Goal: Task Accomplishment & Management: Manage account settings

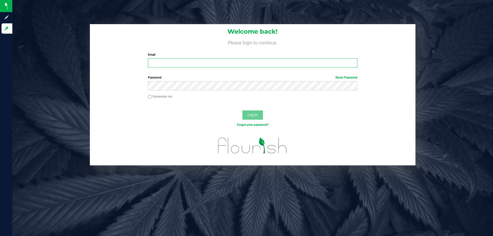
click at [197, 66] on input "Email" at bounding box center [252, 62] width 209 height 9
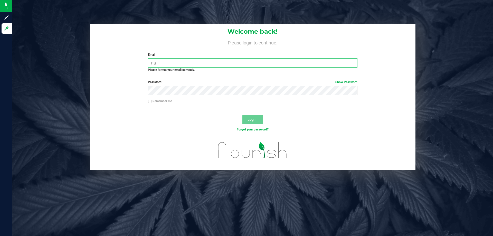
type input "n"
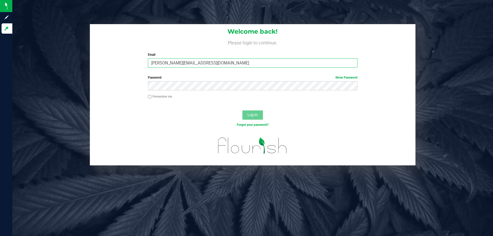
type input "[PERSON_NAME][EMAIL_ADDRESS][DOMAIN_NAME]"
click at [242, 110] on button "Log In" at bounding box center [252, 114] width 21 height 9
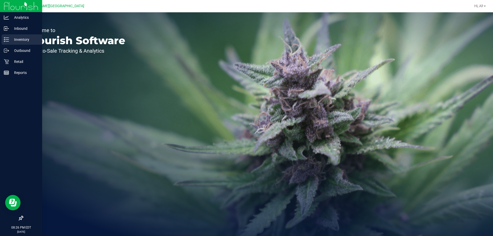
click at [10, 40] on p "Inventory" at bounding box center [24, 39] width 31 height 6
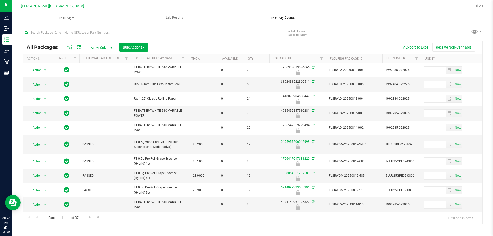
click at [288, 18] on span "Inventory Counts" at bounding box center [283, 17] width 38 height 5
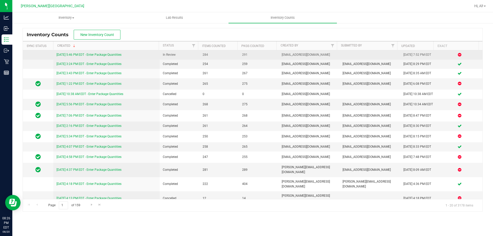
click at [121, 54] on link "[DATE] 5:46 PM EDT - Enter Package Quantities" at bounding box center [89, 55] width 65 height 4
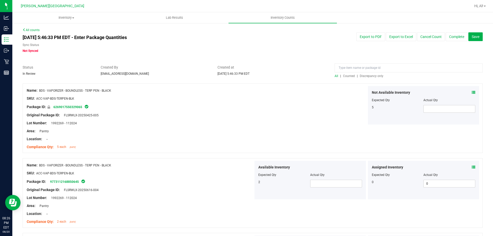
click at [373, 77] on span "Discrepancy only" at bounding box center [372, 76] width 24 height 4
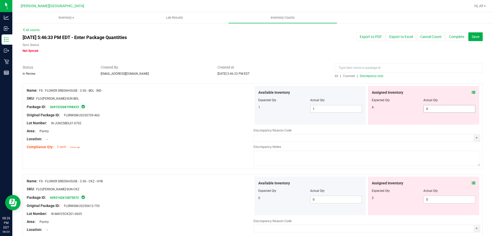
click at [428, 109] on span "0 0" at bounding box center [450, 109] width 52 height 8
click at [472, 94] on span at bounding box center [474, 92] width 4 height 5
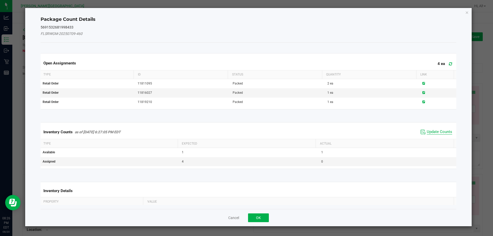
click at [435, 130] on span "Update Counts" at bounding box center [439, 131] width 25 height 5
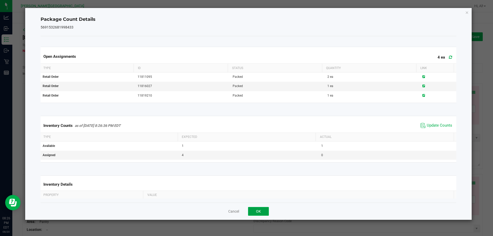
click at [254, 212] on button "OK" at bounding box center [258, 211] width 21 height 9
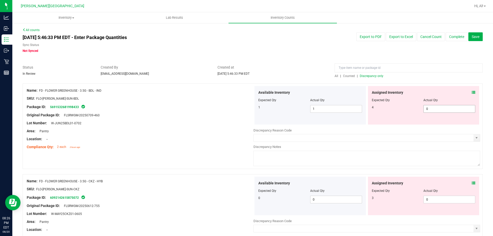
click at [430, 108] on span "0 0" at bounding box center [450, 109] width 52 height 8
click at [430, 108] on input "0" at bounding box center [449, 108] width 51 height 7
type input "4"
click at [210, 138] on div "Location: --" at bounding box center [140, 138] width 227 height 5
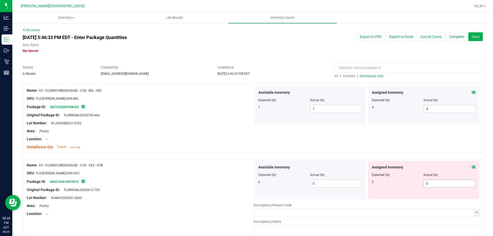
click at [428, 182] on span "0 0" at bounding box center [450, 184] width 52 height 8
click at [429, 182] on input "0" at bounding box center [449, 183] width 51 height 7
type input "3"
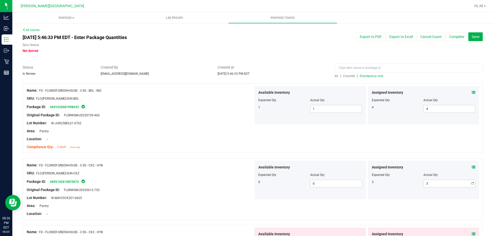
click at [416, 149] on div "Name: FD - FLOWER GREENHOUSE - 3.5G - BDL - IND SKU: FLO-[PERSON_NAME]-SUN-BDL …" at bounding box center [253, 118] width 460 height 70
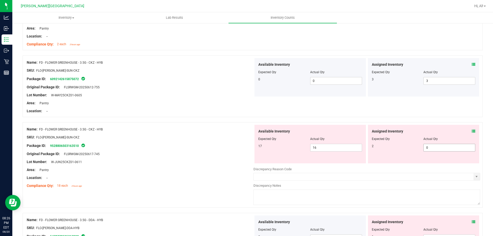
click at [432, 147] on span "0 0" at bounding box center [450, 148] width 52 height 8
click at [432, 147] on input "0" at bounding box center [449, 147] width 51 height 7
type input "2"
drag, startPoint x: 400, startPoint y: 115, endPoint x: 419, endPoint y: 122, distance: 19.8
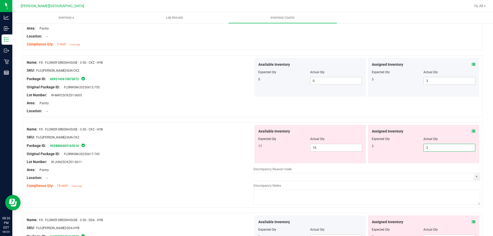
click at [402, 115] on div "Name: FD - FLOWER GREENHOUSE - 3.5G - CKZ - HYB SKU: FLO-[PERSON_NAME]-SUN-CKZ …" at bounding box center [253, 86] width 460 height 62
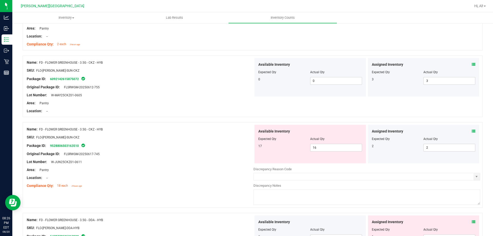
click at [472, 132] on icon at bounding box center [474, 131] width 4 height 4
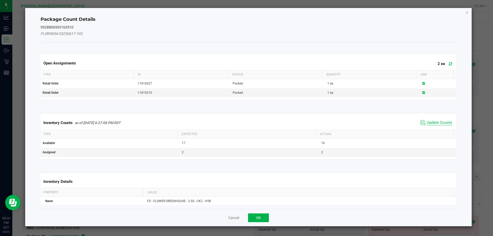
click at [441, 123] on span "Update Counts" at bounding box center [439, 122] width 25 height 5
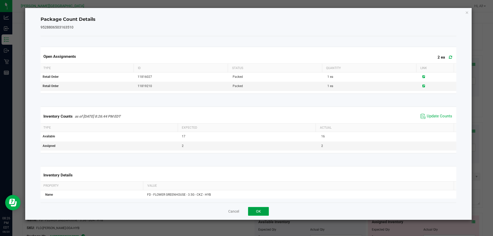
click at [263, 210] on button "OK" at bounding box center [258, 211] width 21 height 9
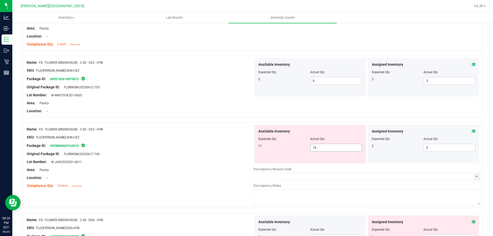
click at [328, 150] on span "16 16" at bounding box center [336, 148] width 52 height 8
click at [0, 0] on input "16" at bounding box center [0, 0] width 0 height 0
type input "17"
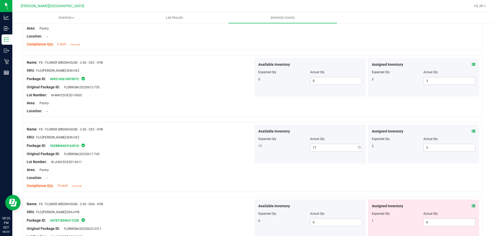
click at [317, 122] on div "Name: FD - FLOWER GREENHOUSE - 3.5G - CKZ - HYB SKU: FLO-[PERSON_NAME]-SUN-CKZ …" at bounding box center [253, 157] width 460 height 70
click at [359, 183] on div "Name: FD - FLOWER GREENHOUSE - 3.5G - CKZ - HYB SKU: FLO-[PERSON_NAME]-SUN-CKZ …" at bounding box center [253, 157] width 460 height 70
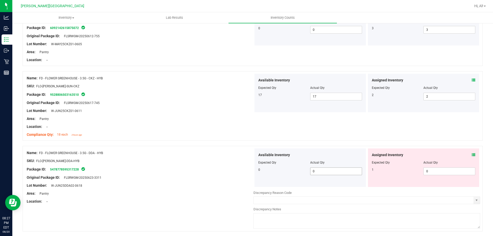
scroll to position [154, 0]
click at [442, 170] on span "0 0" at bounding box center [450, 171] width 52 height 8
click at [442, 170] on input "0" at bounding box center [449, 170] width 51 height 7
type input "1"
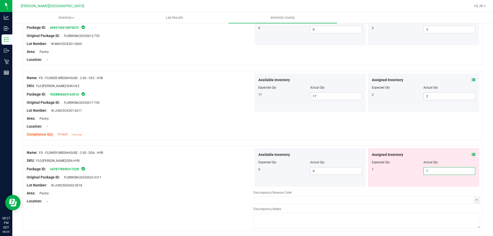
click at [417, 132] on div "Name: FD - FLOWER GREENHOUSE - 3.5G - CKZ - HYB SKU: FLO-[PERSON_NAME]-SUN-CKZ …" at bounding box center [253, 106] width 460 height 70
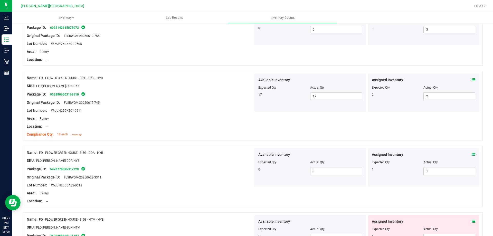
scroll to position [257, 0]
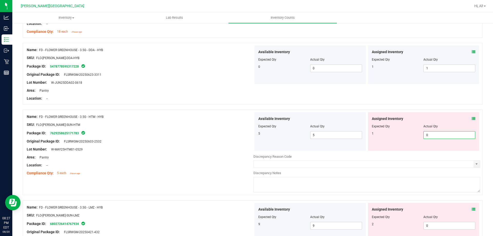
click at [429, 134] on span "0 0" at bounding box center [450, 135] width 52 height 8
click at [429, 134] on input "0" at bounding box center [449, 135] width 51 height 7
type input "1"
click at [406, 104] on div "Name: FD - FLOWER GREENHOUSE - 3.5G - DDA - HYB SKU: FLO-[PERSON_NAME]-DDA-HYB …" at bounding box center [253, 74] width 460 height 62
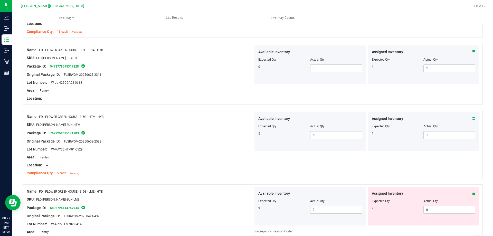
drag, startPoint x: 401, startPoint y: 104, endPoint x: 401, endPoint y: 107, distance: 3.3
click at [401, 107] on div "Name: FD - FLOWER GREENHOUSE - 3.5G - DDA - HYB SKU: FLO-[PERSON_NAME]-DDA-HYB …" at bounding box center [253, 76] width 460 height 67
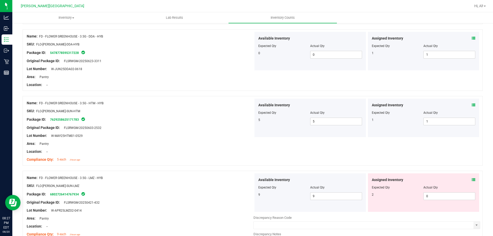
scroll to position [283, 0]
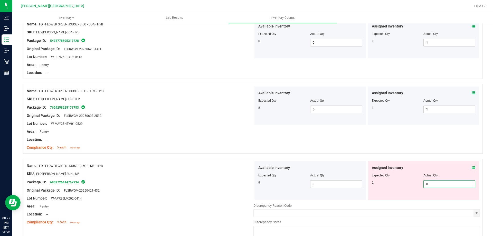
click at [437, 183] on span "0 0" at bounding box center [450, 184] width 52 height 8
click at [437, 183] on input "0" at bounding box center [449, 184] width 51 height 7
type input "2"
click at [423, 138] on div "Name: FD - FLOWER GREENHOUSE - 3.5G - HTM - HYB SKU: FLO-[PERSON_NAME]-SUN-HTM …" at bounding box center [253, 119] width 460 height 70
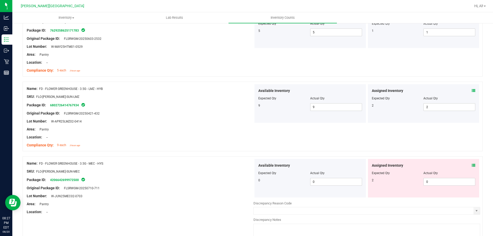
scroll to position [411, 0]
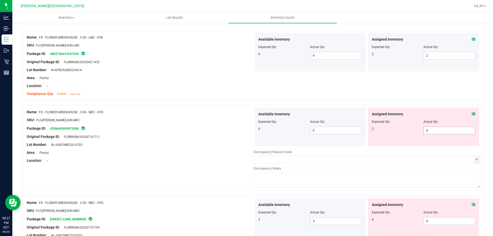
click at [427, 128] on span "0 0" at bounding box center [450, 131] width 52 height 8
click at [427, 128] on input "0" at bounding box center [449, 130] width 51 height 7
type input "2"
click at [423, 103] on div at bounding box center [253, 102] width 460 height 5
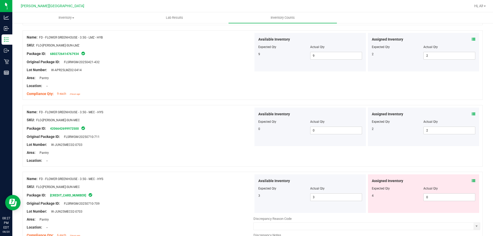
scroll to position [488, 0]
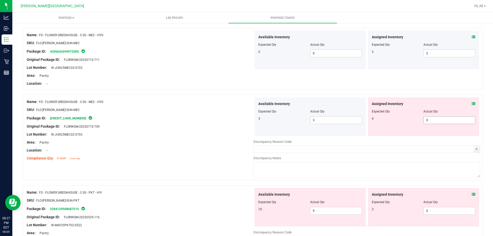
click at [434, 120] on span "0 0" at bounding box center [450, 120] width 52 height 8
click at [434, 120] on input "0" at bounding box center [449, 120] width 51 height 7
type input "4"
click at [425, 95] on div "Name: FD - FLOWER GREENHOUSE - 3.5G - MEC - HYS SKU: FLO-[PERSON_NAME]-SUN-MEC …" at bounding box center [253, 138] width 460 height 86
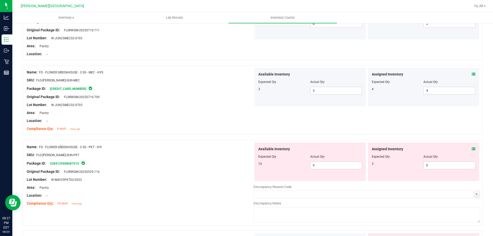
scroll to position [565, 0]
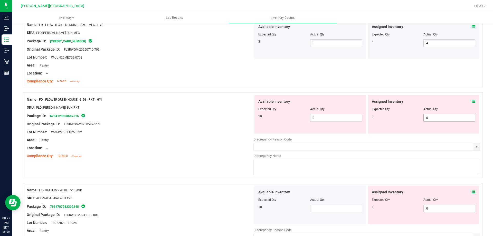
click at [436, 118] on span "0 0" at bounding box center [450, 118] width 52 height 8
click at [436, 118] on input "0" at bounding box center [449, 117] width 51 height 7
type input "3"
click at [422, 86] on div "Name: FD - FLOWER GREENHOUSE - 3.5G - MEC - HYS SKU: FLO-[PERSON_NAME]-SUN-MEC …" at bounding box center [253, 53] width 460 height 70
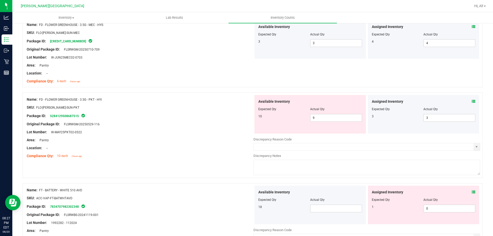
click at [472, 101] on icon at bounding box center [474, 102] width 4 height 4
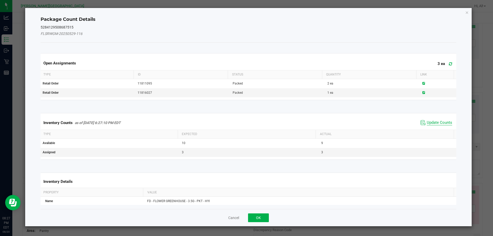
click at [437, 121] on span "Update Counts" at bounding box center [439, 122] width 25 height 5
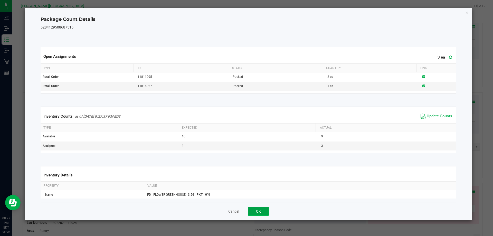
click at [261, 212] on button "OK" at bounding box center [258, 211] width 21 height 9
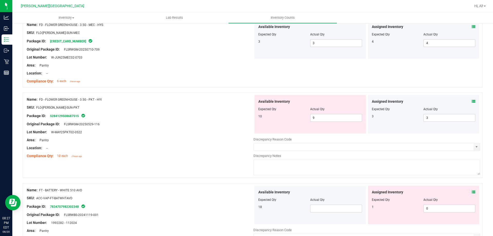
click at [320, 83] on div "Name: FD - FLOWER GREENHOUSE - 3.5G - MEC - HYS SKU: FLO-[PERSON_NAME]-SUN-MEC …" at bounding box center [253, 53] width 460 height 70
click at [326, 119] on span "9 9" at bounding box center [336, 118] width 52 height 8
click at [326, 119] on input "9" at bounding box center [336, 117] width 51 height 7
type input "10"
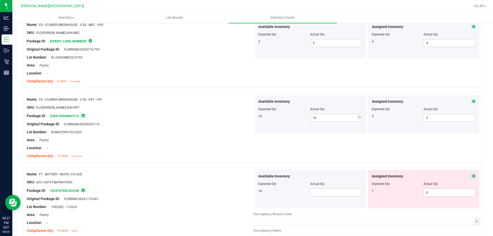
click at [321, 86] on div "Name: FD - FLOWER GREENHOUSE - 3.5G - MEC - HYS SKU: FLO-[PERSON_NAME]-SUN-MEC …" at bounding box center [253, 53] width 460 height 70
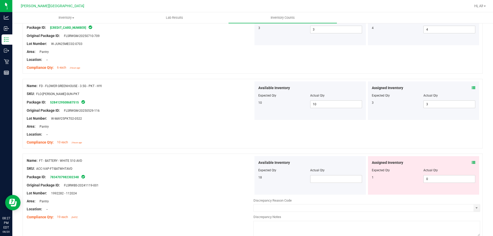
scroll to position [616, 0]
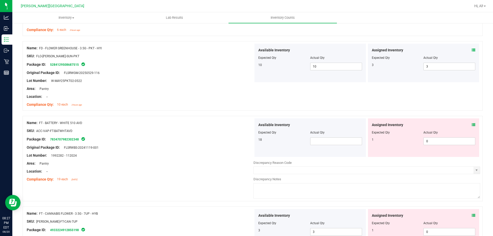
click at [472, 124] on icon at bounding box center [474, 125] width 4 height 4
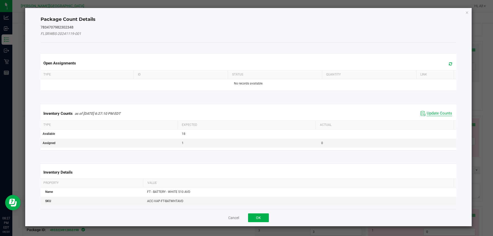
click at [436, 113] on span "Update Counts" at bounding box center [439, 113] width 25 height 5
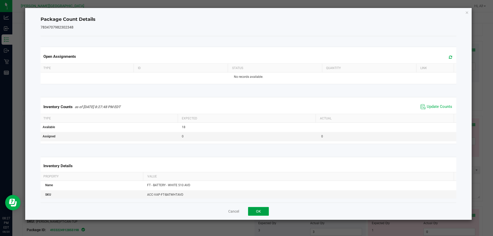
click at [264, 210] on button "OK" at bounding box center [258, 211] width 21 height 9
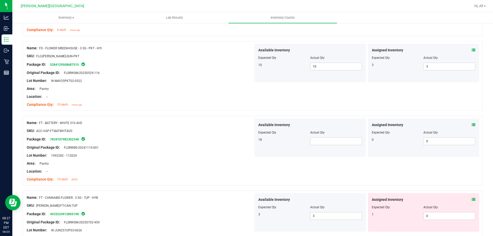
click at [249, 139] on div "Package ID: 7834707982302348" at bounding box center [140, 139] width 227 height 6
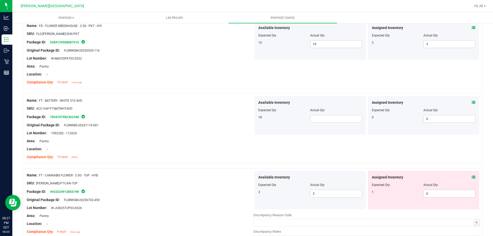
scroll to position [668, 0]
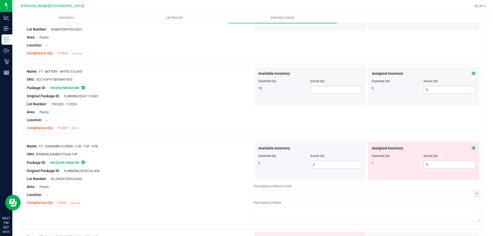
click at [472, 147] on icon at bounding box center [474, 148] width 4 height 4
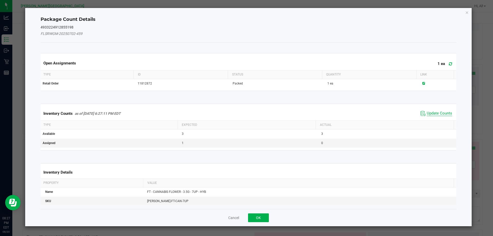
click at [432, 115] on span "Update Counts" at bounding box center [439, 113] width 25 height 5
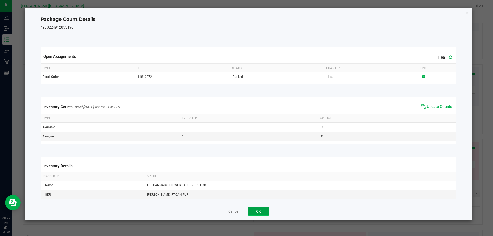
click at [267, 211] on button "OK" at bounding box center [258, 211] width 21 height 9
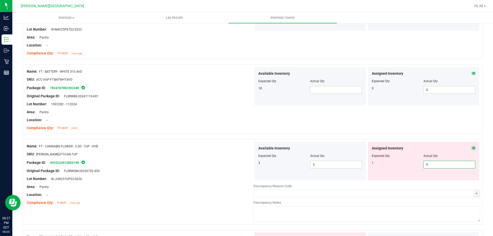
click at [435, 166] on span "0 0" at bounding box center [450, 165] width 52 height 8
click at [435, 166] on input "0" at bounding box center [449, 164] width 51 height 7
type input "1"
click at [422, 138] on div at bounding box center [253, 136] width 460 height 5
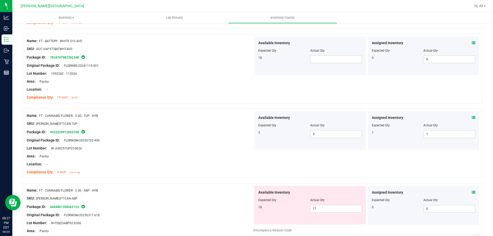
scroll to position [745, 0]
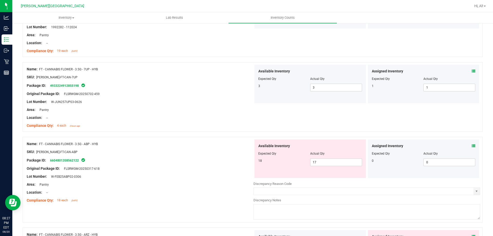
click at [472, 144] on icon at bounding box center [474, 146] width 4 height 4
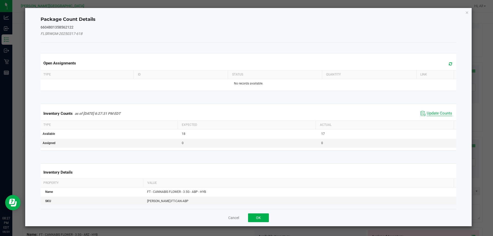
click at [434, 114] on span "Update Counts" at bounding box center [439, 113] width 25 height 5
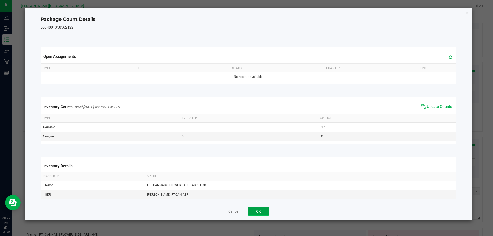
click at [263, 208] on button "OK" at bounding box center [258, 211] width 21 height 9
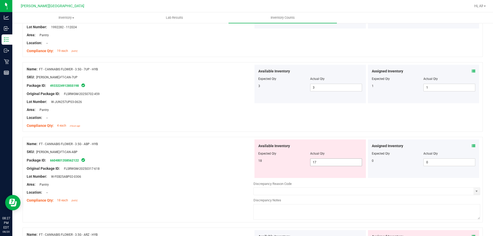
click at [344, 163] on span "17 17" at bounding box center [336, 162] width 52 height 8
click at [344, 163] on input "17" at bounding box center [336, 162] width 51 height 7
type input "18"
click at [321, 129] on div "Name: FT - CANNABIS FLOWER - 3.5G - 7UP - HYB SKU: [PERSON_NAME]-FT-CAN-7UP Pac…" at bounding box center [253, 97] width 460 height 70
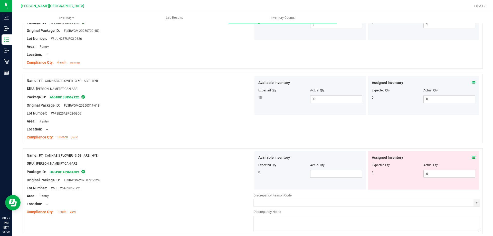
scroll to position [848, 0]
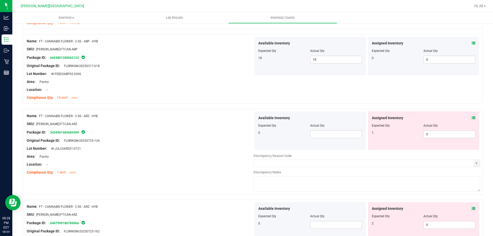
click at [472, 117] on icon at bounding box center [474, 118] width 4 height 4
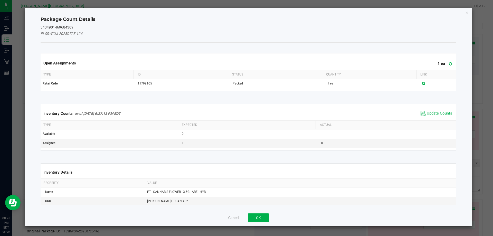
click at [434, 116] on span "Update Counts" at bounding box center [439, 113] width 25 height 5
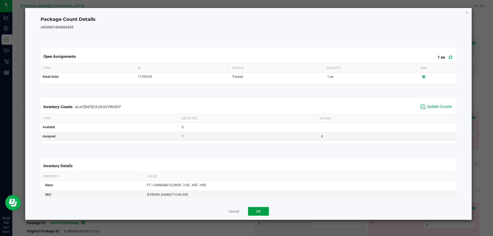
click at [258, 207] on button "OK" at bounding box center [258, 211] width 21 height 9
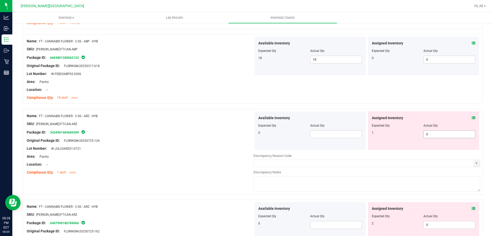
click at [439, 134] on span "0 0" at bounding box center [450, 134] width 52 height 8
click at [439, 134] on input "0" at bounding box center [449, 134] width 51 height 7
type input "1"
click at [413, 111] on div "Name: FT - CANNABIS FLOWER - 3.5G - ARZ - HYB SKU: [PERSON_NAME]-FT-CAN-ARZ Pac…" at bounding box center [253, 152] width 460 height 86
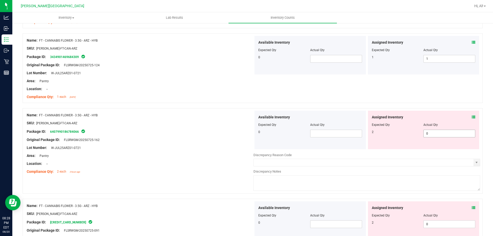
scroll to position [925, 0]
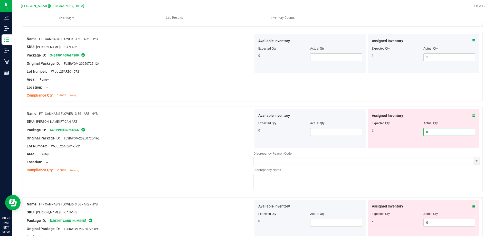
click at [432, 132] on span "0 0" at bounding box center [450, 132] width 52 height 8
click at [432, 132] on input "0" at bounding box center [449, 131] width 51 height 7
type input "2"
click at [425, 105] on div at bounding box center [253, 103] width 460 height 5
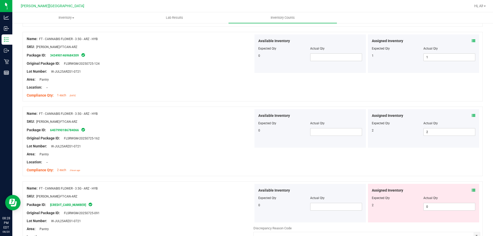
click at [472, 115] on div "Assigned Inventory Expected Qty Actual Qty 2 2 2" at bounding box center [423, 128] width 111 height 39
click at [439, 206] on span "0 0" at bounding box center [450, 207] width 52 height 8
click at [439, 206] on input "0" at bounding box center [449, 206] width 51 height 7
type input "2"
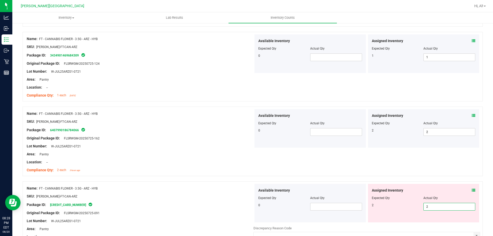
click at [433, 156] on div "Name: FT - CANNABIS FLOWER - 3.5G - ARZ - HYB SKU: [PERSON_NAME]-FT-CAN-ARZ Pac…" at bounding box center [253, 142] width 460 height 70
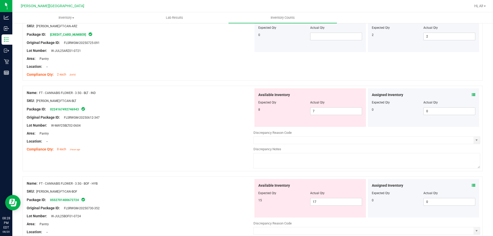
scroll to position [1105, 0]
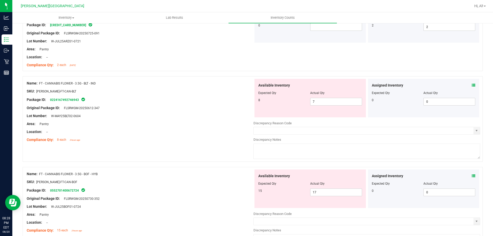
click at [468, 85] on div "Assigned Inventory" at bounding box center [424, 85] width 104 height 5
click at [472, 85] on icon at bounding box center [474, 85] width 4 height 4
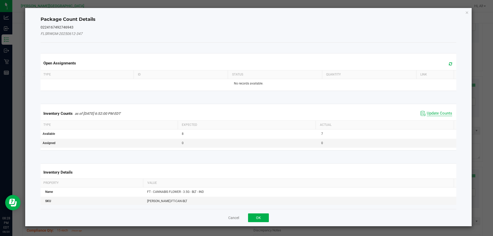
click at [430, 112] on span "Update Counts" at bounding box center [439, 113] width 25 height 5
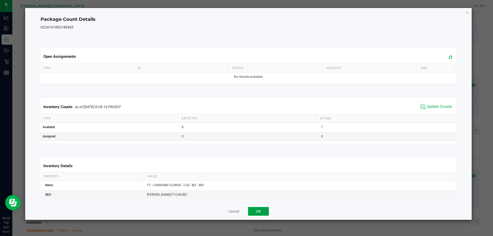
click at [264, 208] on button "OK" at bounding box center [258, 211] width 21 height 9
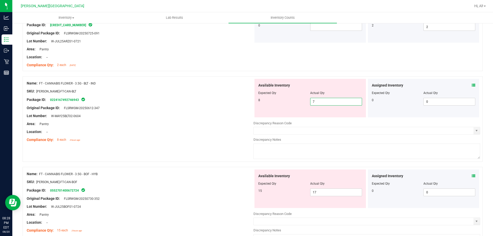
click at [330, 98] on span "7 7" at bounding box center [336, 102] width 52 height 8
click at [330, 100] on input "7" at bounding box center [336, 101] width 51 height 7
type input "8"
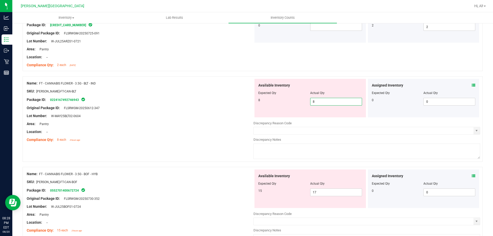
click at [326, 73] on div at bounding box center [253, 73] width 460 height 5
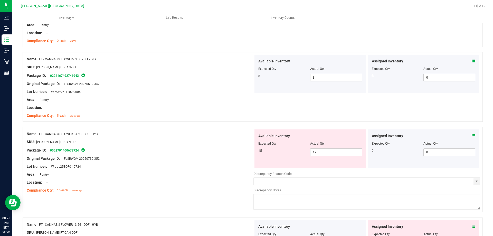
scroll to position [1156, 0]
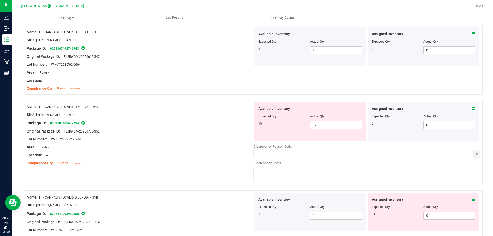
click at [472, 107] on div "Assigned Inventory Expected Qty Actual Qty 0 0 0" at bounding box center [423, 121] width 111 height 39
click at [472, 108] on icon at bounding box center [474, 109] width 4 height 4
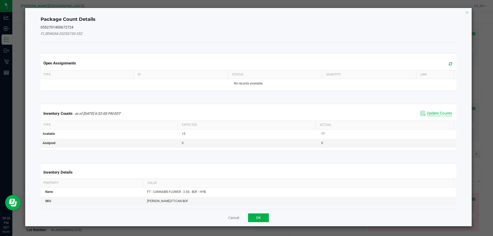
click at [434, 115] on span "Update Counts" at bounding box center [439, 113] width 25 height 5
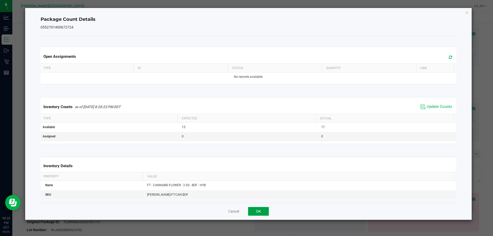
click at [258, 212] on button "OK" at bounding box center [258, 211] width 21 height 9
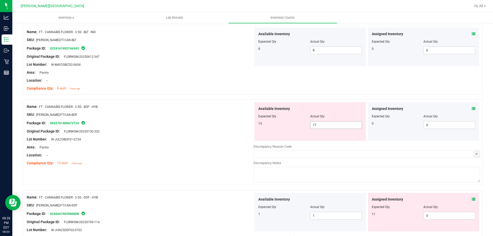
click at [329, 125] on span "17 17" at bounding box center [336, 125] width 52 height 8
click at [329, 125] on input "17" at bounding box center [336, 125] width 51 height 7
type input "15"
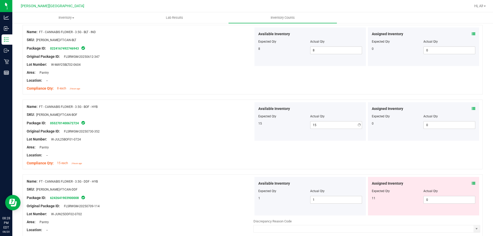
click at [328, 97] on div at bounding box center [253, 97] width 460 height 5
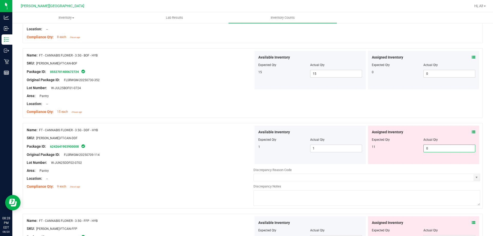
click at [430, 151] on span "0 0" at bounding box center [450, 149] width 52 height 8
click at [430, 151] on input "0" at bounding box center [449, 148] width 51 height 7
type input "11"
click at [416, 122] on div at bounding box center [253, 120] width 460 height 5
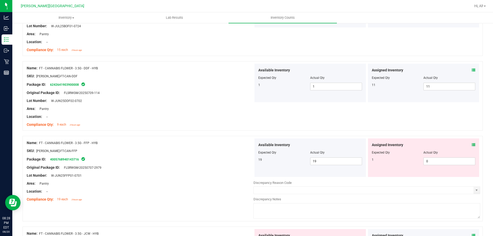
scroll to position [1284, 0]
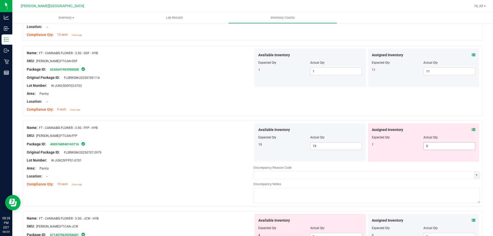
click at [431, 147] on span "0 0" at bounding box center [450, 146] width 52 height 8
click at [431, 147] on input "0" at bounding box center [449, 146] width 51 height 7
type input "1"
click at [416, 125] on div "Assigned Inventory Expected Qty Actual Qty 1 1 1" at bounding box center [423, 142] width 111 height 39
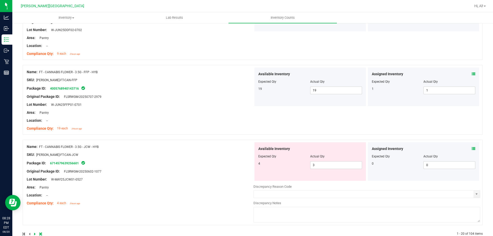
scroll to position [1352, 0]
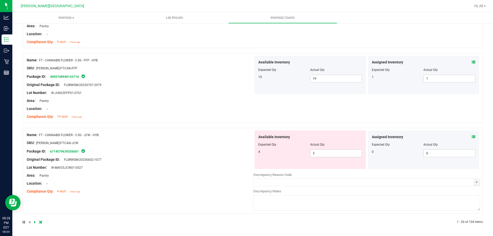
click at [472, 138] on icon at bounding box center [474, 137] width 4 height 4
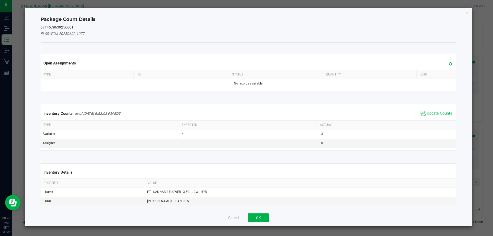
click at [432, 115] on span "Update Counts" at bounding box center [439, 113] width 25 height 5
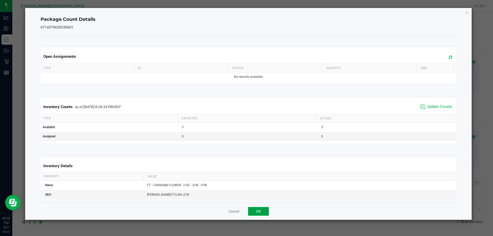
click at [257, 209] on button "OK" at bounding box center [258, 211] width 21 height 9
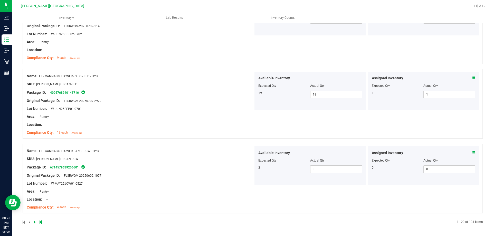
click at [236, 153] on div "Name: FT - CANNABIS FLOWER - 3.5G - JCW - HYB" at bounding box center [140, 150] width 227 height 5
click at [35, 222] on icon at bounding box center [35, 222] width 2 height 3
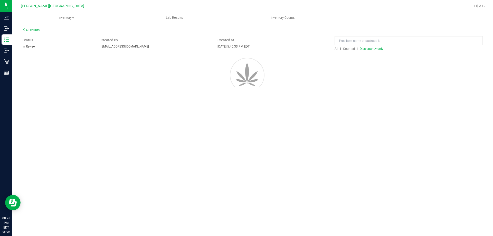
scroll to position [0, 0]
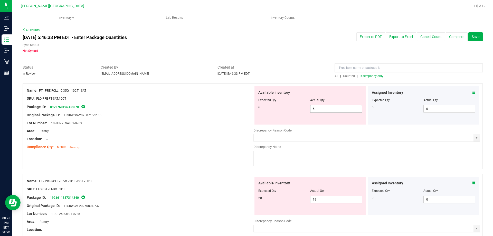
click at [324, 109] on span "5 5" at bounding box center [336, 109] width 52 height 8
click at [324, 109] on input "5" at bounding box center [336, 108] width 51 height 7
type input "6"
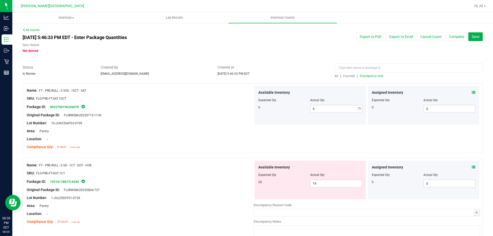
click at [309, 84] on div "Name: FT - PRE-ROLL - 0.35G - 10CT - SAT SKU: FLO-PRE-FT-SAT.10CT Package ID: 8…" at bounding box center [253, 118] width 460 height 70
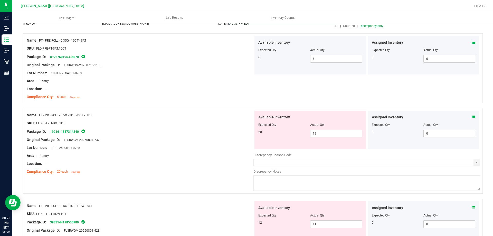
scroll to position [51, 0]
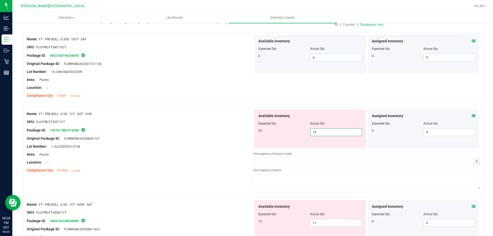
click at [326, 130] on span "19 19" at bounding box center [336, 132] width 52 height 8
click at [326, 130] on input "19" at bounding box center [336, 132] width 51 height 7
type input "20"
click at [472, 41] on icon at bounding box center [474, 41] width 4 height 4
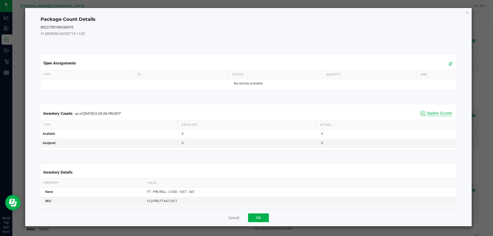
click at [437, 113] on span "Update Counts" at bounding box center [439, 113] width 25 height 5
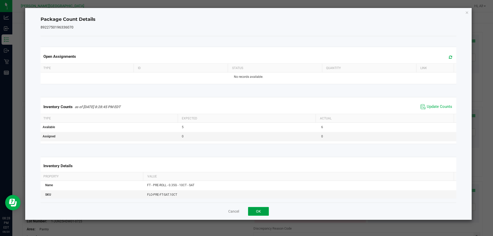
click at [265, 209] on button "OK" at bounding box center [258, 211] width 21 height 9
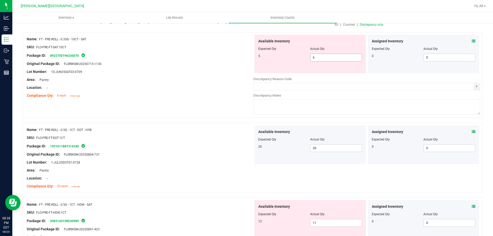
click at [328, 58] on span "6 6" at bounding box center [336, 58] width 52 height 8
click at [328, 58] on input "6" at bounding box center [336, 57] width 51 height 7
type input "5"
click at [326, 49] on div "Actual Qty" at bounding box center [336, 48] width 52 height 5
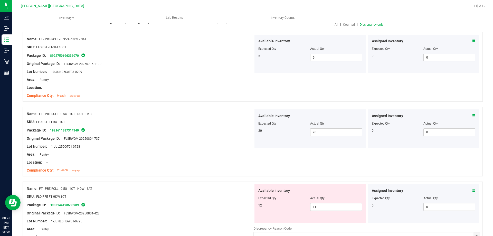
click at [466, 117] on div "Assigned Inventory" at bounding box center [424, 115] width 104 height 5
click at [472, 116] on icon at bounding box center [474, 116] width 4 height 4
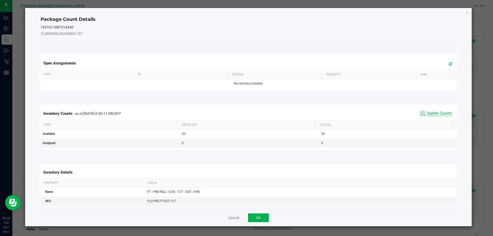
click at [441, 111] on span "Update Counts" at bounding box center [439, 113] width 25 height 5
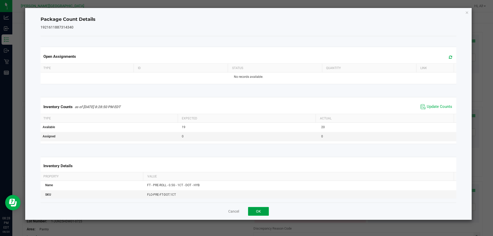
click at [257, 213] on button "OK" at bounding box center [258, 211] width 21 height 9
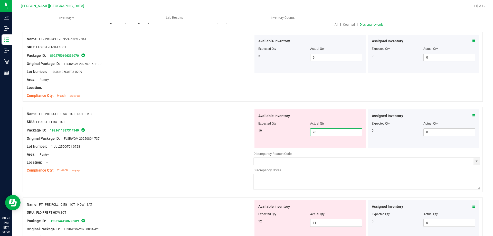
click at [328, 133] on span "20 20" at bounding box center [336, 132] width 52 height 8
click at [328, 133] on input "20" at bounding box center [336, 132] width 51 height 7
type input "19"
click at [325, 105] on div at bounding box center [253, 104] width 460 height 5
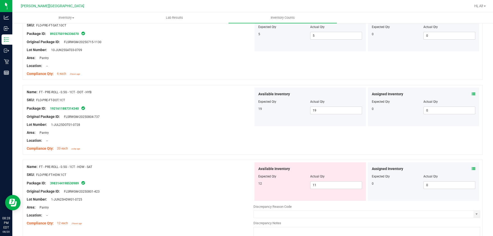
scroll to position [103, 0]
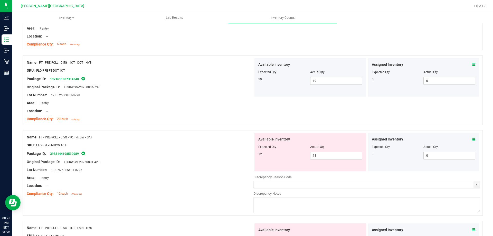
click at [472, 139] on icon at bounding box center [474, 139] width 4 height 4
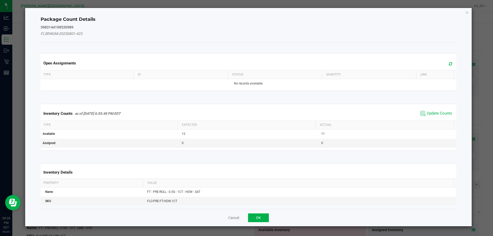
click at [436, 110] on span "Update Counts" at bounding box center [436, 114] width 34 height 8
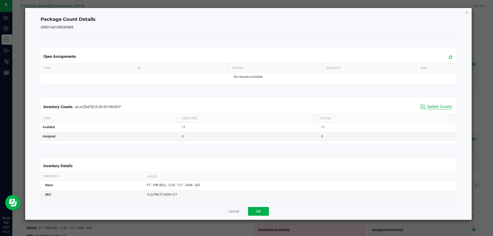
click at [436, 111] on div "Inventory Counts as of [DATE] 8:28:55 PM EDT Update Counts" at bounding box center [249, 107] width 418 height 14
click at [264, 211] on button "OK" at bounding box center [258, 211] width 21 height 9
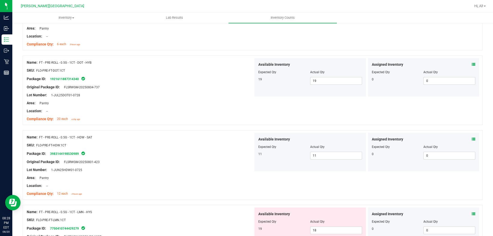
click at [233, 168] on div "Lot Number: 1-JUN25HDW01-0725" at bounding box center [140, 169] width 227 height 5
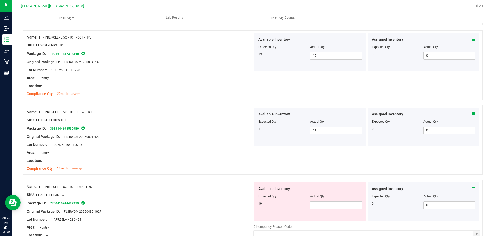
scroll to position [180, 0]
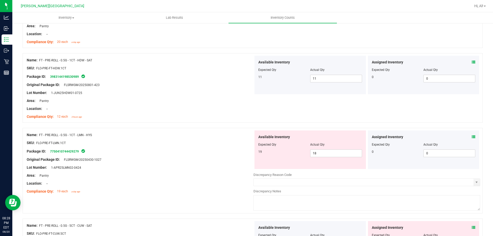
click at [472, 137] on icon at bounding box center [474, 137] width 4 height 4
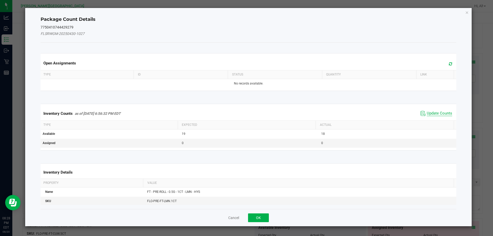
click at [428, 115] on span "Update Counts" at bounding box center [439, 113] width 25 height 5
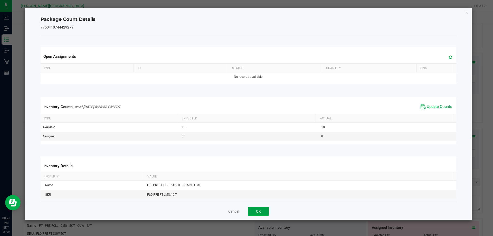
click at [265, 211] on button "OK" at bounding box center [258, 211] width 21 height 9
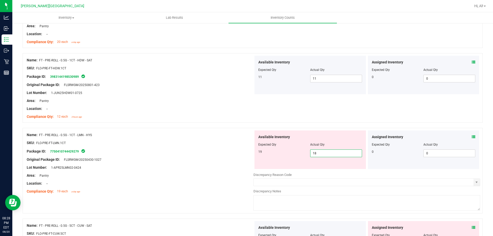
click at [328, 153] on span "18 18" at bounding box center [336, 154] width 52 height 8
click at [328, 153] on input "18" at bounding box center [336, 153] width 51 height 7
type input "19"
click at [331, 135] on div "Available Inventory" at bounding box center [310, 136] width 104 height 5
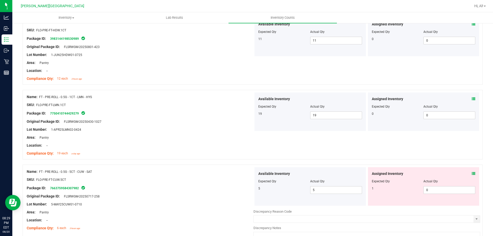
scroll to position [283, 0]
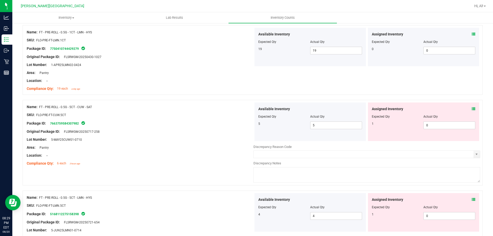
click at [472, 109] on icon at bounding box center [474, 109] width 4 height 4
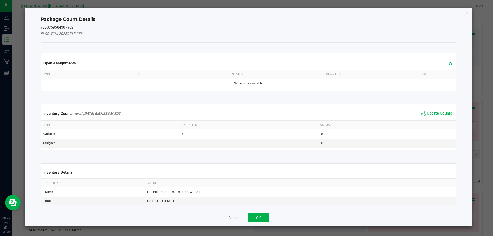
click at [445, 110] on span "Update Counts" at bounding box center [436, 114] width 34 height 8
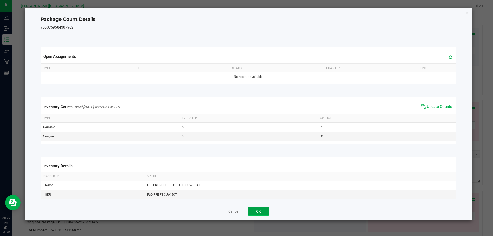
click at [253, 213] on button "OK" at bounding box center [258, 211] width 21 height 9
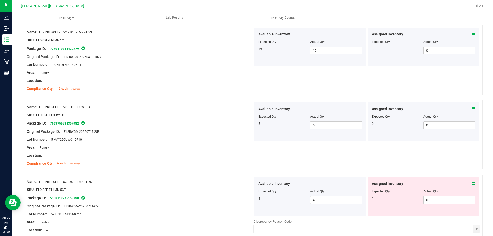
click at [218, 153] on div "Location: --" at bounding box center [140, 155] width 227 height 5
click at [431, 197] on span "0 0" at bounding box center [450, 200] width 52 height 8
click at [431, 197] on input "0" at bounding box center [449, 200] width 51 height 7
click at [472, 182] on icon at bounding box center [474, 184] width 4 height 4
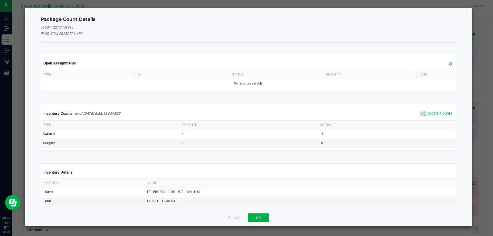
click at [436, 114] on span "Update Counts" at bounding box center [439, 113] width 25 height 5
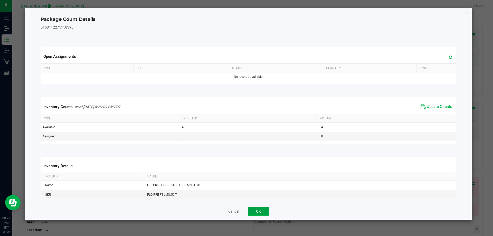
click at [263, 213] on button "OK" at bounding box center [258, 211] width 21 height 9
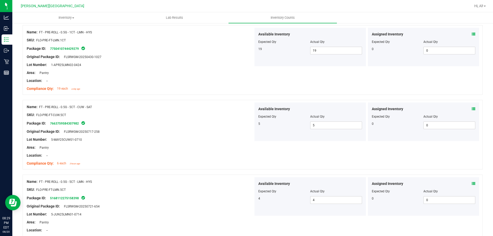
click at [400, 167] on div "Name: FT - PRE-ROLL - 0.5G - 5CT - CUW - SAT SKU: FLO-PRE-FT-CUW.5CT Package ID…" at bounding box center [253, 135] width 460 height 70
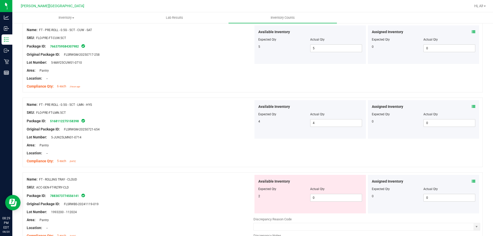
scroll to position [411, 0]
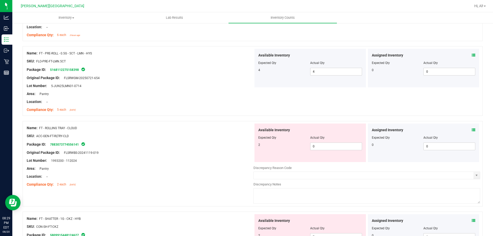
click at [472, 129] on icon at bounding box center [474, 130] width 4 height 4
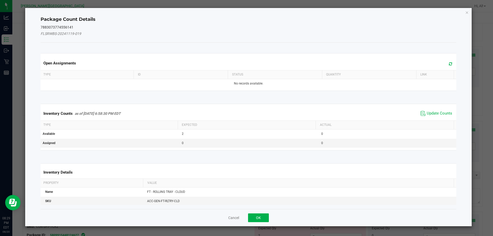
drag, startPoint x: 436, startPoint y: 114, endPoint x: 429, endPoint y: 118, distance: 7.0
click at [436, 114] on span "Update Counts" at bounding box center [439, 113] width 25 height 5
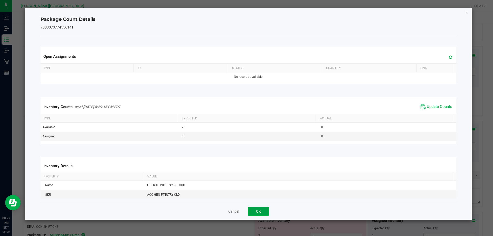
click at [261, 210] on button "OK" at bounding box center [258, 211] width 21 height 9
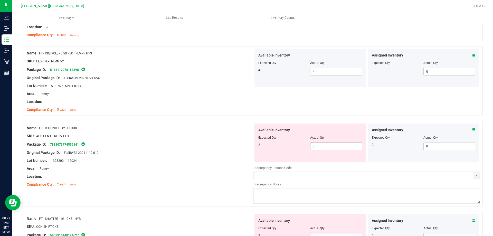
click at [336, 148] on span "0 0" at bounding box center [336, 147] width 52 height 8
click at [336, 148] on input "0" at bounding box center [336, 146] width 51 height 7
type input "2"
click at [335, 127] on div "Available Inventory Expected Qty Actual Qty 2 2 2" at bounding box center [310, 143] width 111 height 39
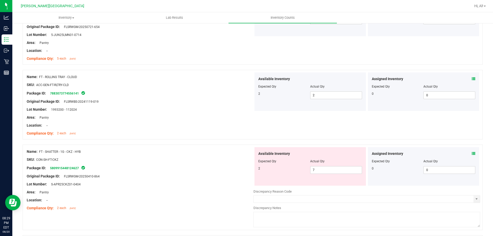
scroll to position [462, 0]
click at [473, 152] on div "Assigned Inventory Expected Qty Actual Qty 0 0 0" at bounding box center [423, 166] width 111 height 39
click at [472, 152] on icon at bounding box center [474, 154] width 4 height 4
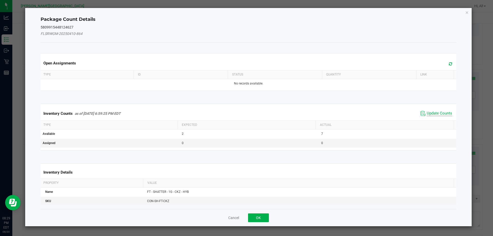
click at [435, 115] on span "Update Counts" at bounding box center [439, 113] width 25 height 5
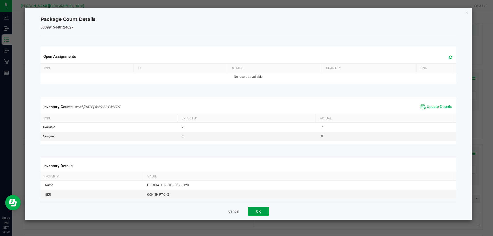
click at [265, 212] on button "OK" at bounding box center [258, 211] width 21 height 9
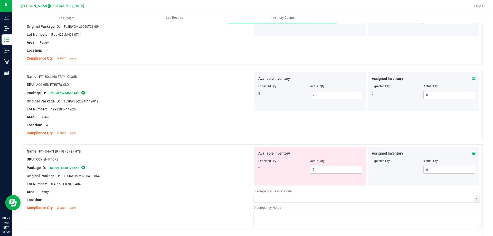
click at [254, 185] on div at bounding box center [367, 185] width 227 height 1
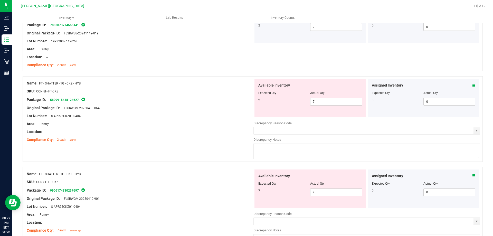
scroll to position [539, 0]
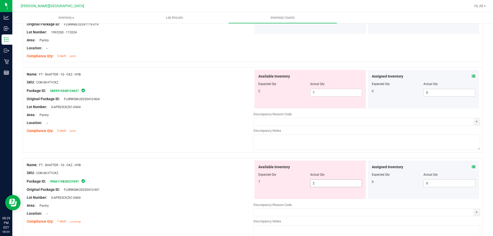
click at [322, 184] on span "2 2" at bounding box center [336, 184] width 52 height 8
click at [322, 184] on input "2" at bounding box center [336, 183] width 51 height 7
click at [334, 94] on span "7 7" at bounding box center [336, 93] width 52 height 8
click at [334, 94] on input "7" at bounding box center [336, 92] width 51 height 7
click at [334, 181] on span "2 2" at bounding box center [336, 184] width 52 height 8
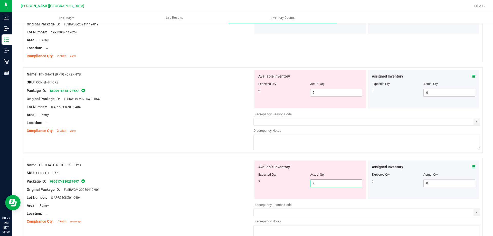
click at [334, 182] on input "2" at bounding box center [336, 183] width 51 height 7
type input "7"
click at [338, 92] on span "7 7" at bounding box center [336, 93] width 52 height 8
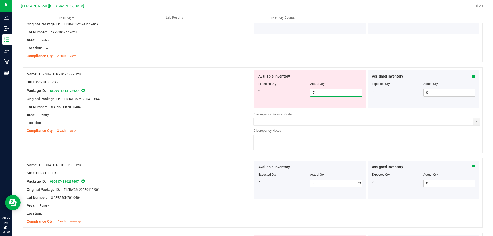
click at [338, 92] on input "7" at bounding box center [336, 92] width 51 height 7
type input "2"
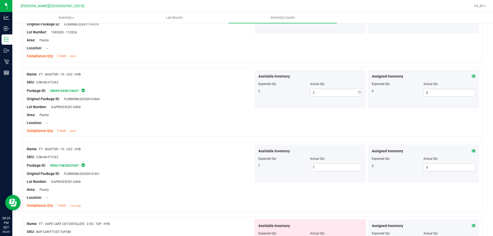
click at [335, 75] on div "Available Inventory" at bounding box center [310, 76] width 104 height 5
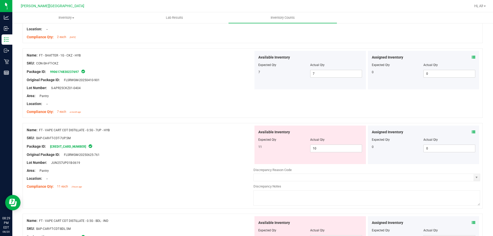
scroll to position [642, 0]
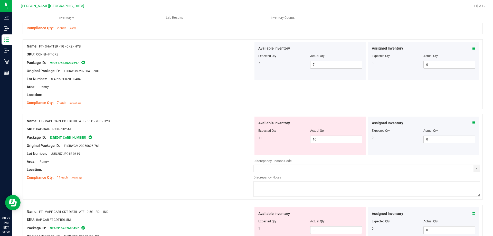
click at [472, 123] on icon at bounding box center [474, 123] width 4 height 4
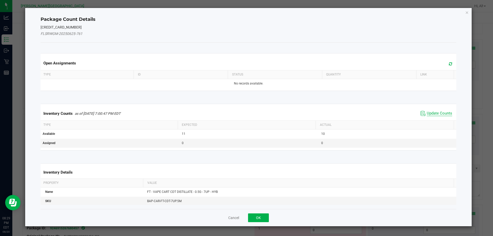
click at [439, 113] on span "Update Counts" at bounding box center [439, 113] width 25 height 5
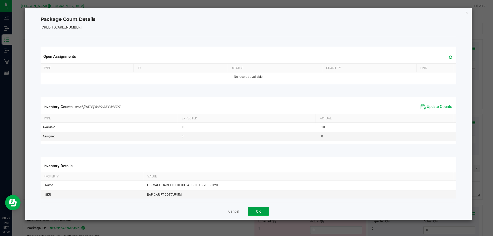
click at [265, 211] on button "OK" at bounding box center [258, 211] width 21 height 9
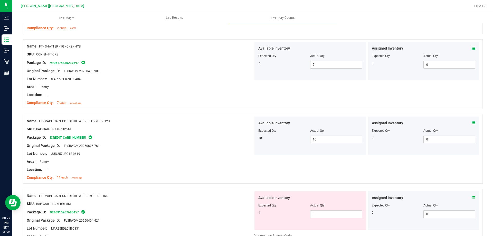
click at [220, 179] on div "Compliance Qty: 11 each 3 hours ago" at bounding box center [140, 177] width 227 height 5
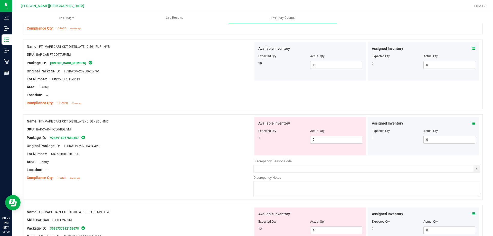
scroll to position [719, 0]
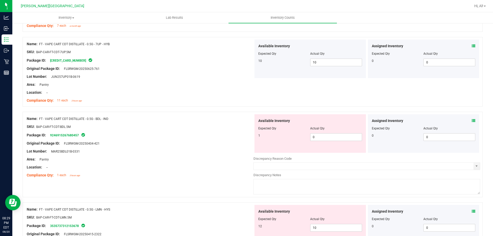
click at [472, 121] on icon at bounding box center [474, 121] width 4 height 4
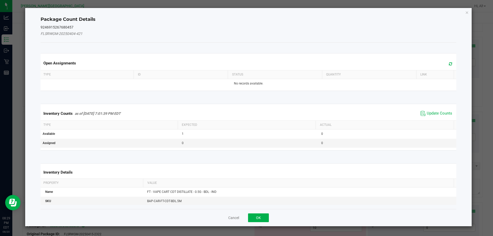
click at [439, 110] on span "Update Counts" at bounding box center [436, 114] width 34 height 8
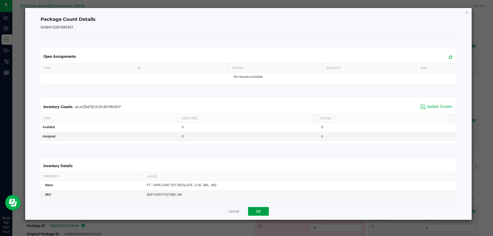
click at [260, 210] on button "OK" at bounding box center [258, 211] width 21 height 9
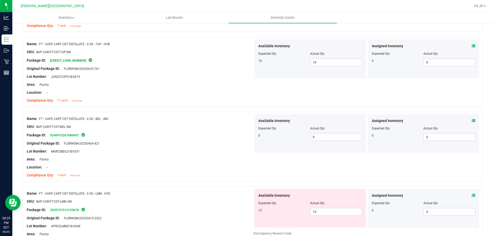
click at [236, 190] on div "Name: FT - VAPE CART CDT DISTILLATE - 0.5G - LMN - HYS SKU: BAP-CAR-FT-CDT-LMN.…" at bounding box center [140, 222] width 227 height 66
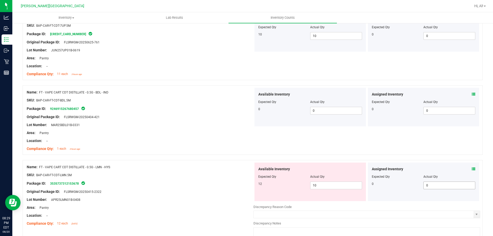
scroll to position [771, 0]
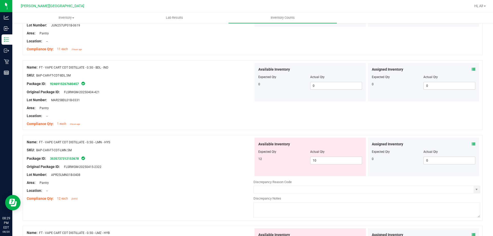
click at [472, 143] on icon at bounding box center [474, 144] width 4 height 4
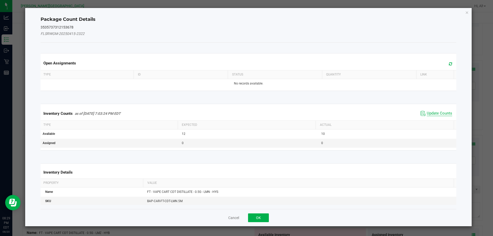
click at [431, 116] on span "Update Counts" at bounding box center [439, 113] width 25 height 5
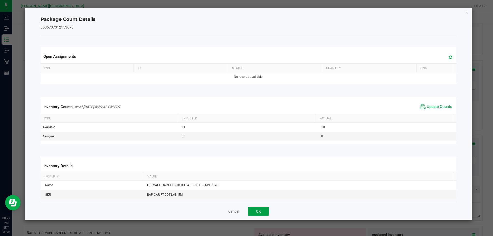
click at [261, 211] on button "OK" at bounding box center [258, 211] width 21 height 9
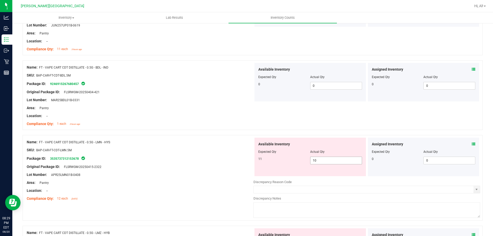
click at [323, 164] on span "10 10" at bounding box center [336, 161] width 52 height 8
click at [323, 164] on input "10" at bounding box center [336, 160] width 51 height 7
type input "11"
click at [330, 127] on div "Name: FT - VAPE CART CDT DISTILLATE - 0.5G - BDL - IND SKU: BAP-CAR-FT-CDT-BDL.…" at bounding box center [253, 95] width 460 height 70
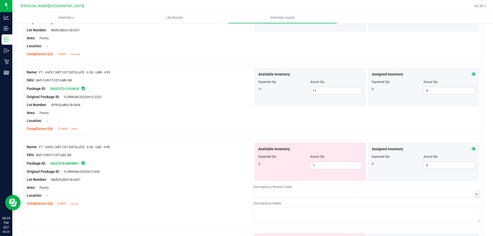
scroll to position [848, 0]
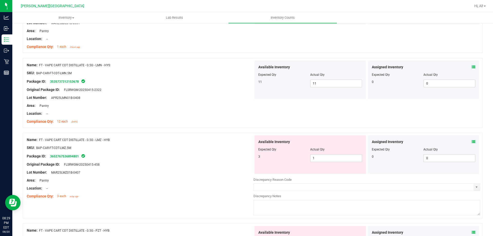
click at [472, 142] on icon at bounding box center [474, 142] width 4 height 4
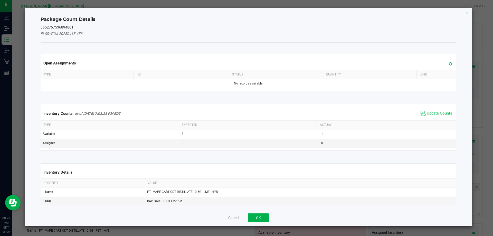
click at [434, 113] on span "Update Counts" at bounding box center [439, 113] width 25 height 5
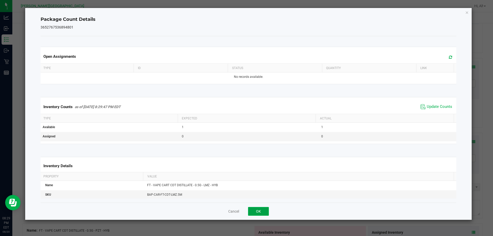
click at [260, 211] on button "OK" at bounding box center [258, 211] width 21 height 9
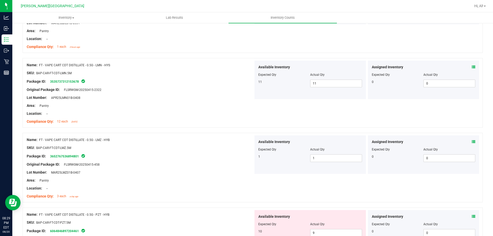
drag, startPoint x: 246, startPoint y: 185, endPoint x: 276, endPoint y: 179, distance: 30.9
click at [246, 185] on div "Name: FT - VAPE CART CDT DISTILLATE - 0.5G - LMZ - HYB SKU: BAP-CAR-FT-CDT-LMZ.…" at bounding box center [140, 168] width 227 height 66
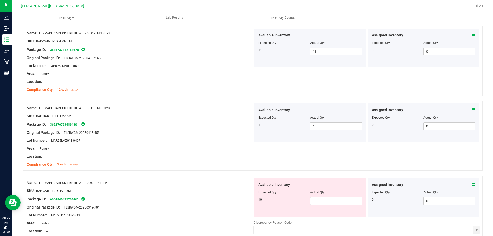
scroll to position [925, 0]
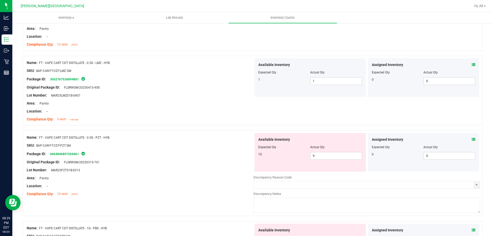
click at [472, 139] on icon at bounding box center [474, 140] width 4 height 4
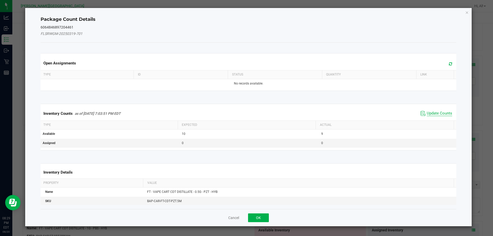
click at [430, 111] on span "Update Counts" at bounding box center [439, 113] width 25 height 5
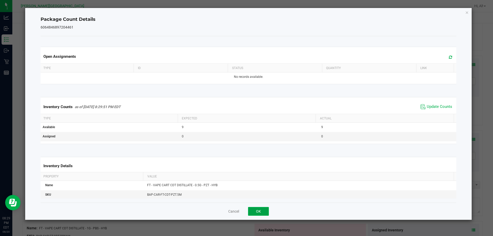
click at [260, 212] on button "OK" at bounding box center [258, 211] width 21 height 9
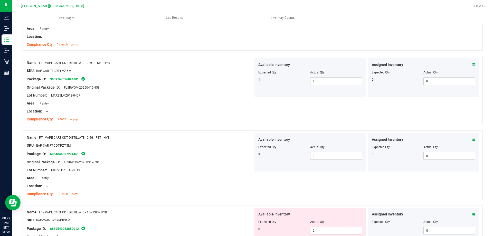
click at [235, 173] on div at bounding box center [140, 174] width 227 height 3
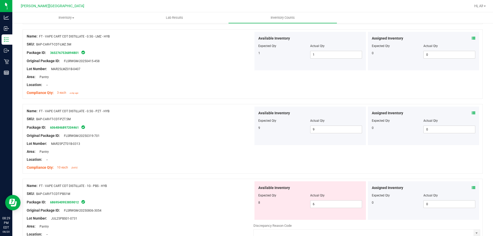
scroll to position [976, 0]
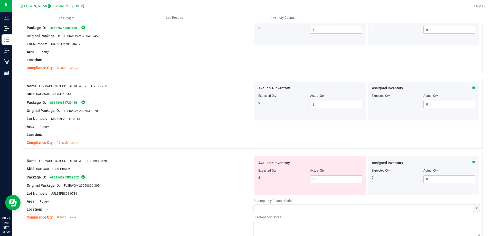
click at [472, 164] on icon at bounding box center [474, 163] width 4 height 4
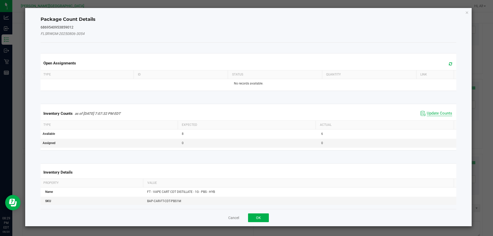
click at [435, 113] on span "Update Counts" at bounding box center [439, 113] width 25 height 5
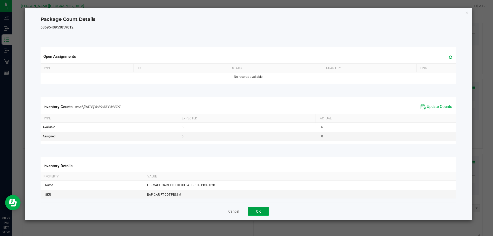
click at [268, 208] on button "OK" at bounding box center [258, 211] width 21 height 9
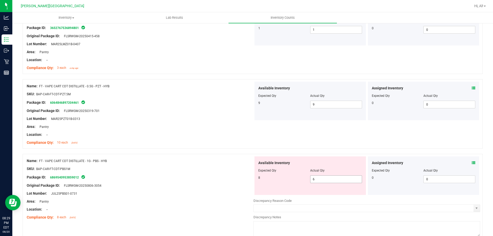
click at [328, 180] on span "6 6" at bounding box center [336, 179] width 52 height 8
click at [0, 0] on input "6" at bounding box center [0, 0] width 0 height 0
type input "8"
click at [317, 153] on div at bounding box center [253, 151] width 460 height 5
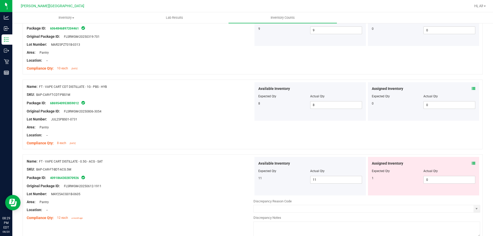
scroll to position [1053, 0]
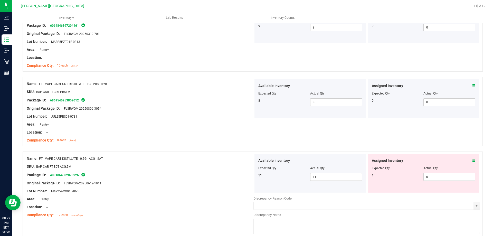
click at [472, 161] on icon at bounding box center [474, 161] width 4 height 4
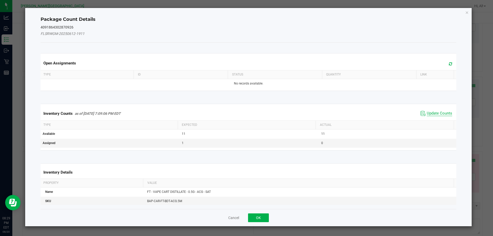
click at [432, 112] on span "Update Counts" at bounding box center [439, 113] width 25 height 5
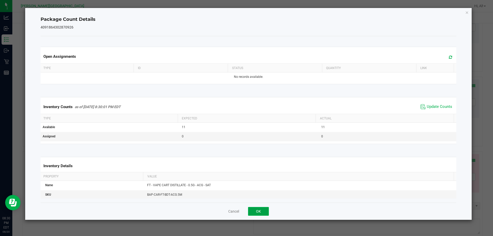
click at [265, 213] on button "OK" at bounding box center [258, 211] width 21 height 9
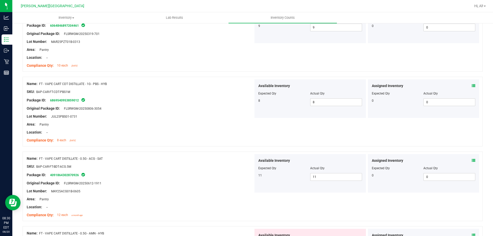
click at [238, 179] on div at bounding box center [140, 179] width 227 height 3
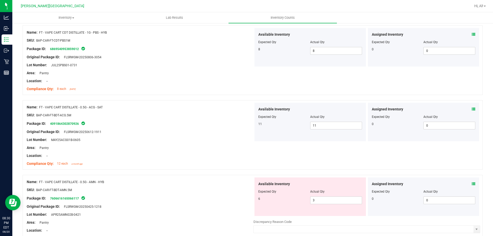
click at [472, 183] on icon at bounding box center [474, 184] width 4 height 4
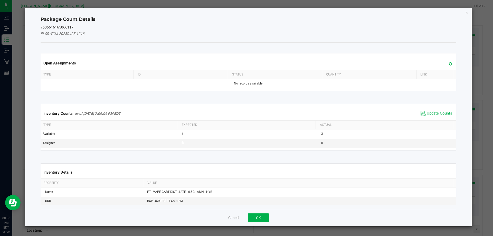
click at [436, 113] on span "Update Counts" at bounding box center [439, 113] width 25 height 5
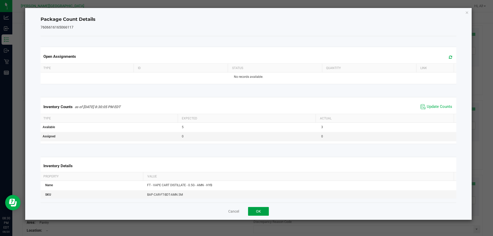
click at [268, 208] on button "OK" at bounding box center [258, 211] width 21 height 9
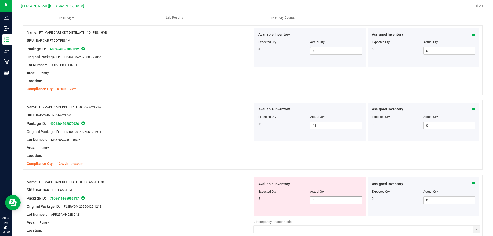
click at [329, 200] on span "3 3" at bounding box center [336, 201] width 52 height 8
click at [329, 200] on input "3" at bounding box center [336, 200] width 51 height 7
type input "5"
click at [326, 183] on div "Available Inventory" at bounding box center [310, 183] width 104 height 5
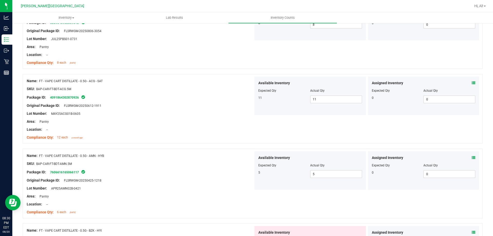
scroll to position [1182, 0]
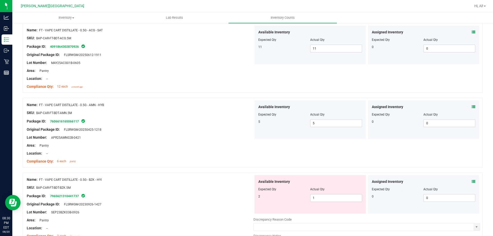
click at [467, 181] on div "Assigned Inventory" at bounding box center [424, 181] width 104 height 5
click at [468, 180] on div "Assigned Inventory" at bounding box center [424, 181] width 104 height 5
click at [472, 180] on icon at bounding box center [474, 182] width 4 height 4
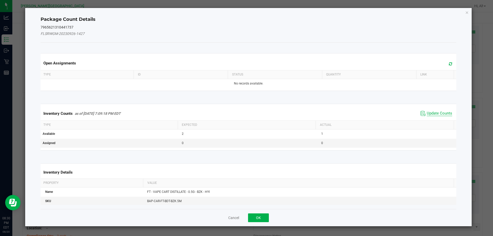
click at [431, 112] on span "Update Counts" at bounding box center [439, 113] width 25 height 5
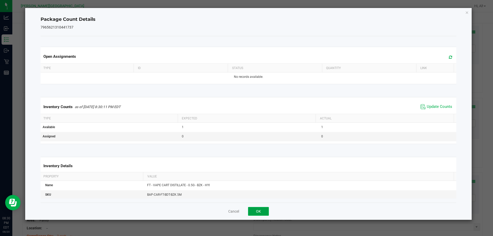
click at [265, 211] on button "OK" at bounding box center [258, 211] width 21 height 9
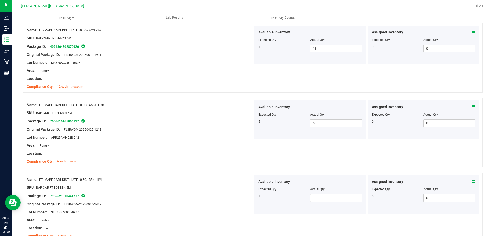
click at [227, 189] on div "SKU: BAP-CAR-FT-BDT-BZK.5M" at bounding box center [140, 187] width 227 height 5
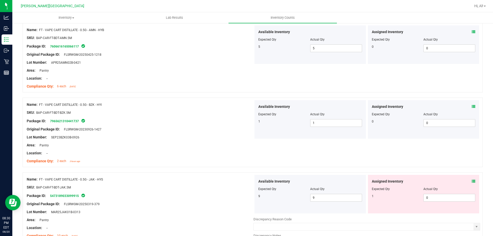
scroll to position [1259, 0]
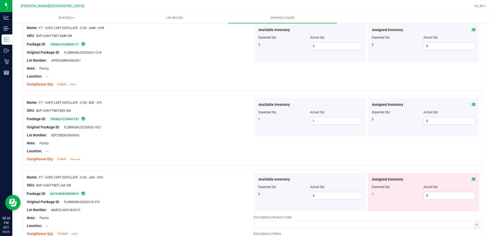
click at [472, 179] on icon at bounding box center [474, 179] width 4 height 4
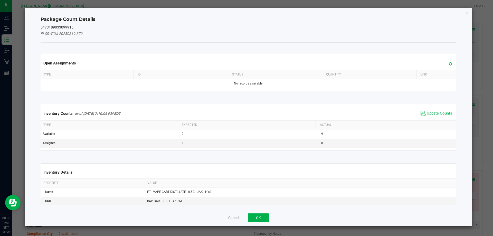
click at [427, 113] on span "Update Counts" at bounding box center [439, 113] width 25 height 5
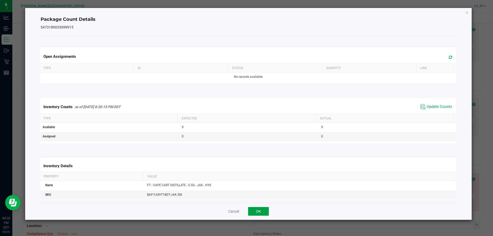
click at [268, 209] on button "OK" at bounding box center [258, 211] width 21 height 9
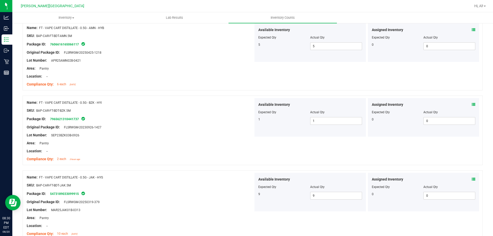
click at [238, 189] on div at bounding box center [140, 189] width 227 height 3
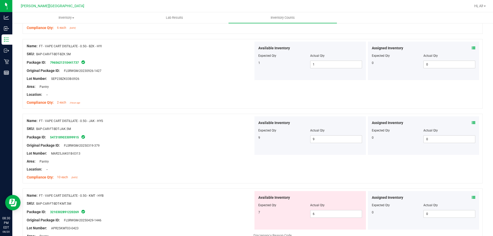
scroll to position [1361, 0]
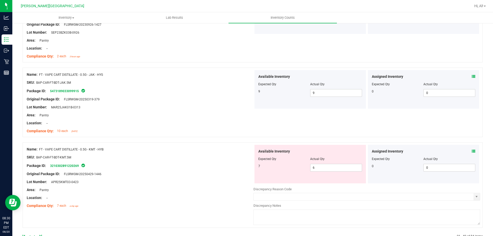
click at [472, 153] on icon at bounding box center [474, 152] width 4 height 4
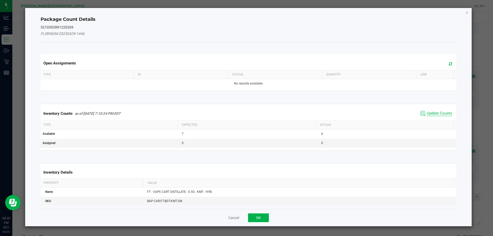
click at [437, 114] on span "Update Counts" at bounding box center [439, 113] width 25 height 5
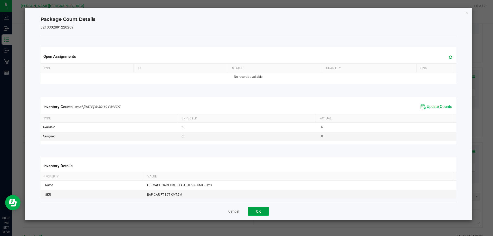
click at [263, 211] on button "OK" at bounding box center [258, 211] width 21 height 9
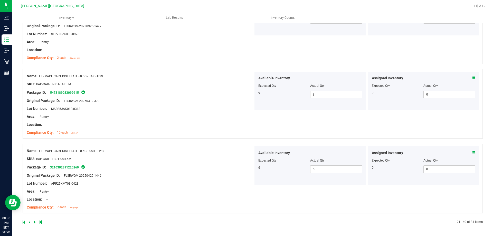
scroll to position [1360, 0]
drag, startPoint x: 234, startPoint y: 185, endPoint x: 247, endPoint y: 184, distance: 13.4
click at [234, 185] on div "Lot Number: APR25KMT03-0423" at bounding box center [140, 183] width 227 height 5
click at [35, 222] on icon at bounding box center [35, 222] width 2 height 3
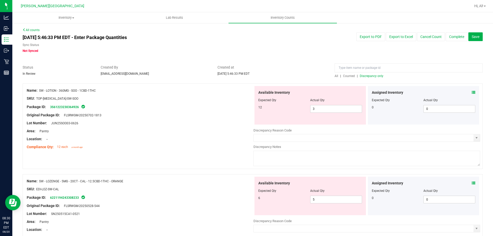
click at [472, 93] on icon at bounding box center [474, 93] width 4 height 4
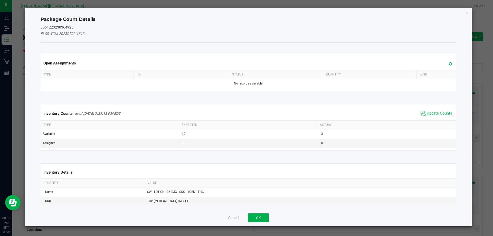
click at [432, 115] on span "Update Counts" at bounding box center [439, 113] width 25 height 5
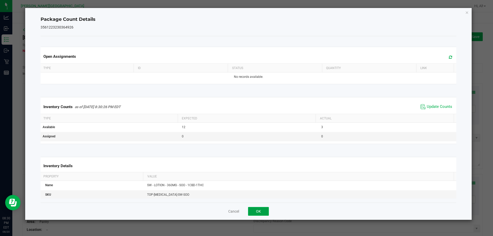
click at [256, 209] on button "OK" at bounding box center [258, 211] width 21 height 9
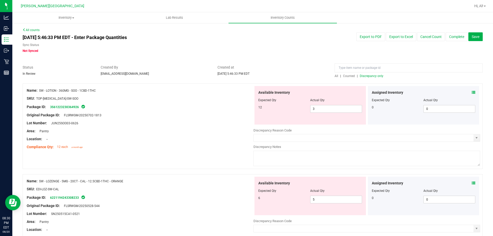
click at [237, 153] on div "Name: SW - LOTION - 360MG - SOO - 1CBD-1THC SKU: TOP-[MEDICAL_DATA]-SW-SOO Pack…" at bounding box center [253, 126] width 460 height 86
click at [318, 108] on span "3 3" at bounding box center [336, 109] width 52 height 8
click at [318, 108] on input "3" at bounding box center [336, 108] width 51 height 7
type input "12"
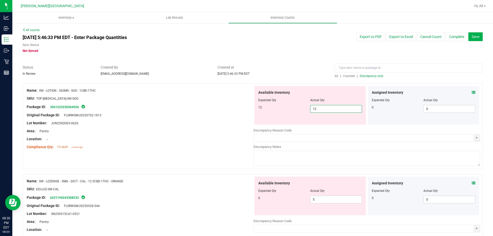
click at [305, 95] on div at bounding box center [310, 96] width 104 height 3
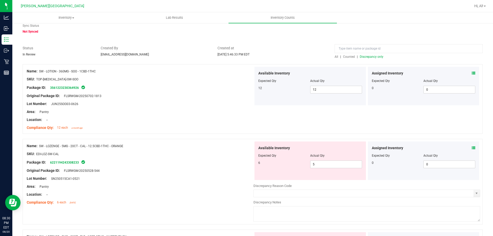
scroll to position [51, 0]
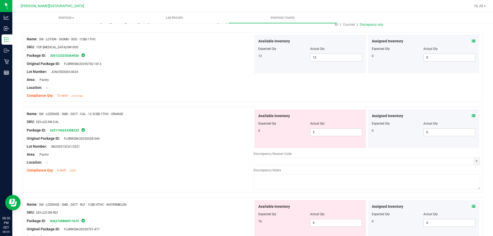
click at [472, 115] on icon at bounding box center [474, 116] width 4 height 4
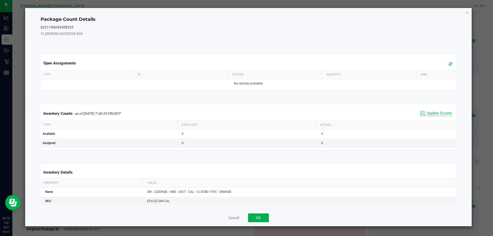
click at [444, 111] on span "Update Counts" at bounding box center [439, 113] width 25 height 5
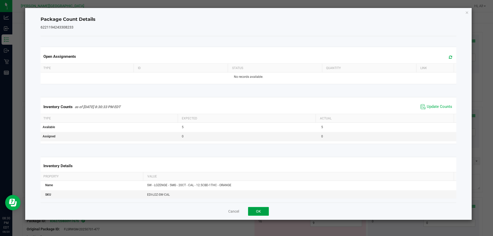
click at [256, 209] on button "OK" at bounding box center [258, 211] width 21 height 9
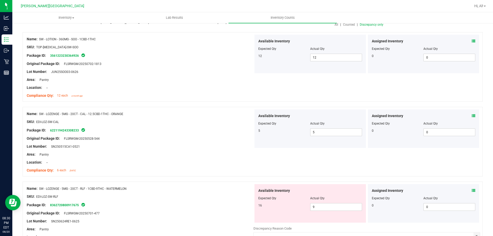
click at [212, 178] on div at bounding box center [253, 178] width 460 height 5
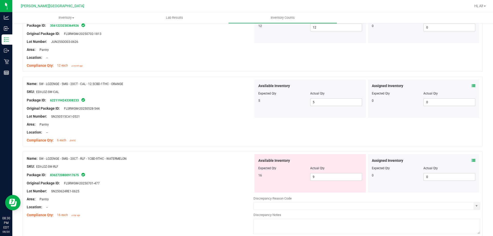
scroll to position [128, 0]
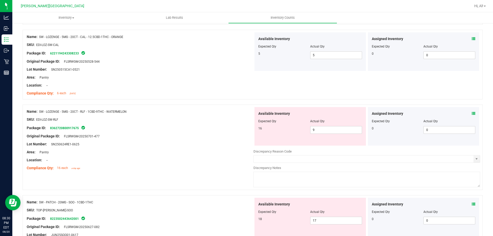
click at [472, 113] on icon at bounding box center [474, 114] width 4 height 4
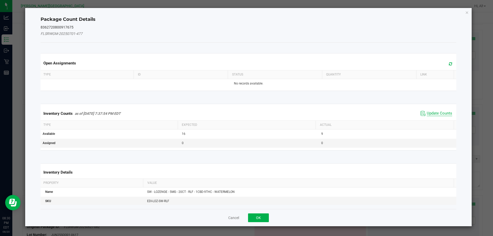
click at [445, 114] on span "Update Counts" at bounding box center [439, 113] width 25 height 5
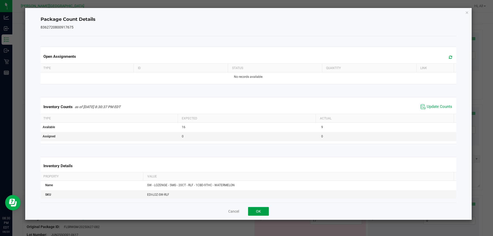
click at [261, 212] on button "OK" at bounding box center [258, 211] width 21 height 9
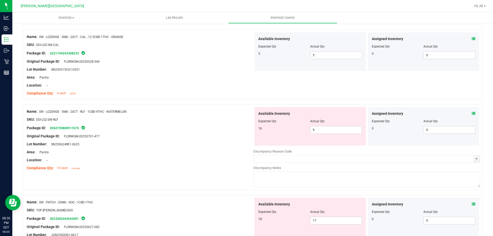
click at [225, 176] on div "Name: SW - LOZENGE - 5MG - 20CT - RLF - 1CBD-9THC - WATERMELON SKU: EDI-LOZ-SW-…" at bounding box center [253, 148] width 460 height 86
click at [344, 131] on span "9 9" at bounding box center [336, 130] width 52 height 8
click at [344, 131] on input "9" at bounding box center [336, 129] width 51 height 7
type input "16"
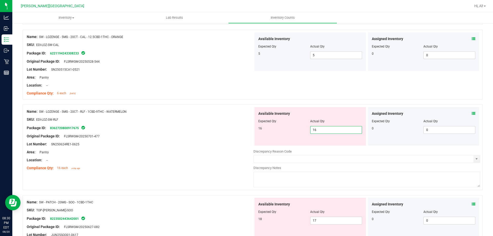
click at [327, 108] on div "Available Inventory Expected Qty Actual Qty 16 16 16" at bounding box center [310, 126] width 111 height 39
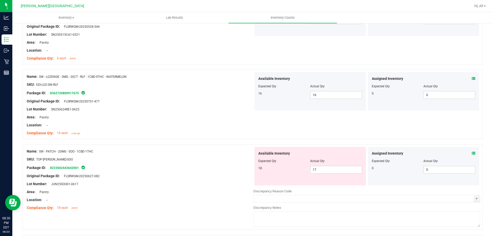
scroll to position [205, 0]
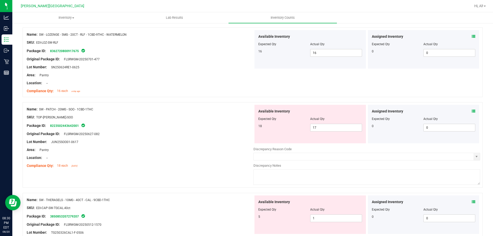
click at [472, 111] on icon at bounding box center [474, 111] width 4 height 4
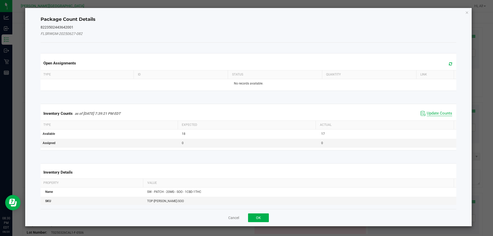
click at [433, 113] on span "Update Counts" at bounding box center [439, 113] width 25 height 5
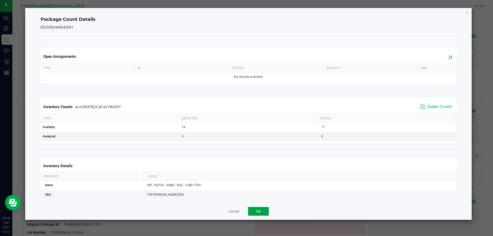
click at [261, 208] on button "OK" at bounding box center [258, 211] width 21 height 9
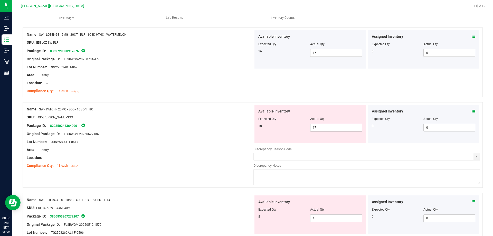
click at [320, 127] on span "17 17" at bounding box center [336, 128] width 52 height 8
click at [320, 127] on input "17" at bounding box center [336, 127] width 51 height 7
type input "18"
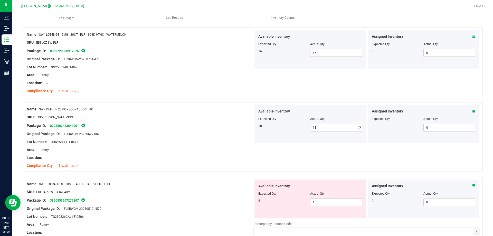
click at [323, 107] on div "Available Inventory Expected Qty Actual Qty 18 18 18" at bounding box center [310, 124] width 111 height 39
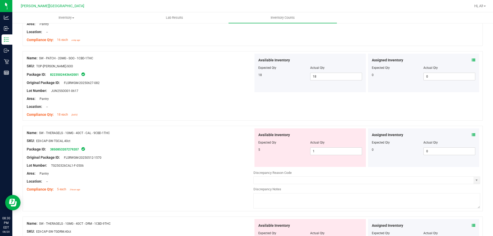
scroll to position [257, 0]
click at [327, 150] on span "1 1" at bounding box center [336, 151] width 52 height 8
click at [327, 150] on input "1" at bounding box center [336, 150] width 51 height 7
type input "5"
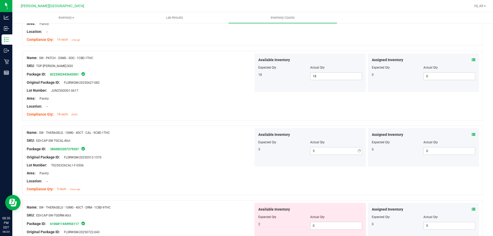
click at [325, 126] on div "Name: SW - THERAGELS - 10MG - 40CT - CAL - 9CBD-1THC SKU: EDI-CAP-SW-TGCAL.40ct…" at bounding box center [253, 161] width 460 height 70
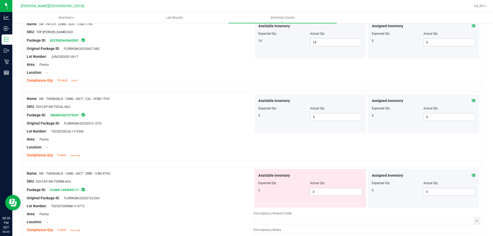
scroll to position [334, 0]
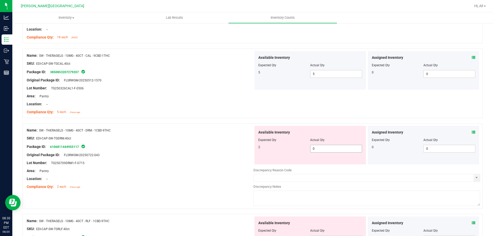
click at [326, 147] on span "0 0" at bounding box center [336, 149] width 52 height 8
click at [0, 0] on input "0" at bounding box center [0, 0] width 0 height 0
type input "2"
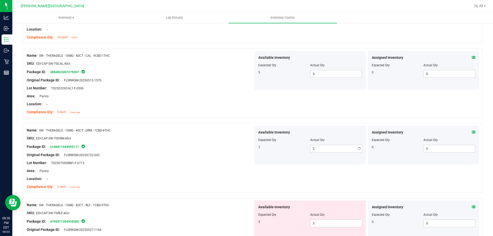
click at [326, 136] on div at bounding box center [310, 136] width 104 height 3
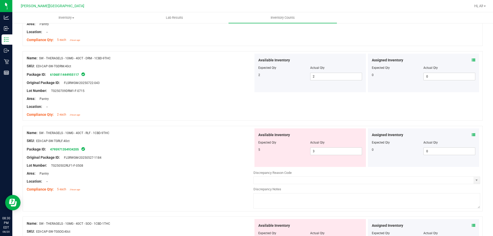
scroll to position [411, 0]
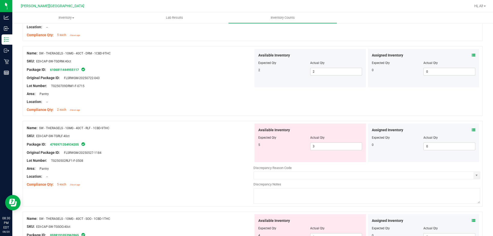
click at [472, 132] on icon at bounding box center [474, 130] width 4 height 4
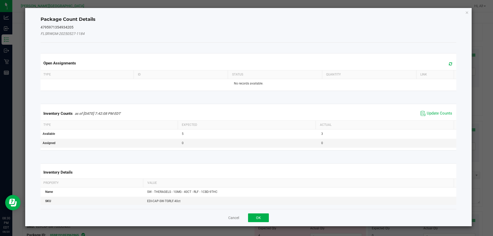
click at [437, 117] on span "Update Counts" at bounding box center [436, 114] width 34 height 8
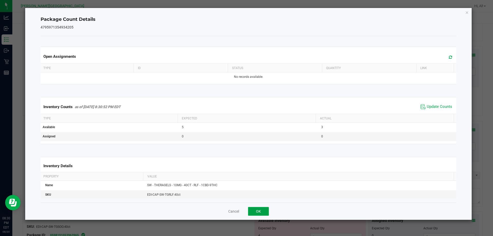
click at [258, 210] on button "OK" at bounding box center [258, 211] width 21 height 9
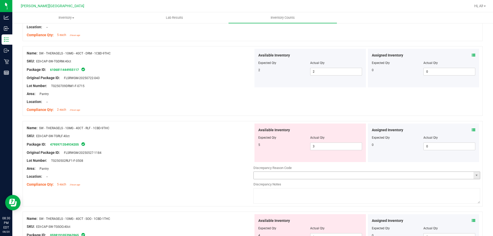
click at [257, 172] on input "text" at bounding box center [364, 175] width 220 height 7
click at [322, 148] on span "3 3" at bounding box center [336, 147] width 52 height 8
click at [0, 0] on input "3" at bounding box center [0, 0] width 0 height 0
type input "5"
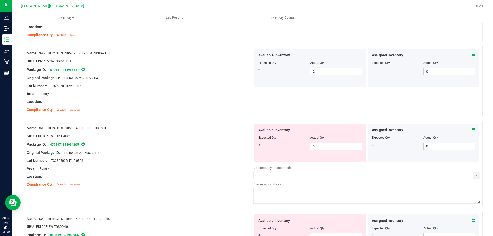
click at [322, 128] on div "Available Inventory" at bounding box center [310, 129] width 104 height 5
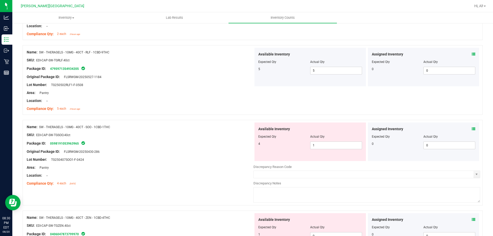
scroll to position [488, 0]
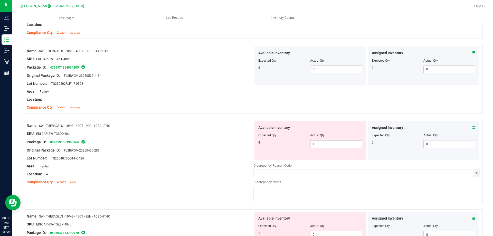
click at [329, 140] on span "1 1" at bounding box center [336, 144] width 52 height 8
click at [330, 142] on input "1" at bounding box center [336, 144] width 51 height 7
type input "4"
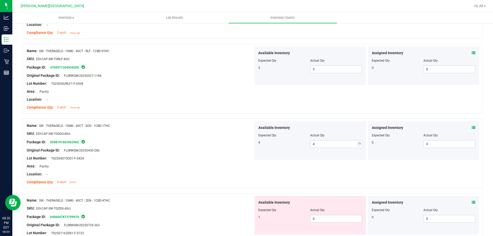
click at [331, 137] on div "Actual Qty" at bounding box center [336, 135] width 52 height 5
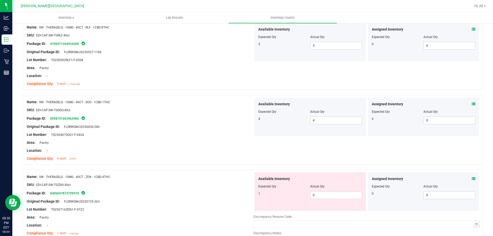
scroll to position [539, 0]
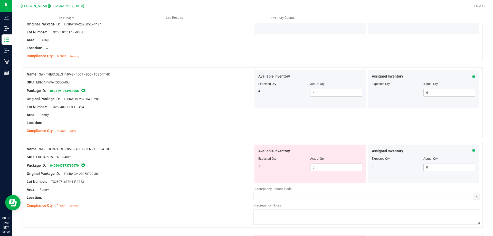
click at [328, 170] on span "0 0" at bounding box center [336, 168] width 52 height 8
click at [328, 170] on input "0" at bounding box center [336, 167] width 51 height 7
type input "1"
click at [329, 145] on div "Available Inventory Expected Qty Actual Qty 1 1 1" at bounding box center [310, 164] width 111 height 39
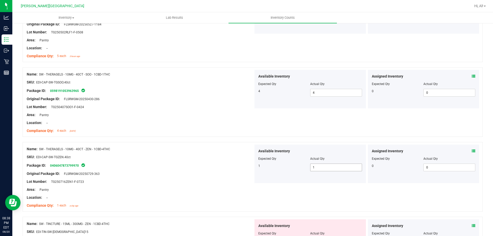
scroll to position [642, 0]
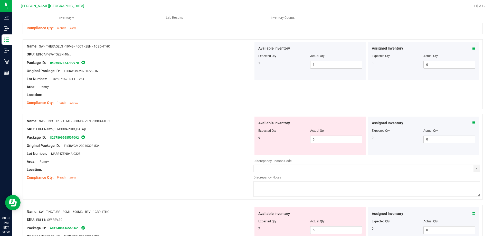
click at [472, 124] on icon at bounding box center [474, 123] width 4 height 4
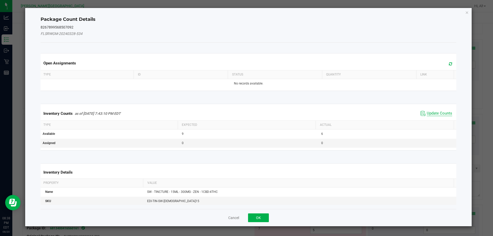
click at [439, 114] on span "Update Counts" at bounding box center [439, 113] width 25 height 5
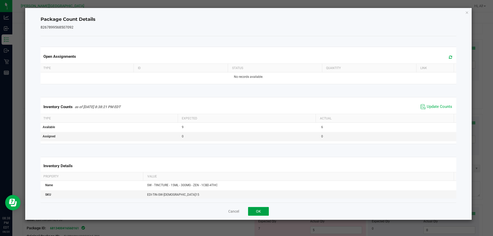
click at [262, 216] on button "OK" at bounding box center [258, 211] width 21 height 9
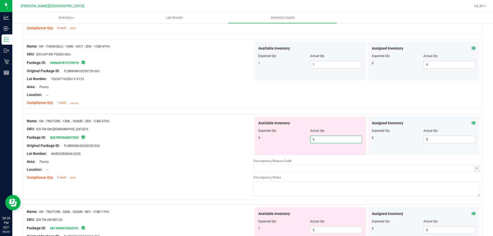
click at [325, 138] on span "6 6" at bounding box center [336, 140] width 52 height 8
click at [325, 138] on input "6" at bounding box center [336, 139] width 51 height 7
type input "9"
click at [320, 113] on div at bounding box center [253, 111] width 460 height 5
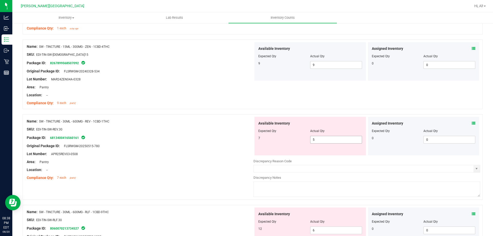
scroll to position [719, 0]
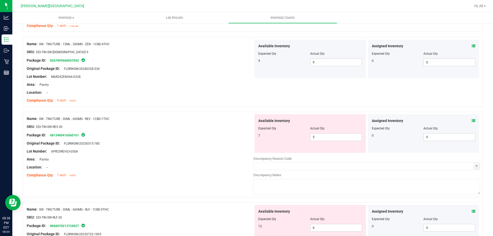
click at [472, 121] on icon at bounding box center [474, 121] width 4 height 4
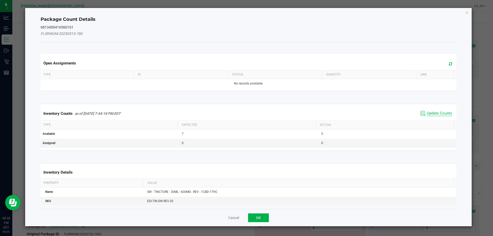
click at [442, 113] on span "Update Counts" at bounding box center [439, 113] width 25 height 5
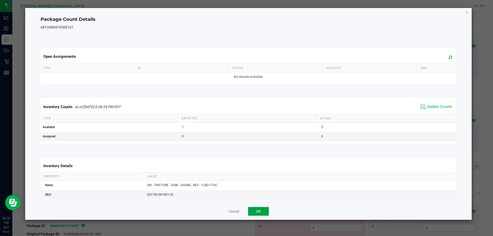
click at [262, 211] on button "OK" at bounding box center [258, 211] width 21 height 9
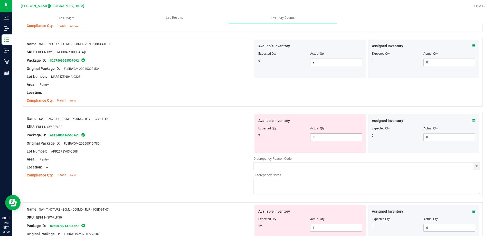
click at [332, 140] on span "5 5" at bounding box center [336, 137] width 52 height 8
click at [332, 140] on input "5" at bounding box center [336, 137] width 51 height 7
type input "7"
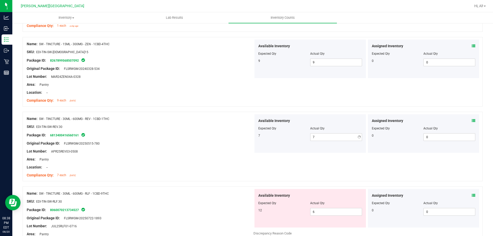
click at [331, 122] on div "Available Inventory" at bounding box center [310, 120] width 104 height 5
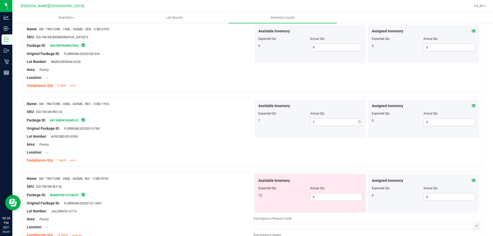
scroll to position [796, 0]
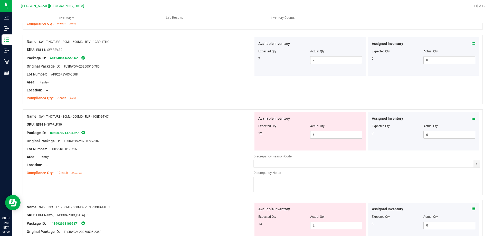
click at [472, 118] on icon at bounding box center [474, 119] width 4 height 4
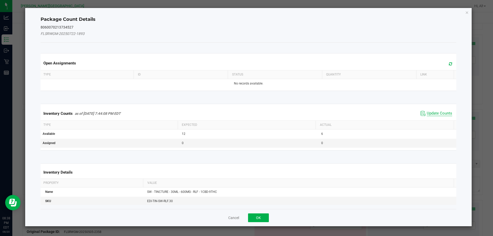
click at [436, 115] on span "Update Counts" at bounding box center [439, 113] width 25 height 5
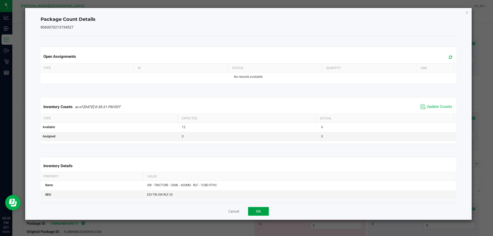
click at [261, 207] on button "OK" at bounding box center [258, 211] width 21 height 9
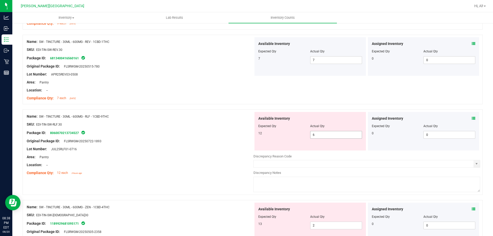
click at [323, 136] on span "6 6" at bounding box center [336, 135] width 52 height 8
click at [323, 136] on input "6" at bounding box center [336, 134] width 51 height 7
type input "12"
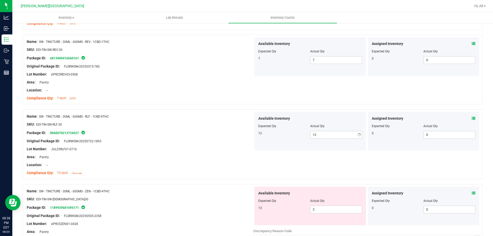
click at [326, 122] on div at bounding box center [310, 122] width 104 height 3
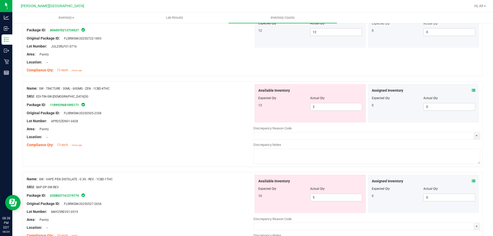
click at [472, 88] on span at bounding box center [474, 90] width 4 height 5
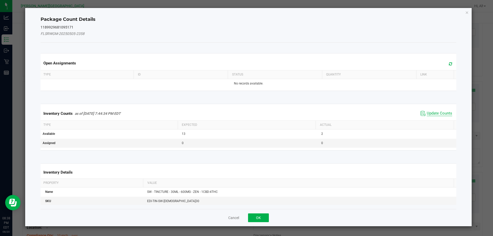
click at [432, 112] on span "Update Counts" at bounding box center [439, 113] width 25 height 5
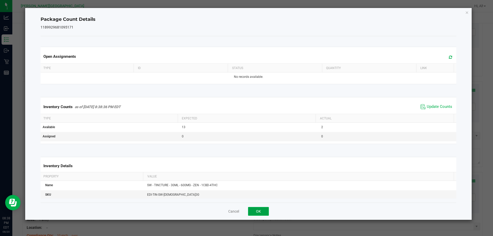
click at [261, 215] on button "OK" at bounding box center [258, 211] width 21 height 9
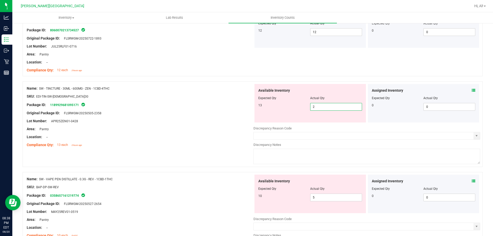
click at [316, 107] on span "2 2" at bounding box center [336, 107] width 52 height 8
click at [316, 107] on input "2" at bounding box center [336, 106] width 51 height 7
type input "13"
click at [315, 92] on div "Available Inventory" at bounding box center [310, 90] width 104 height 5
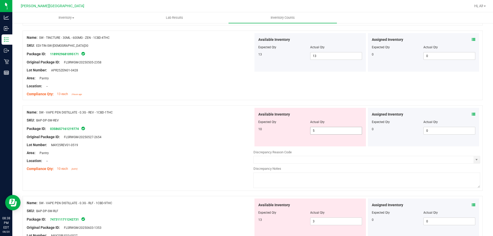
scroll to position [950, 0]
click at [472, 113] on icon at bounding box center [474, 114] width 4 height 4
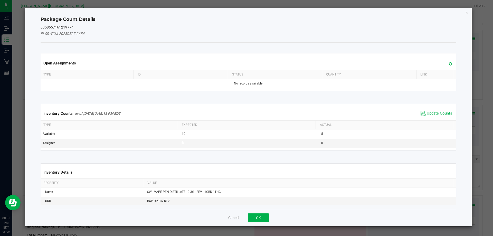
click at [440, 114] on span "Update Counts" at bounding box center [439, 113] width 25 height 5
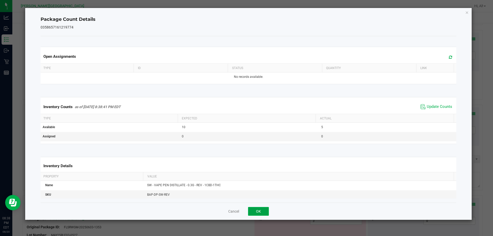
click at [264, 209] on button "OK" at bounding box center [258, 211] width 21 height 9
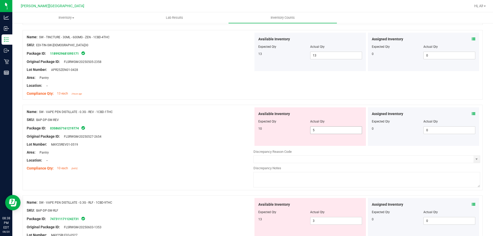
click at [331, 130] on span "5 5" at bounding box center [336, 130] width 52 height 8
click at [331, 130] on input "5" at bounding box center [336, 130] width 51 height 7
type input "10"
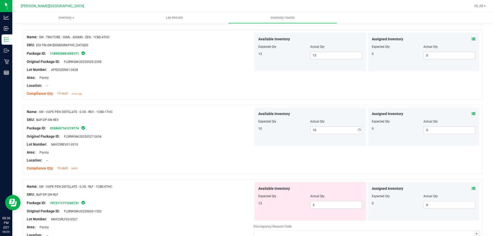
click at [329, 117] on div at bounding box center [310, 118] width 104 height 3
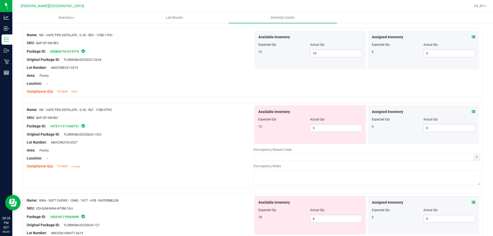
scroll to position [1027, 0]
click at [472, 110] on icon at bounding box center [474, 112] width 4 height 4
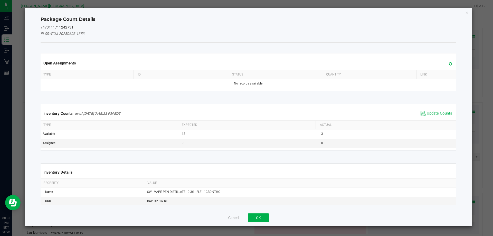
click at [443, 111] on span "Update Counts" at bounding box center [439, 113] width 25 height 5
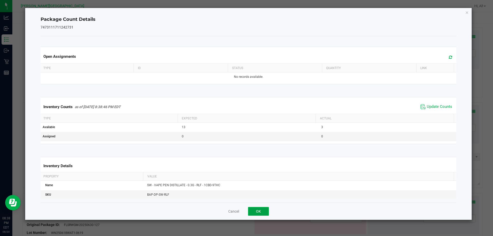
click at [262, 209] on button "OK" at bounding box center [258, 211] width 21 height 9
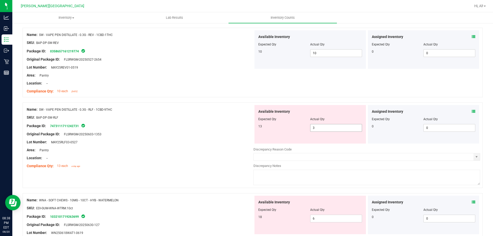
click at [319, 128] on span "3 3" at bounding box center [336, 128] width 52 height 8
click at [319, 128] on input "3" at bounding box center [336, 127] width 51 height 7
type input "13"
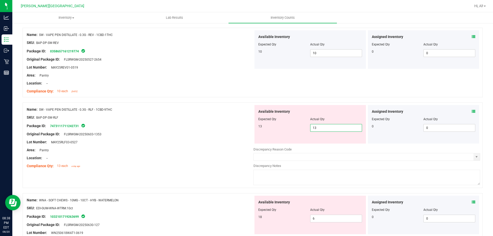
click at [316, 110] on div "Available Inventory" at bounding box center [310, 111] width 104 height 5
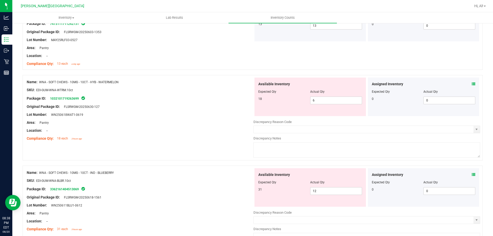
scroll to position [1130, 0]
click at [472, 82] on icon at bounding box center [474, 84] width 4 height 4
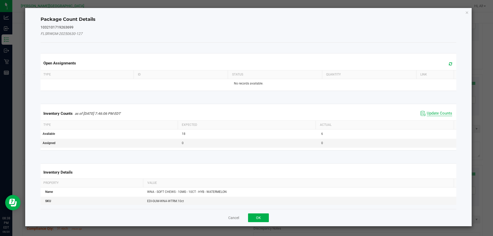
click at [442, 111] on span "Update Counts" at bounding box center [439, 113] width 25 height 5
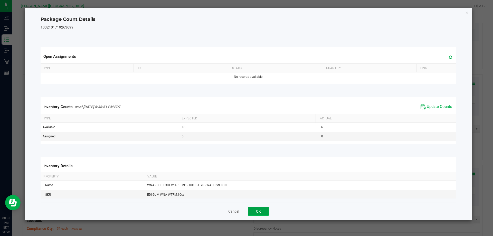
click at [263, 211] on button "OK" at bounding box center [258, 211] width 21 height 9
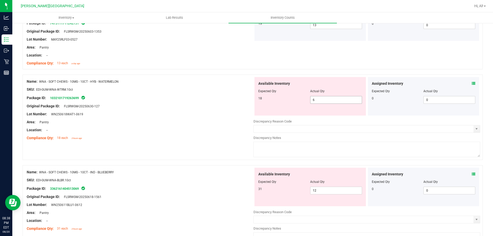
click at [321, 101] on span "6 6" at bounding box center [336, 100] width 52 height 8
click at [321, 101] on input "6" at bounding box center [336, 99] width 51 height 7
type input "18"
click at [322, 90] on span "Actual Qty" at bounding box center [317, 91] width 14 height 4
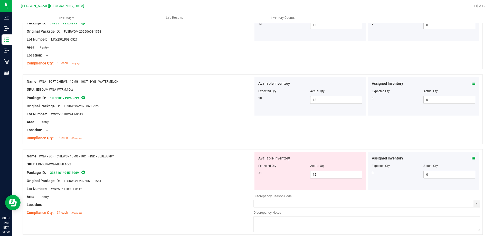
scroll to position [1182, 0]
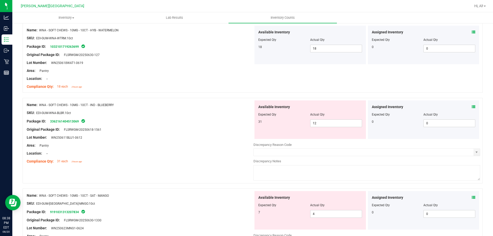
click at [472, 107] on icon at bounding box center [474, 107] width 4 height 4
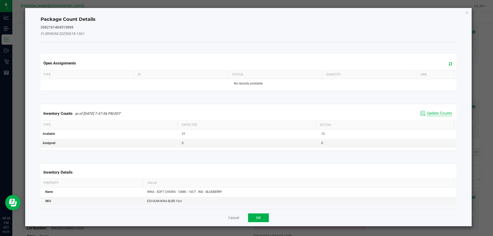
click at [435, 112] on span "Update Counts" at bounding box center [439, 113] width 25 height 5
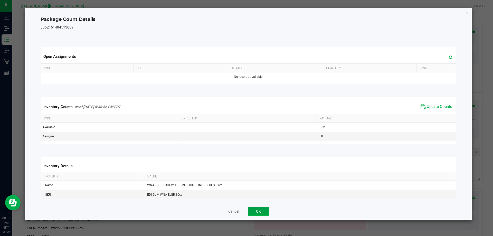
click at [263, 211] on button "OK" at bounding box center [258, 211] width 21 height 9
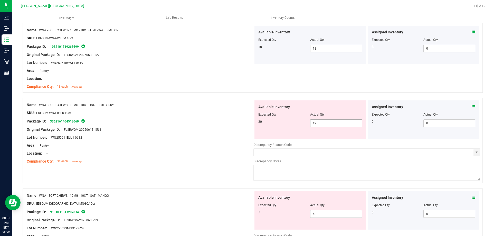
click at [323, 126] on span "12 12" at bounding box center [336, 123] width 52 height 8
click at [323, 126] on input "12" at bounding box center [336, 123] width 51 height 7
type input "30"
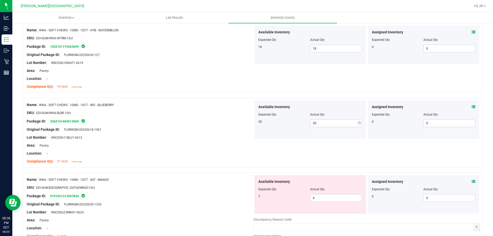
click at [324, 113] on div "Actual Qty" at bounding box center [336, 114] width 52 height 5
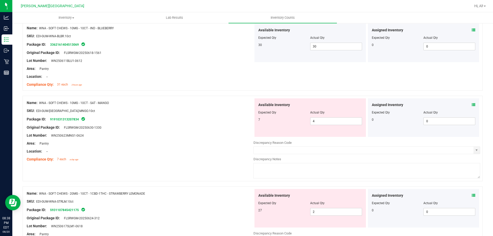
scroll to position [1259, 0]
click at [472, 103] on icon at bounding box center [474, 105] width 4 height 4
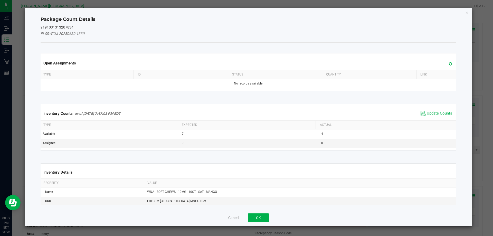
click at [440, 113] on span "Update Counts" at bounding box center [439, 113] width 25 height 5
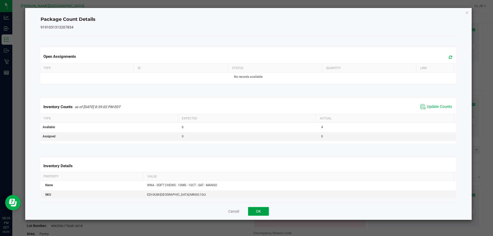
click at [258, 209] on button "OK" at bounding box center [258, 211] width 21 height 9
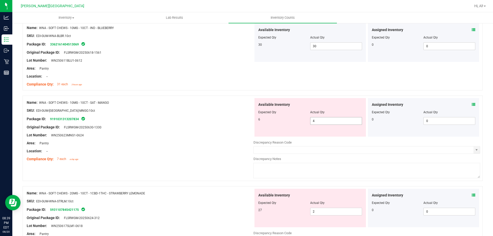
click at [330, 122] on span "4 4" at bounding box center [336, 121] width 52 height 8
click at [330, 122] on input "4" at bounding box center [336, 120] width 51 height 7
type input "6"
click at [332, 102] on div "Available Inventory" at bounding box center [310, 104] width 104 height 5
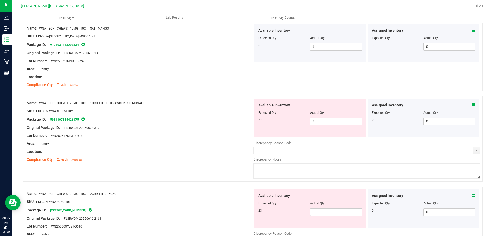
scroll to position [1336, 0]
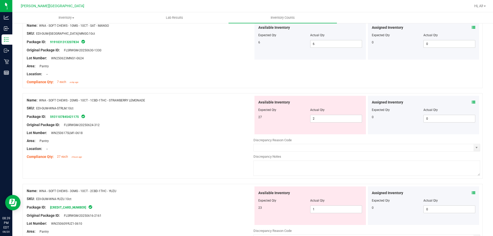
click at [472, 102] on icon at bounding box center [474, 102] width 4 height 4
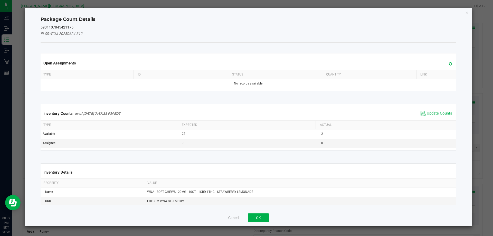
click at [434, 110] on span "Update Counts" at bounding box center [436, 114] width 34 height 8
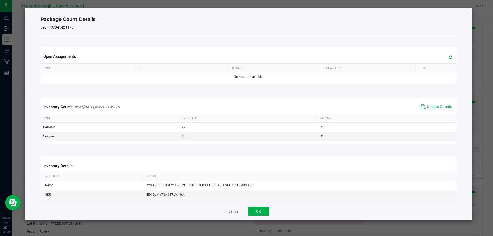
click at [430, 108] on span "Update Counts" at bounding box center [439, 106] width 25 height 5
click at [261, 211] on button "OK" at bounding box center [258, 211] width 21 height 9
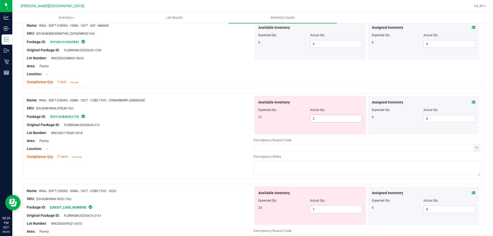
click at [333, 118] on span "2 2" at bounding box center [336, 119] width 52 height 8
click at [0, 0] on input "2" at bounding box center [0, 0] width 0 height 0
type input "27"
click at [335, 108] on div "Actual Qty" at bounding box center [336, 110] width 52 height 5
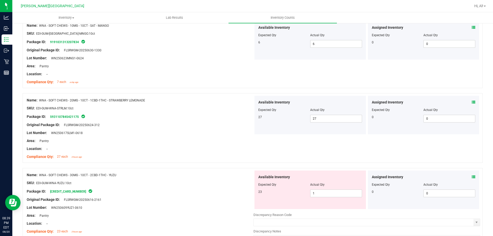
scroll to position [1376, 0]
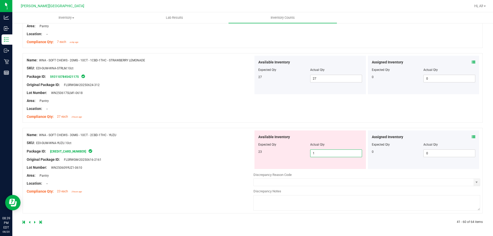
click at [334, 154] on span "1 1" at bounding box center [336, 154] width 52 height 8
click at [334, 154] on input "1" at bounding box center [336, 153] width 51 height 7
type input "23"
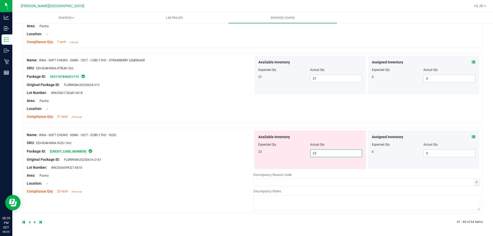
scroll to position [1360, 0]
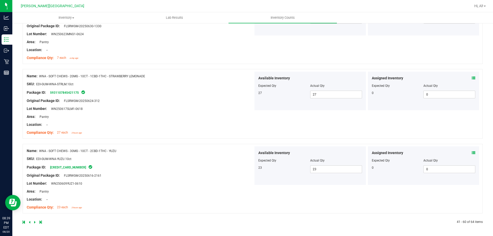
click at [34, 221] on div at bounding box center [138, 222] width 230 height 5
click at [34, 222] on icon at bounding box center [35, 222] width 2 height 3
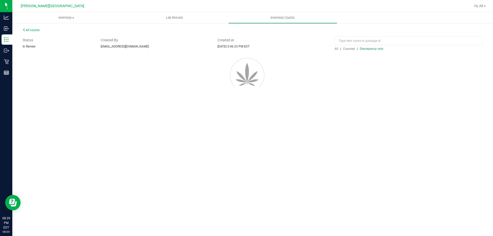
scroll to position [0, 0]
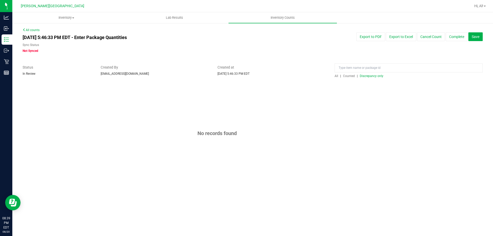
click at [364, 76] on span "Discrepancy only" at bounding box center [372, 76] width 24 height 4
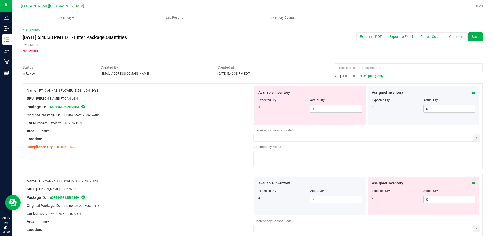
click at [472, 92] on icon at bounding box center [474, 93] width 4 height 4
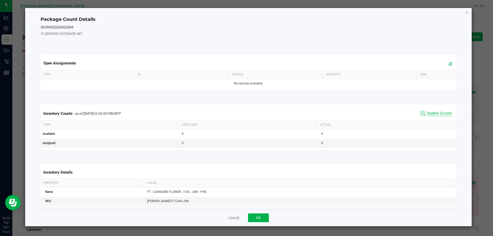
click at [439, 111] on span "Update Counts" at bounding box center [439, 113] width 25 height 5
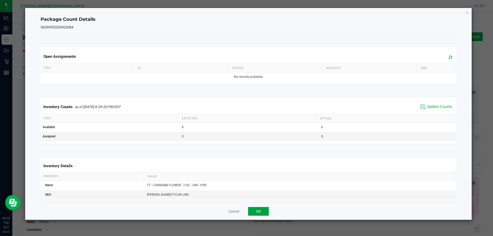
click at [259, 211] on button "OK" at bounding box center [258, 211] width 21 height 9
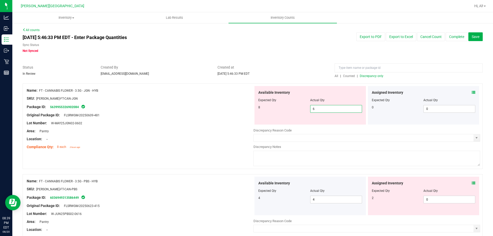
click at [329, 107] on span "6 6" at bounding box center [336, 109] width 52 height 8
click at [329, 107] on input "6" at bounding box center [336, 108] width 51 height 7
type input "8"
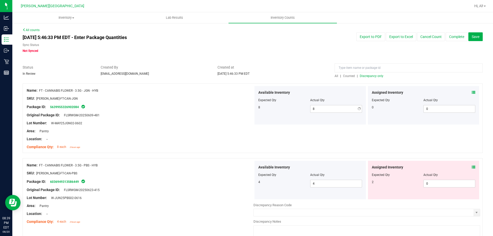
click at [331, 83] on div at bounding box center [253, 80] width 460 height 5
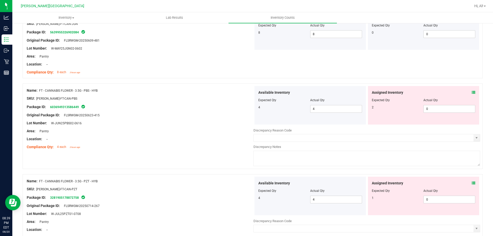
scroll to position [77, 0]
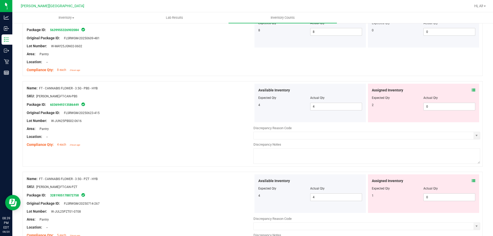
click at [472, 90] on icon at bounding box center [474, 90] width 4 height 4
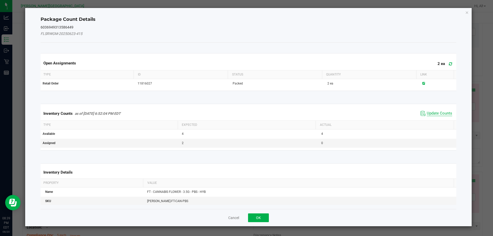
click at [435, 113] on span "Update Counts" at bounding box center [439, 113] width 25 height 5
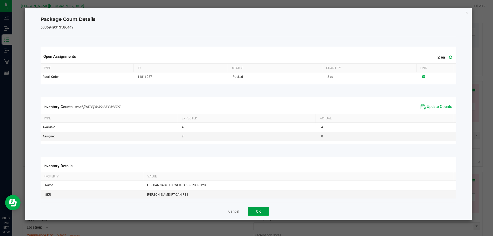
click at [263, 207] on button "OK" at bounding box center [258, 211] width 21 height 9
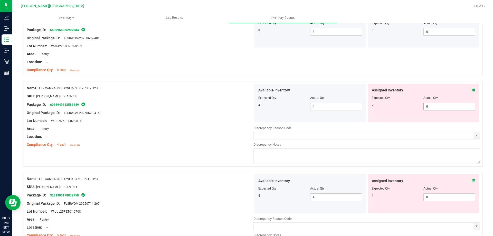
click at [428, 108] on span "0 0" at bounding box center [450, 107] width 52 height 8
click at [0, 0] on input "0" at bounding box center [0, 0] width 0 height 0
type input "2"
click at [424, 93] on div at bounding box center [424, 94] width 104 height 3
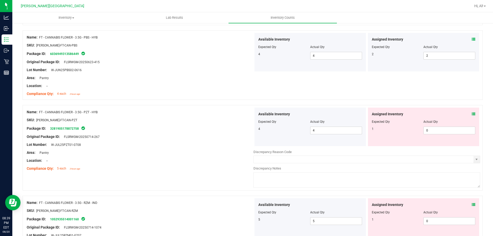
scroll to position [128, 0]
click at [472, 112] on icon at bounding box center [474, 114] width 4 height 4
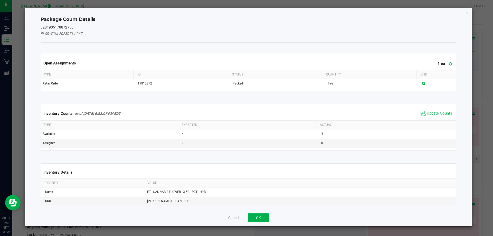
click at [439, 116] on span "Update Counts" at bounding box center [439, 113] width 25 height 5
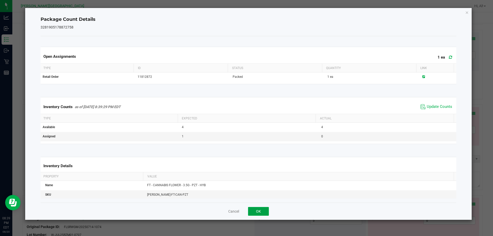
click at [264, 209] on button "OK" at bounding box center [258, 211] width 21 height 9
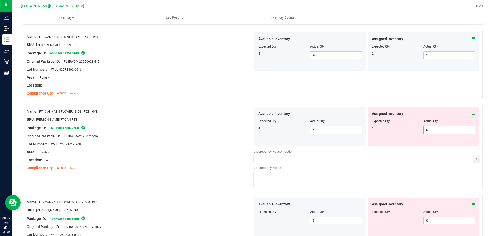
click at [429, 130] on span "0 0" at bounding box center [450, 130] width 52 height 8
click at [429, 130] on input "0" at bounding box center [449, 129] width 51 height 7
type input "1"
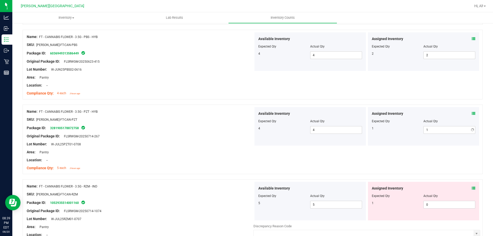
click at [425, 109] on div "Assigned Inventory Expected Qty Actual Qty 1 1 1" at bounding box center [423, 126] width 111 height 39
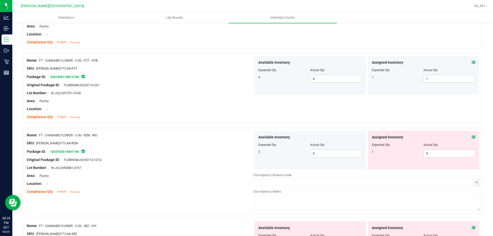
scroll to position [180, 0]
click at [472, 135] on icon at bounding box center [474, 137] width 4 height 4
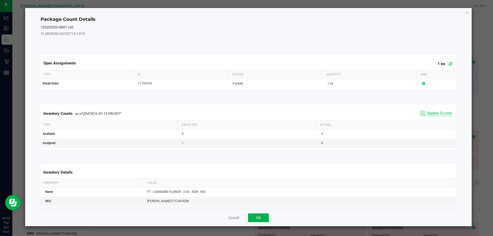
click at [437, 114] on span "Update Counts" at bounding box center [439, 113] width 25 height 5
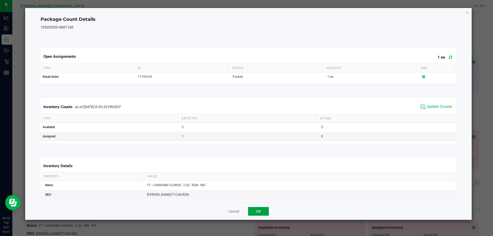
click at [263, 209] on button "OK" at bounding box center [258, 211] width 21 height 9
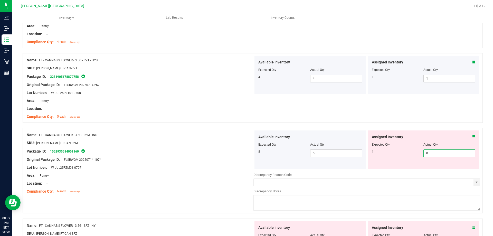
click at [432, 151] on span "0 0" at bounding box center [450, 154] width 52 height 8
click at [432, 151] on input "0" at bounding box center [449, 153] width 51 height 7
type input "1"
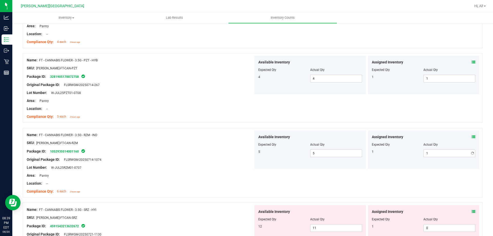
click at [431, 130] on div "Assigned Inventory Expected Qty Actual Qty 1 1 1" at bounding box center [423, 149] width 111 height 39
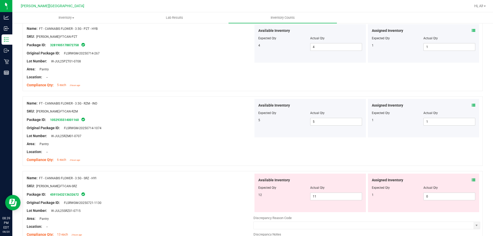
scroll to position [283, 0]
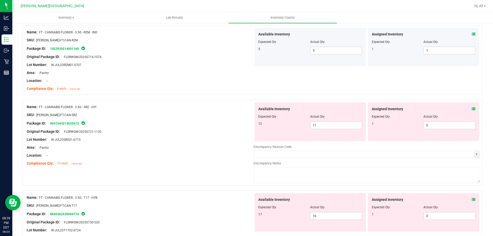
click at [472, 108] on icon at bounding box center [474, 109] width 4 height 4
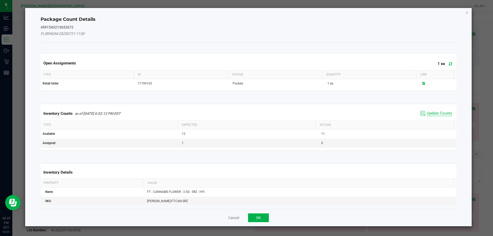
click at [431, 115] on span "Update Counts" at bounding box center [439, 113] width 25 height 5
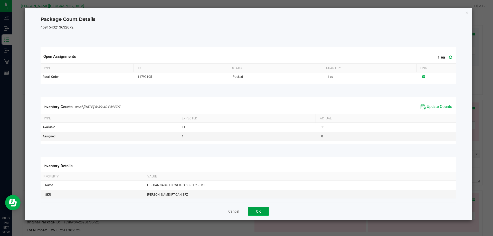
click at [261, 211] on button "OK" at bounding box center [258, 211] width 21 height 9
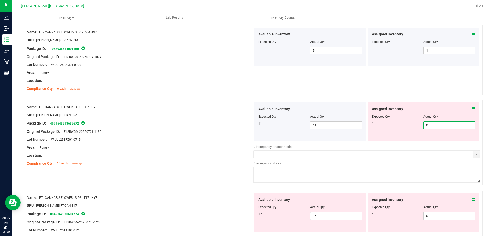
click at [428, 126] on span "0 0" at bounding box center [450, 126] width 52 height 8
click at [428, 126] on input "0" at bounding box center [449, 125] width 51 height 7
type input "1"
click at [423, 105] on div "Assigned Inventory Expected Qty Actual Qty 1 1 1" at bounding box center [423, 121] width 111 height 39
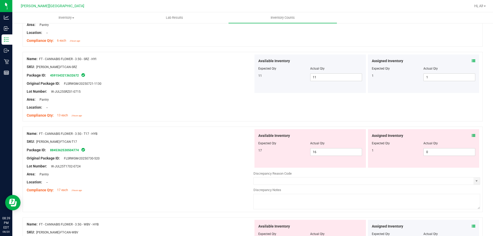
scroll to position [334, 0]
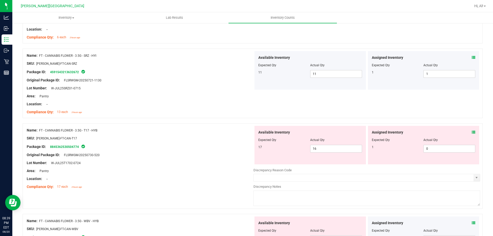
click at [472, 133] on icon at bounding box center [474, 132] width 4 height 4
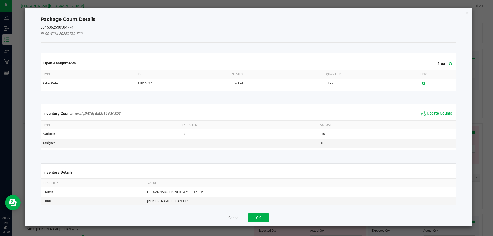
click at [434, 113] on span "Update Counts" at bounding box center [439, 113] width 25 height 5
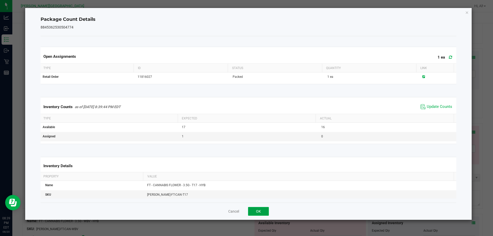
click at [265, 210] on button "OK" at bounding box center [258, 211] width 21 height 9
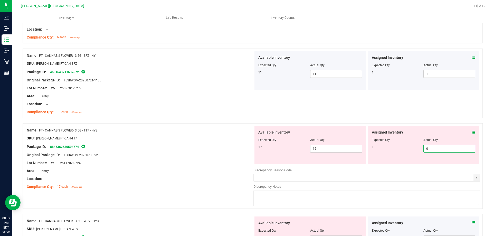
click at [424, 152] on span "0 0" at bounding box center [450, 149] width 52 height 8
click at [424, 152] on input "0" at bounding box center [449, 148] width 51 height 7
type input "1"
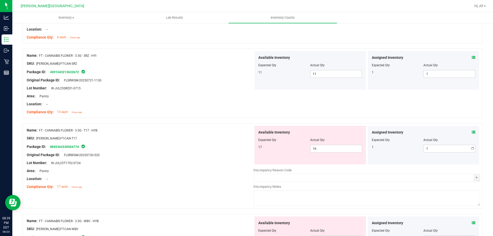
click at [420, 136] on div at bounding box center [424, 136] width 104 height 3
click at [466, 131] on div "Assigned Inventory" at bounding box center [424, 132] width 104 height 5
click at [472, 131] on icon at bounding box center [474, 132] width 4 height 4
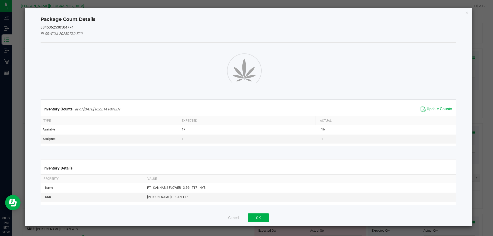
click at [468, 131] on div "Package Count Details 8845362530504774 FLSRWGM-20250730-520 Inventory Counts as…" at bounding box center [248, 117] width 447 height 218
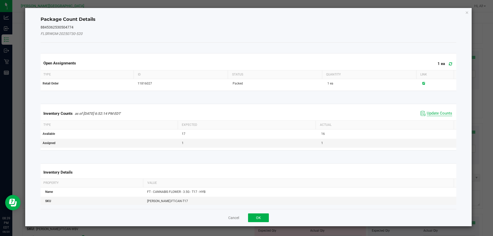
click at [444, 115] on span "Update Counts" at bounding box center [439, 113] width 25 height 5
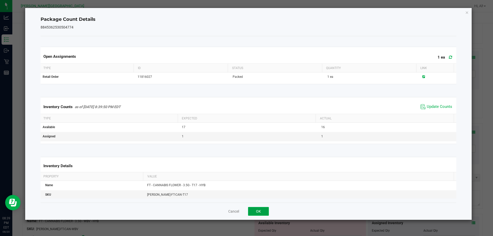
click at [261, 209] on button "OK" at bounding box center [258, 211] width 21 height 9
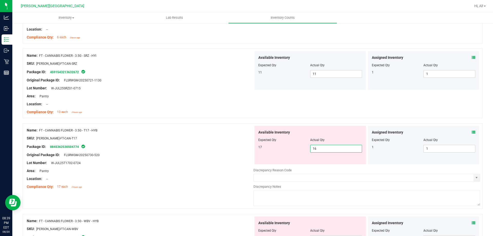
click at [320, 149] on span "16 16" at bounding box center [336, 149] width 52 height 8
click at [320, 149] on input "16" at bounding box center [336, 148] width 51 height 7
type input "17"
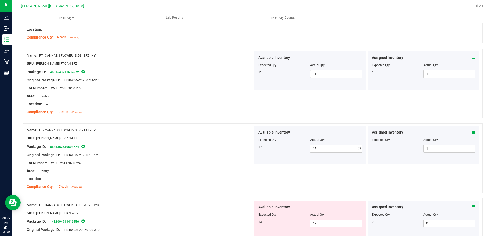
click at [321, 141] on span "Actual Qty" at bounding box center [317, 140] width 14 height 4
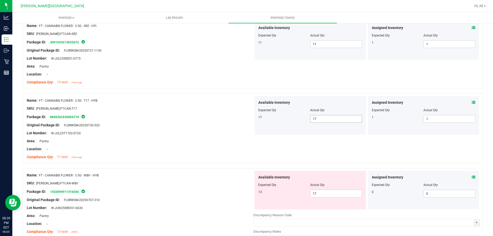
scroll to position [411, 0]
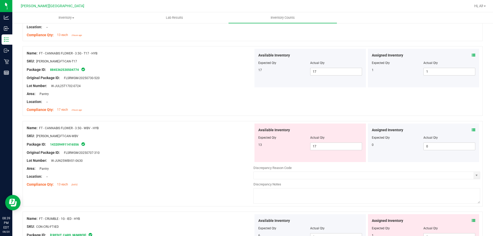
click at [472, 131] on icon at bounding box center [474, 130] width 4 height 4
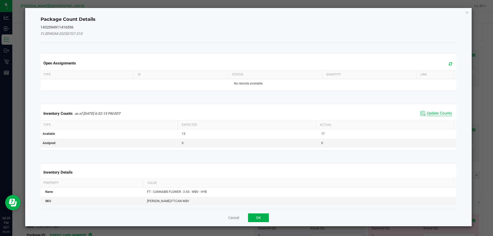
click at [440, 113] on span "Update Counts" at bounding box center [439, 113] width 25 height 5
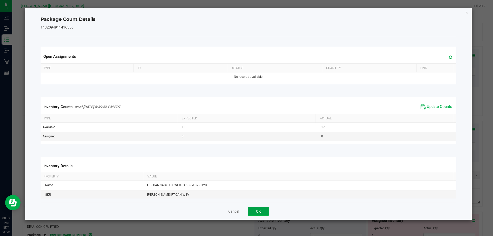
click at [262, 209] on button "OK" at bounding box center [258, 211] width 21 height 9
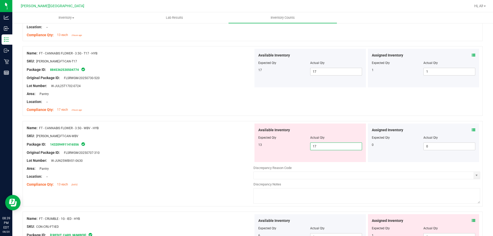
click at [331, 148] on span "17 17" at bounding box center [336, 147] width 52 height 8
click at [331, 148] on input "17" at bounding box center [336, 146] width 51 height 7
type input "13"
click at [322, 130] on div "Available Inventory" at bounding box center [310, 129] width 104 height 5
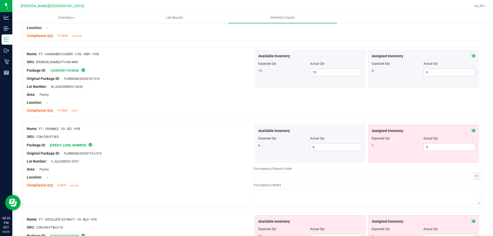
scroll to position [488, 0]
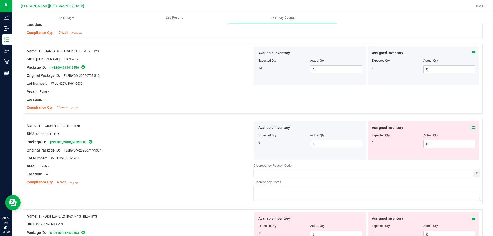
click at [467, 127] on div "Assigned Inventory" at bounding box center [424, 127] width 104 height 5
click at [472, 127] on icon at bounding box center [474, 128] width 4 height 4
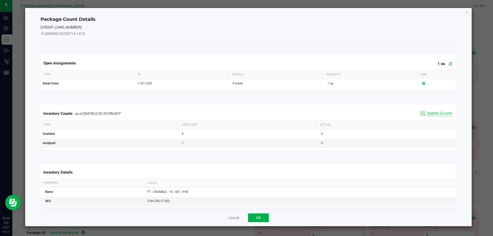
click at [437, 113] on span "Update Counts" at bounding box center [439, 113] width 25 height 5
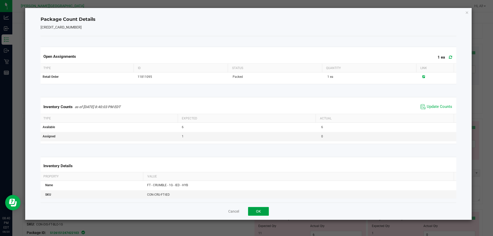
click at [261, 210] on button "OK" at bounding box center [258, 211] width 21 height 9
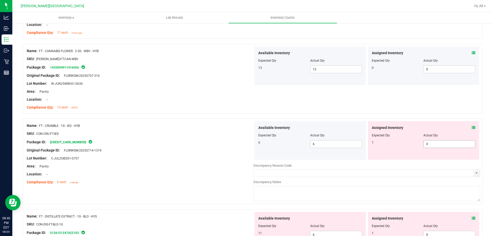
click at [438, 143] on span "0 0" at bounding box center [450, 144] width 52 height 8
click at [438, 143] on input "0" at bounding box center [449, 144] width 51 height 7
type input "1"
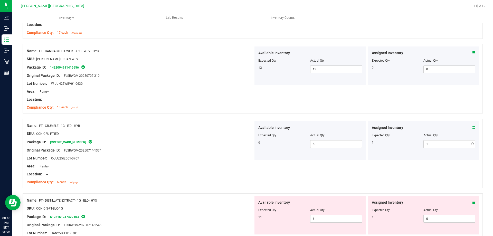
click at [431, 123] on div "Assigned Inventory Expected Qty Actual Qty 1 1 1" at bounding box center [423, 140] width 111 height 39
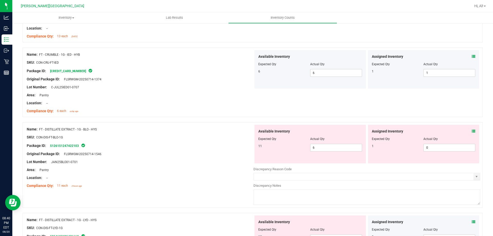
scroll to position [565, 0]
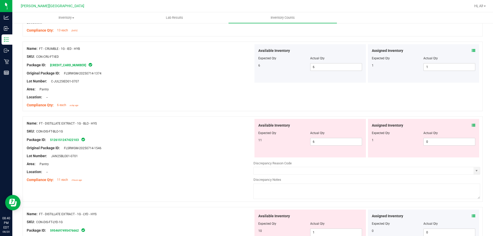
click at [472, 127] on span at bounding box center [474, 125] width 4 height 5
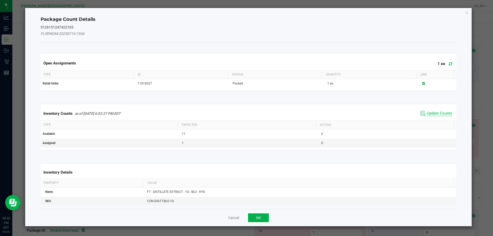
click at [438, 113] on span "Update Counts" at bounding box center [439, 113] width 25 height 5
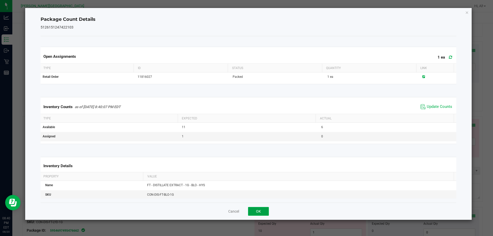
click at [261, 209] on button "OK" at bounding box center [258, 211] width 21 height 9
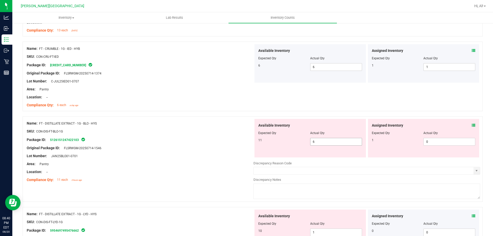
click at [316, 143] on span "6 6" at bounding box center [336, 142] width 52 height 8
click at [316, 143] on input "6" at bounding box center [336, 141] width 51 height 7
type input "11"
click at [334, 120] on div "Available Inventory Expected Qty Actual Qty 11 11 11" at bounding box center [310, 138] width 111 height 39
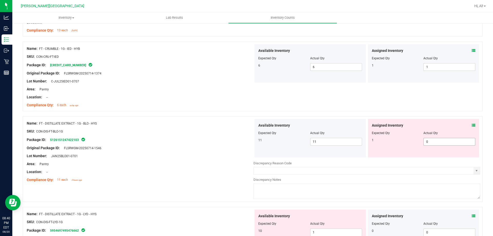
click at [435, 141] on span "0 0" at bounding box center [450, 142] width 52 height 8
click at [435, 141] on input "0" at bounding box center [449, 141] width 51 height 7
type input "1"
click at [433, 128] on div at bounding box center [424, 129] width 104 height 3
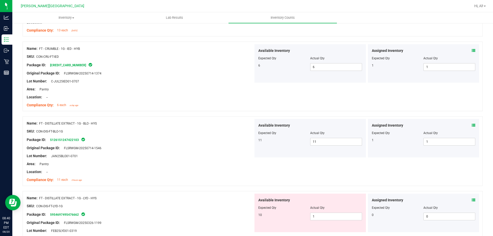
click at [472, 124] on icon at bounding box center [474, 126] width 4 height 4
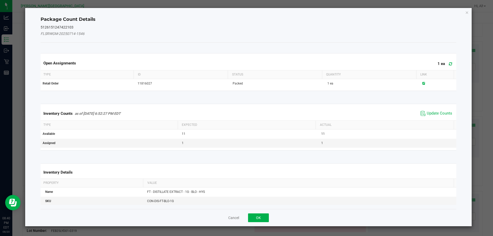
click at [441, 110] on span "Update Counts" at bounding box center [436, 114] width 34 height 8
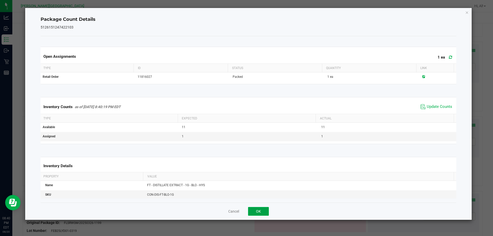
click at [256, 211] on button "OK" at bounding box center [258, 211] width 21 height 9
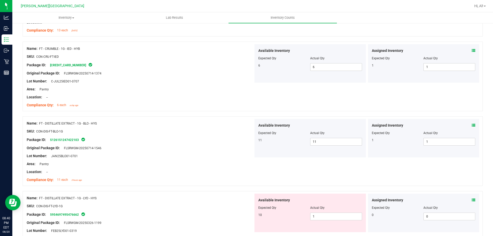
click at [241, 179] on div "Compliance Qty: 11 each 3 hours ago" at bounding box center [140, 179] width 227 height 5
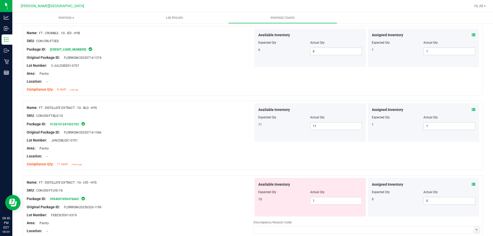
scroll to position [616, 0]
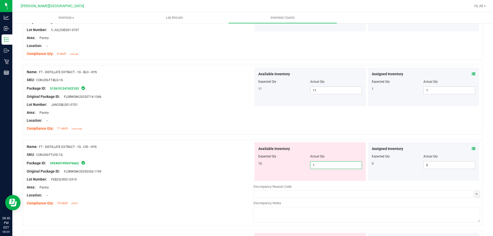
click at [329, 164] on span "1 1" at bounding box center [336, 165] width 52 height 8
click at [329, 164] on input "1" at bounding box center [336, 165] width 51 height 7
type input "10"
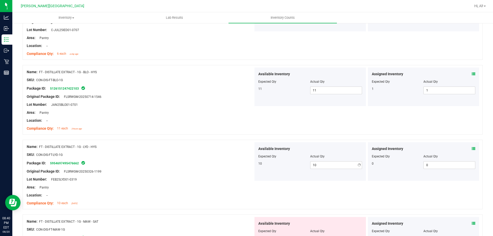
click at [334, 152] on div at bounding box center [310, 153] width 104 height 3
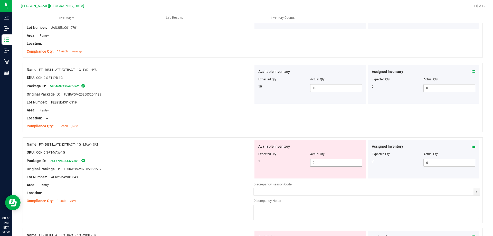
click at [323, 163] on span "0 0" at bounding box center [336, 163] width 52 height 8
click at [323, 163] on input "0" at bounding box center [336, 162] width 51 height 7
type input "1"
click at [337, 145] on div "Available Inventory" at bounding box center [310, 146] width 104 height 5
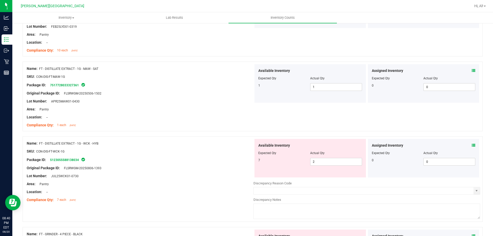
scroll to position [771, 0]
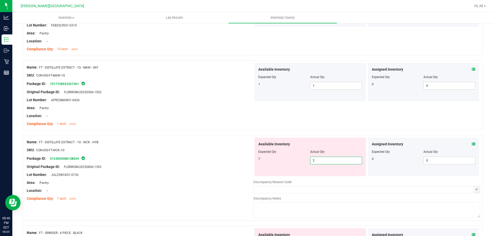
click at [334, 162] on span "2 2" at bounding box center [336, 161] width 52 height 8
click at [334, 162] on input "2" at bounding box center [336, 160] width 51 height 7
type input "7"
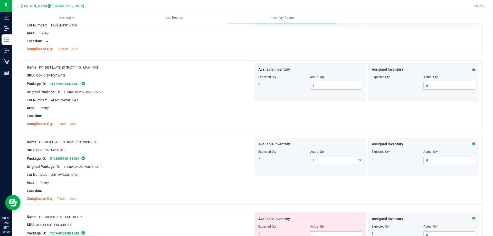
click at [333, 150] on div "Actual Qty" at bounding box center [336, 152] width 52 height 5
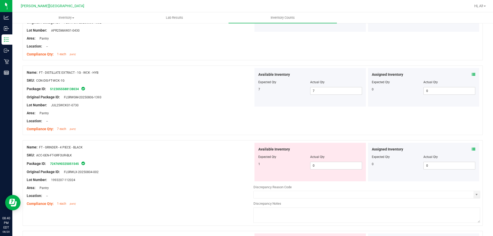
scroll to position [848, 0]
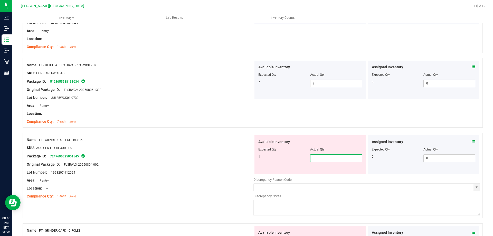
click at [334, 158] on span "0 0" at bounding box center [336, 158] width 52 height 8
click at [334, 158] on input "0" at bounding box center [336, 158] width 51 height 7
type input "1"
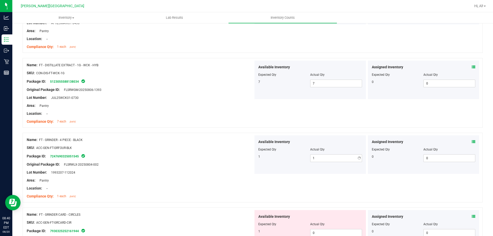
click at [334, 149] on div "Actual Qty" at bounding box center [336, 149] width 52 height 5
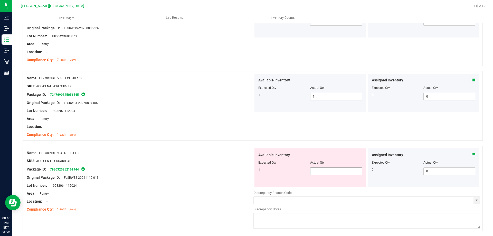
scroll to position [925, 0]
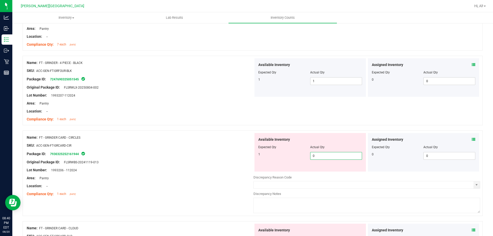
click at [332, 155] on span "0 0" at bounding box center [336, 156] width 52 height 8
click at [332, 155] on input "0" at bounding box center [336, 155] width 51 height 7
type input "1"
click at [334, 150] on div at bounding box center [310, 151] width 104 height 3
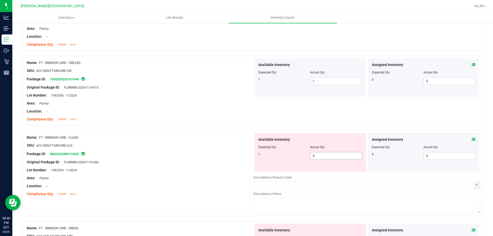
scroll to position [1002, 0]
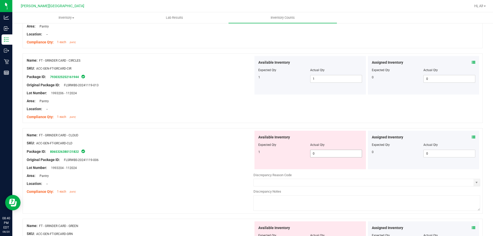
click at [334, 151] on span "0 0" at bounding box center [336, 154] width 52 height 8
click at [334, 151] on input "0" at bounding box center [336, 153] width 51 height 7
type input "1"
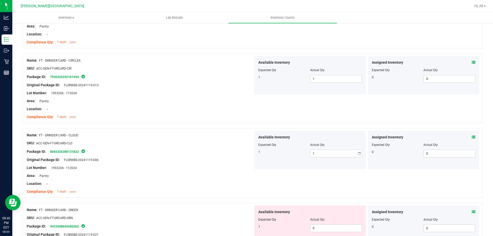
click at [335, 147] on div at bounding box center [310, 148] width 104 height 3
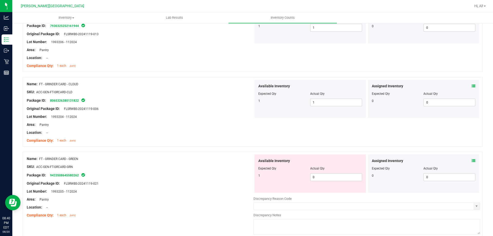
scroll to position [1053, 0]
click at [333, 176] on span "0 0" at bounding box center [336, 177] width 52 height 8
click at [333, 176] on input "0" at bounding box center [336, 176] width 51 height 7
type input "1"
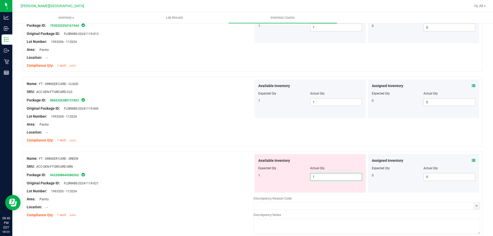
click at [332, 165] on div at bounding box center [310, 164] width 104 height 3
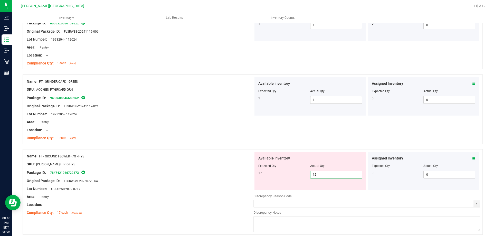
click at [323, 174] on span "12 12" at bounding box center [336, 175] width 52 height 8
click at [323, 175] on input "12" at bounding box center [336, 174] width 51 height 7
type input "17"
click at [322, 163] on div at bounding box center [310, 162] width 104 height 3
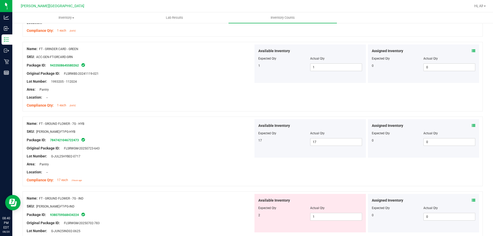
scroll to position [1207, 0]
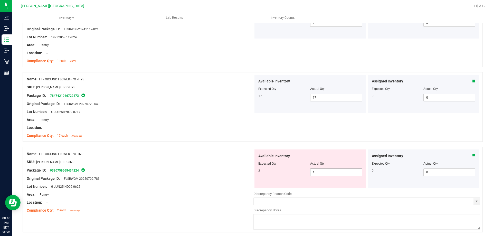
click at [325, 171] on span "1 1" at bounding box center [336, 173] width 52 height 8
click at [325, 171] on input "1" at bounding box center [336, 172] width 51 height 7
type input "2"
click at [326, 159] on div at bounding box center [310, 160] width 104 height 3
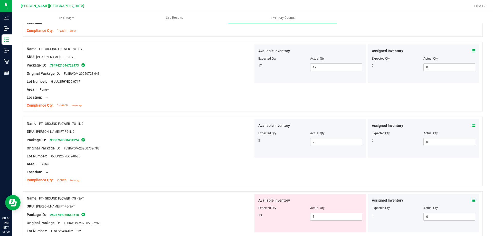
scroll to position [1284, 0]
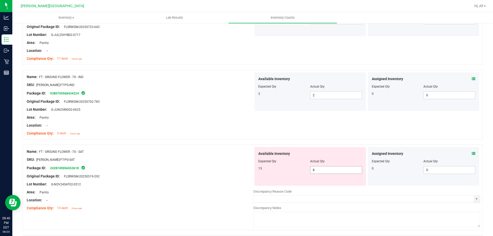
click at [326, 169] on span "8 8" at bounding box center [336, 170] width 52 height 8
click at [326, 169] on input "8" at bounding box center [336, 169] width 51 height 7
type input "13"
click at [326, 158] on div at bounding box center [310, 157] width 104 height 3
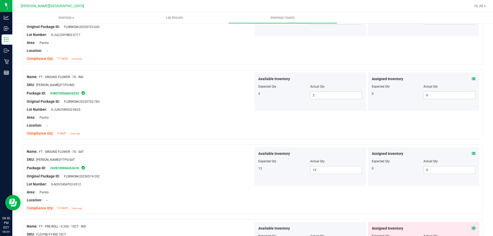
scroll to position [1361, 0]
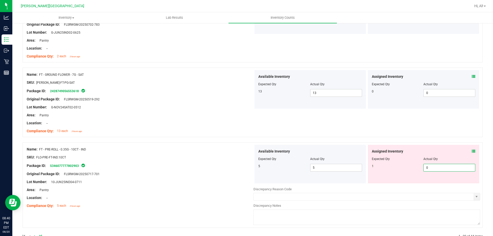
click at [424, 165] on span "0 0" at bounding box center [450, 168] width 52 height 8
click at [424, 165] on input "0" at bounding box center [449, 167] width 51 height 7
type input "1"
click at [422, 156] on div at bounding box center [424, 155] width 104 height 3
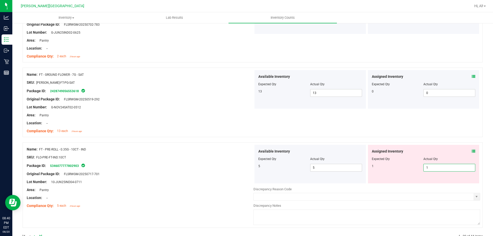
scroll to position [1360, 0]
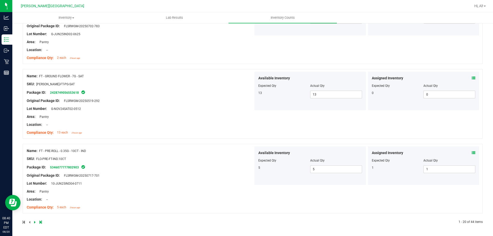
click at [34, 222] on icon at bounding box center [35, 222] width 2 height 3
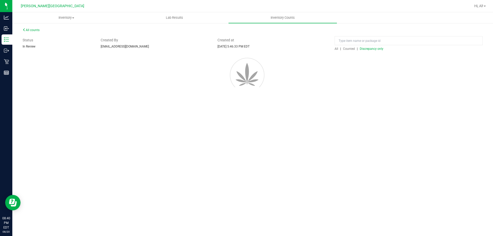
scroll to position [0, 0]
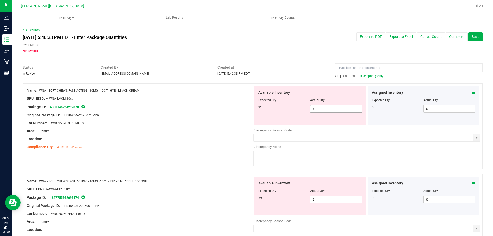
click at [349, 112] on span "6 6" at bounding box center [336, 109] width 52 height 8
click at [349, 112] on input "6" at bounding box center [336, 108] width 51 height 7
type input "31"
click at [351, 93] on div "Available Inventory" at bounding box center [310, 92] width 104 height 5
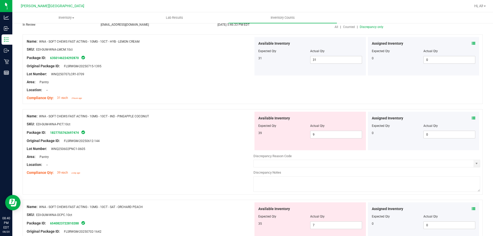
scroll to position [51, 0]
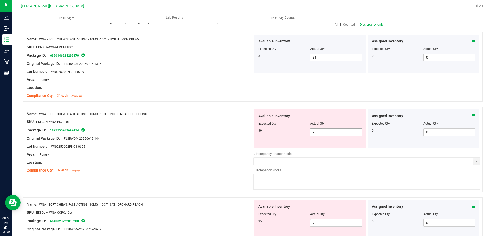
click at [335, 131] on span "9 9" at bounding box center [336, 132] width 52 height 8
click at [335, 131] on input "9" at bounding box center [336, 132] width 51 height 7
type input "39"
click at [335, 121] on div "Actual Qty" at bounding box center [336, 123] width 52 height 5
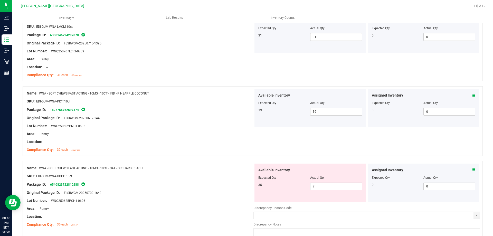
scroll to position [103, 0]
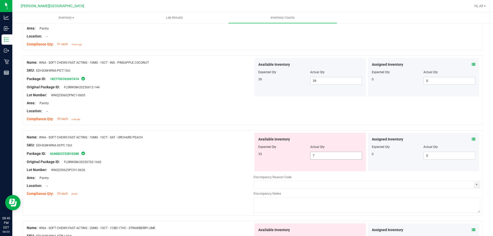
click at [335, 153] on span "7 7" at bounding box center [336, 156] width 52 height 8
click at [336, 153] on input "7" at bounding box center [336, 155] width 51 height 7
type input "35"
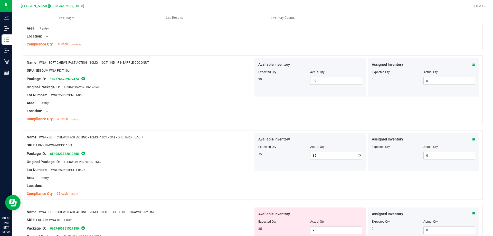
click at [339, 137] on div "Available Inventory" at bounding box center [310, 139] width 104 height 5
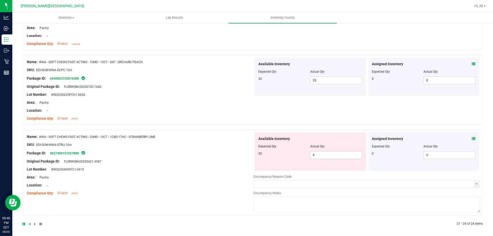
scroll to position [180, 0]
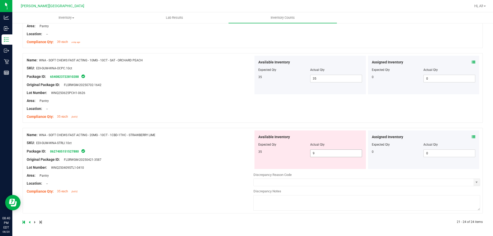
click at [336, 154] on span "9 9" at bounding box center [336, 154] width 52 height 8
click at [336, 154] on input "9" at bounding box center [336, 153] width 51 height 7
type input "35"
click at [342, 145] on div "Name: WNA - SOFT CHEWS FAST ACTING - 20MG - 10CT - 1CBD-1THC - STRAWBERRY LIME …" at bounding box center [253, 171] width 460 height 86
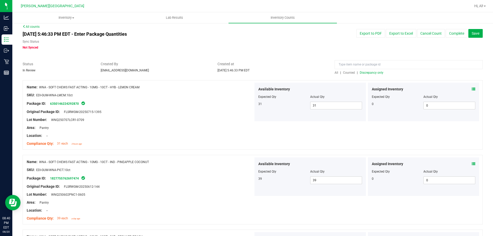
scroll to position [0, 0]
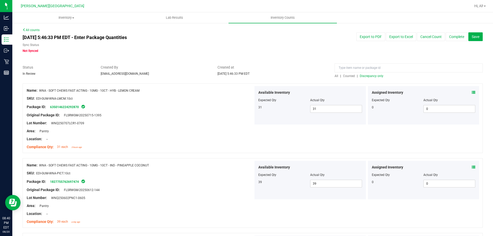
click at [372, 76] on span "Discrepancy only" at bounding box center [372, 76] width 24 height 4
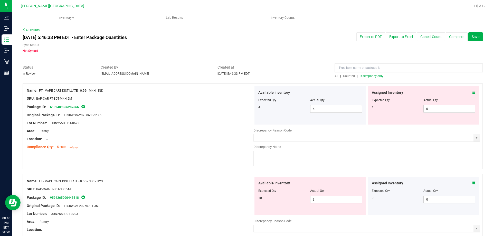
click at [472, 92] on icon at bounding box center [474, 93] width 4 height 4
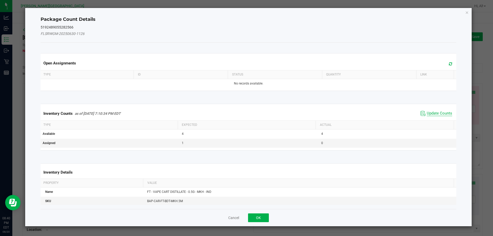
click at [433, 114] on span "Update Counts" at bounding box center [439, 113] width 25 height 5
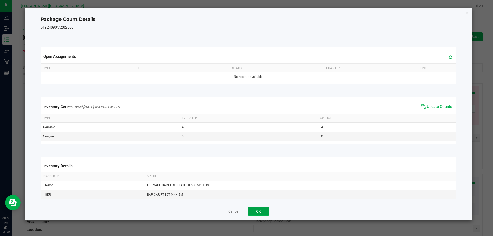
click at [261, 209] on button "OK" at bounding box center [258, 211] width 21 height 9
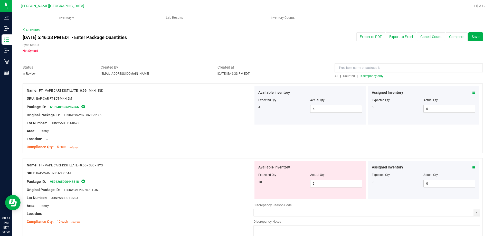
click at [238, 165] on div "Name: FT - VAPE CART DISTILLATE - 0.5G - SBC - HYS" at bounding box center [140, 165] width 227 height 5
click at [472, 169] on icon at bounding box center [474, 167] width 4 height 4
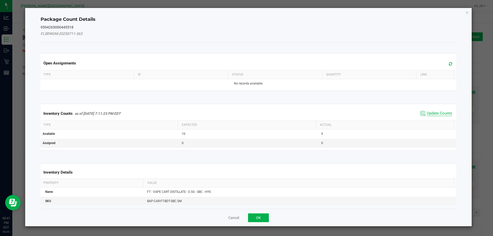
click at [436, 114] on span "Update Counts" at bounding box center [439, 113] width 25 height 5
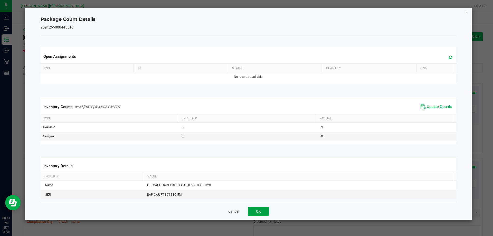
click at [266, 211] on button "OK" at bounding box center [258, 211] width 21 height 9
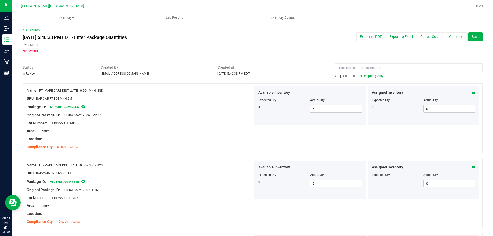
drag, startPoint x: 218, startPoint y: 181, endPoint x: 225, endPoint y: 178, distance: 7.1
click at [218, 181] on div "Package ID: 9594265000445518" at bounding box center [140, 182] width 227 height 6
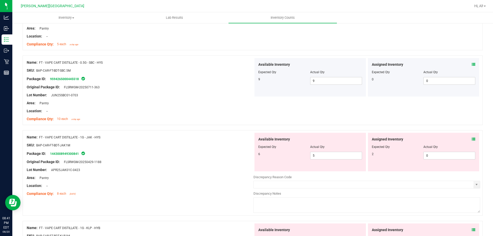
click at [472, 138] on icon at bounding box center [474, 139] width 4 height 4
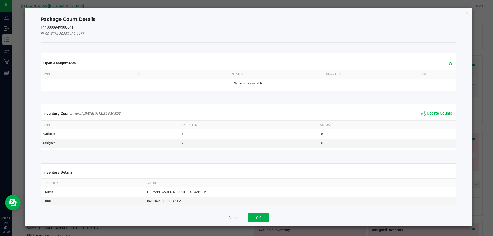
click at [443, 113] on span "Update Counts" at bounding box center [439, 113] width 25 height 5
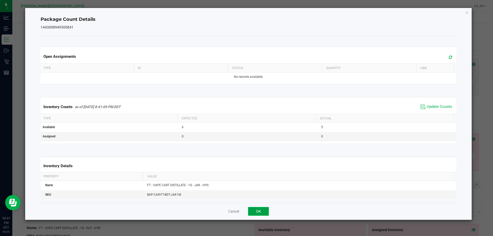
click at [261, 211] on button "OK" at bounding box center [258, 211] width 21 height 9
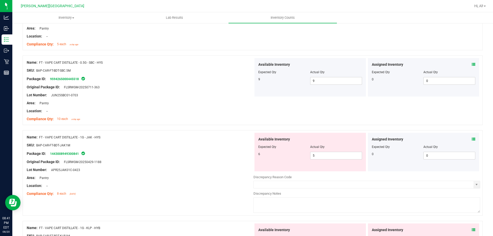
click at [223, 153] on div "Package ID: 1443008949300841" at bounding box center [140, 154] width 227 height 6
click at [182, 154] on div "Package ID: 1443008949300841" at bounding box center [140, 154] width 227 height 6
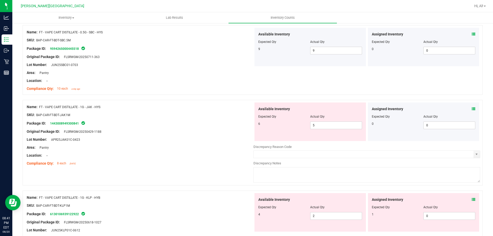
scroll to position [205, 0]
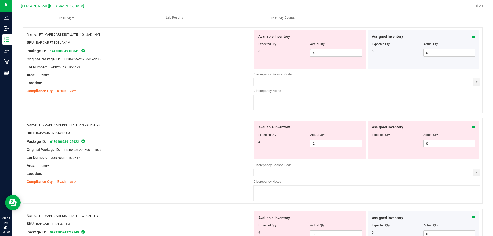
click at [472, 125] on icon at bounding box center [474, 127] width 4 height 4
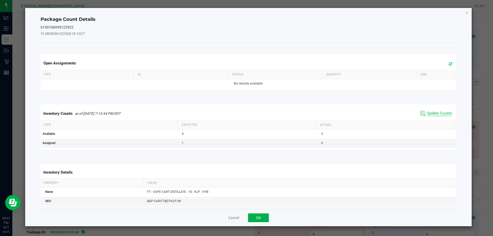
click at [436, 114] on span "Update Counts" at bounding box center [439, 113] width 25 height 5
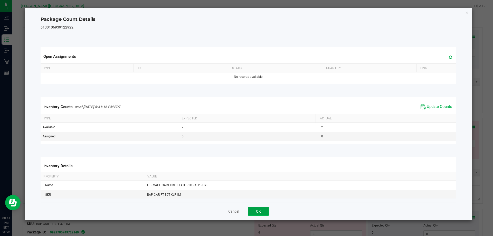
click at [262, 209] on button "OK" at bounding box center [258, 211] width 21 height 9
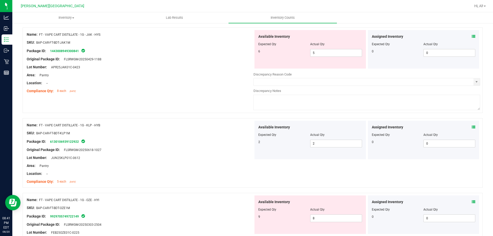
click at [220, 170] on div at bounding box center [140, 170] width 227 height 3
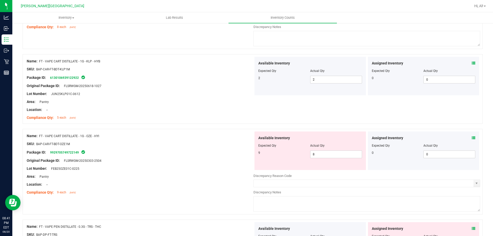
scroll to position [283, 0]
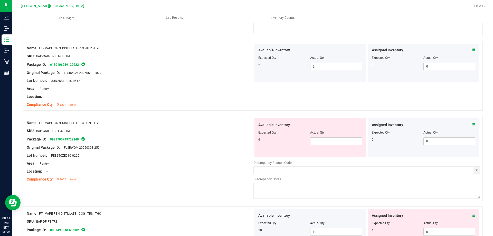
click at [472, 124] on icon at bounding box center [474, 125] width 4 height 4
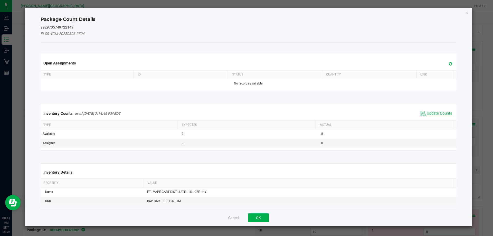
click at [441, 111] on span "Update Counts" at bounding box center [439, 113] width 25 height 5
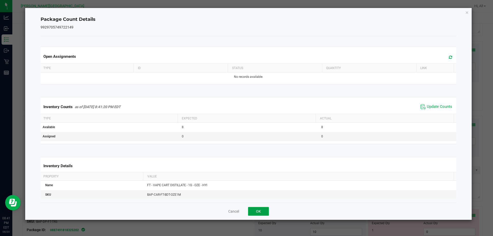
click at [261, 210] on button "OK" at bounding box center [258, 211] width 21 height 9
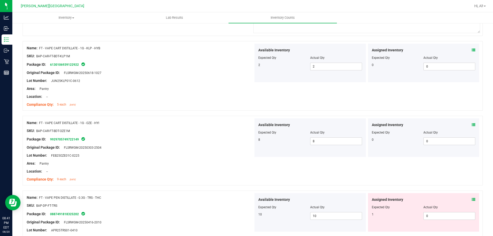
click at [228, 178] on div "Compliance Qty: 9 each [DATE]" at bounding box center [140, 179] width 227 height 5
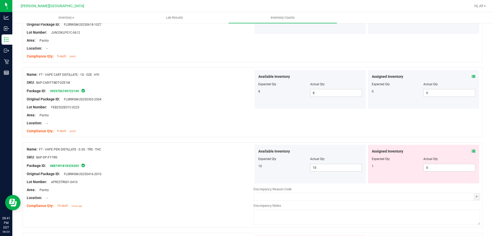
scroll to position [360, 0]
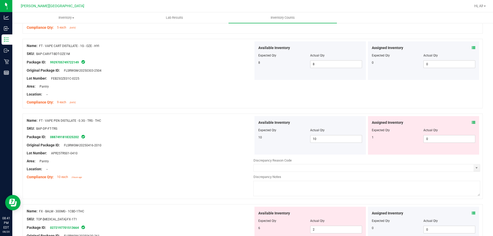
click at [472, 122] on icon at bounding box center [474, 123] width 4 height 4
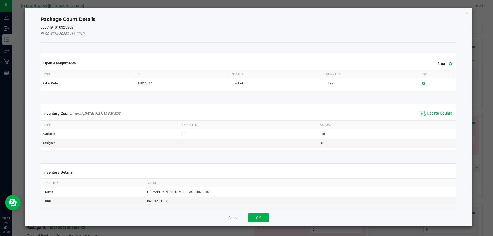
click at [433, 117] on span "Update Counts" at bounding box center [436, 114] width 34 height 8
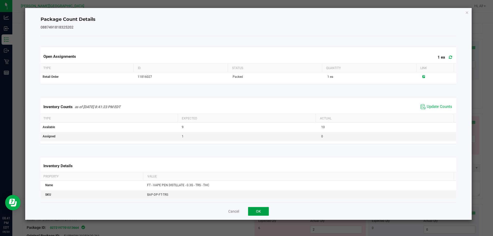
click at [265, 213] on button "OK" at bounding box center [258, 211] width 21 height 9
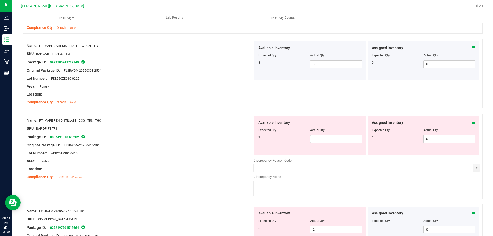
click at [316, 141] on span "10 10" at bounding box center [336, 139] width 52 height 8
click at [316, 141] on input "10" at bounding box center [336, 138] width 51 height 7
type input "9"
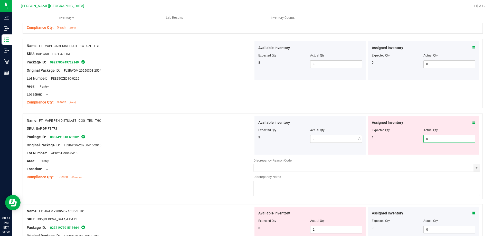
click at [436, 137] on span "0 0" at bounding box center [450, 139] width 52 height 8
click at [436, 137] on input "0" at bounding box center [449, 138] width 51 height 7
type input "1"
click at [429, 126] on div at bounding box center [424, 126] width 104 height 3
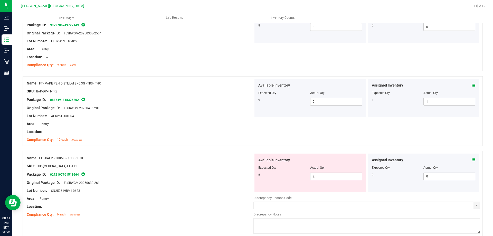
scroll to position [437, 0]
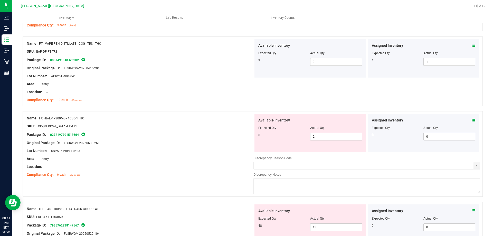
click at [472, 120] on icon at bounding box center [474, 120] width 4 height 4
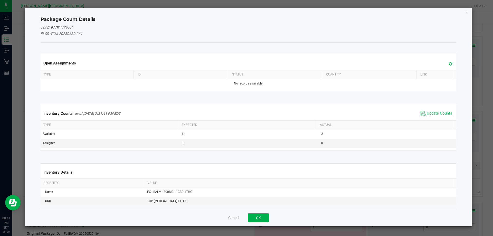
click at [428, 113] on span "Update Counts" at bounding box center [439, 113] width 25 height 5
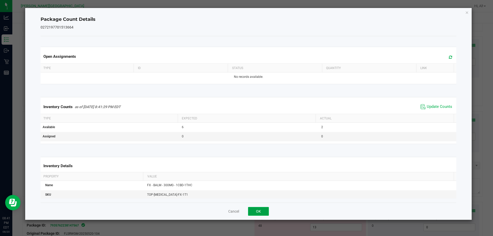
click at [266, 210] on button "OK" at bounding box center [258, 211] width 21 height 9
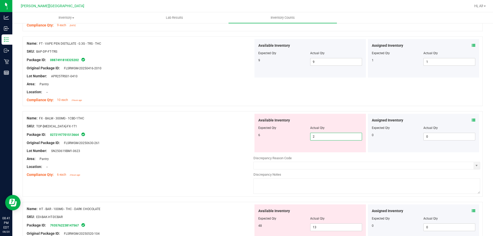
click at [318, 139] on span "2 2" at bounding box center [336, 137] width 52 height 8
click at [318, 139] on input "2" at bounding box center [336, 136] width 51 height 7
type input "6"
click at [327, 123] on div "Available Inventory" at bounding box center [310, 120] width 104 height 5
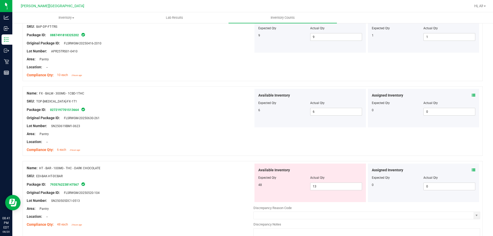
scroll to position [514, 0]
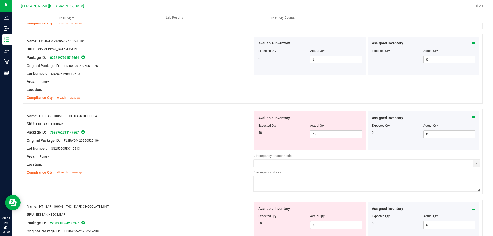
click at [472, 117] on icon at bounding box center [474, 118] width 4 height 4
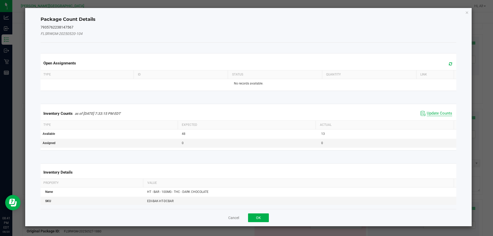
click at [438, 114] on span "Update Counts" at bounding box center [439, 113] width 25 height 5
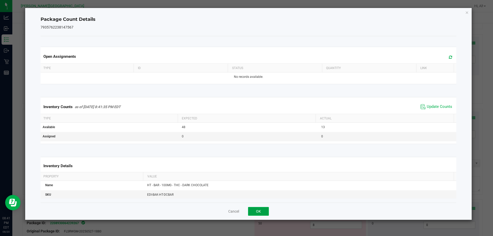
click at [260, 210] on button "OK" at bounding box center [258, 211] width 21 height 9
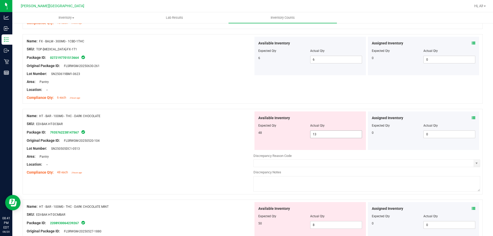
click at [321, 136] on span "13 13" at bounding box center [336, 134] width 52 height 8
click at [321, 136] on input "13" at bounding box center [336, 134] width 51 height 7
type input "48"
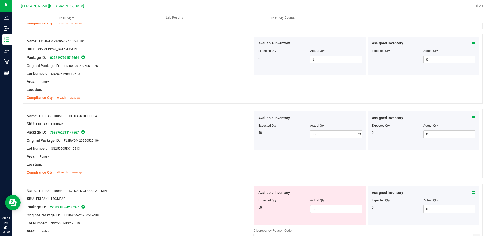
click at [325, 126] on div "Actual Qty" at bounding box center [336, 125] width 52 height 5
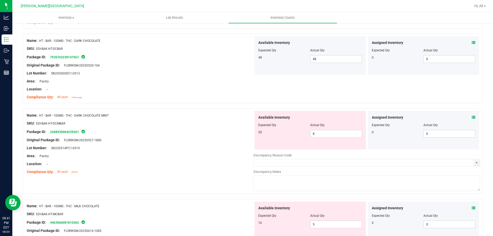
scroll to position [591, 0]
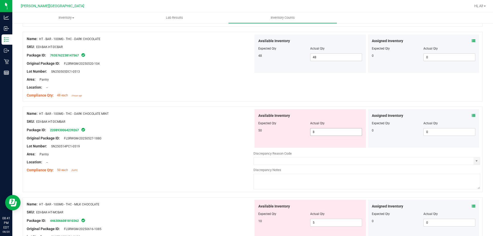
click at [330, 132] on span "8 8" at bounding box center [336, 132] width 52 height 8
click at [330, 132] on input "8" at bounding box center [336, 131] width 51 height 7
type input "50"
click at [338, 125] on div "Actual Qty" at bounding box center [336, 123] width 52 height 5
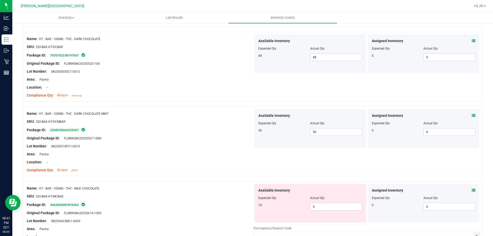
click at [472, 114] on icon at bounding box center [474, 116] width 4 height 4
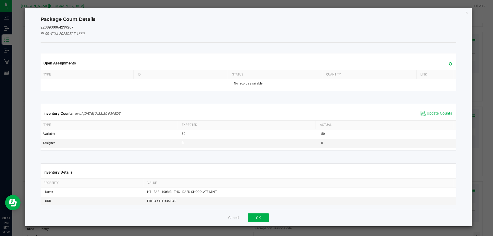
click at [442, 112] on span "Update Counts" at bounding box center [439, 113] width 25 height 5
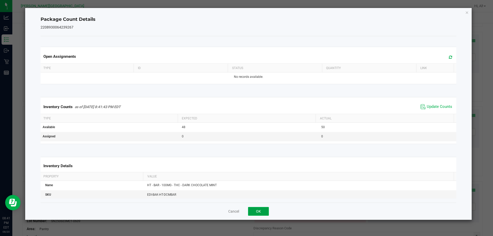
click at [261, 212] on button "OK" at bounding box center [258, 211] width 21 height 9
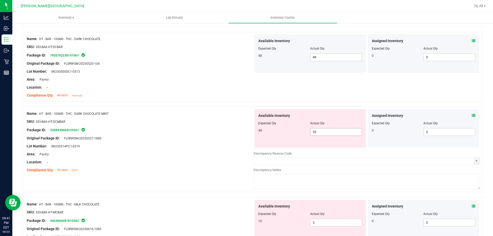
click at [319, 132] on span "50 50" at bounding box center [336, 132] width 52 height 8
click at [319, 132] on input "50" at bounding box center [336, 131] width 51 height 7
type input "48"
click at [326, 119] on div at bounding box center [310, 119] width 104 height 3
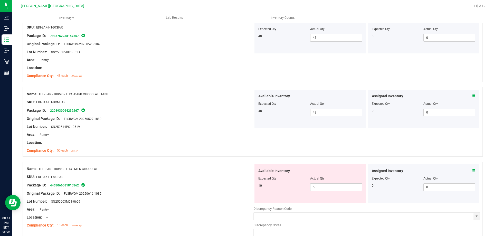
scroll to position [668, 0]
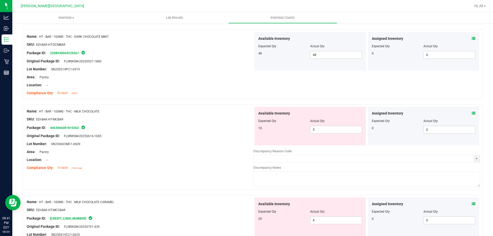
click at [467, 113] on div "Assigned Inventory" at bounding box center [424, 113] width 104 height 5
click at [468, 113] on div "Assigned Inventory" at bounding box center [424, 113] width 104 height 5
click at [472, 113] on icon at bounding box center [474, 113] width 4 height 4
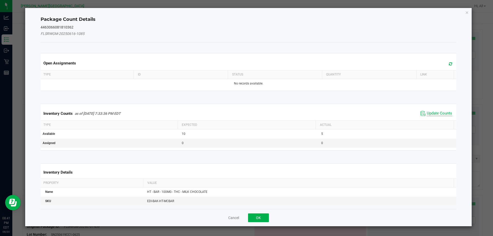
click at [443, 111] on span "Update Counts" at bounding box center [439, 113] width 25 height 5
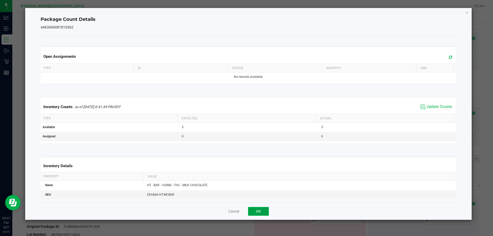
click at [253, 209] on button "OK" at bounding box center [258, 211] width 21 height 9
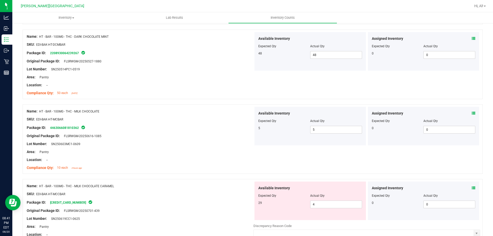
click at [240, 174] on div at bounding box center [253, 176] width 460 height 5
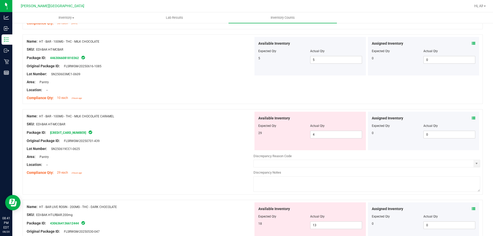
scroll to position [745, 0]
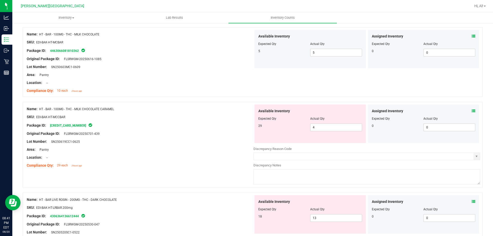
click at [472, 112] on icon at bounding box center [474, 111] width 4 height 4
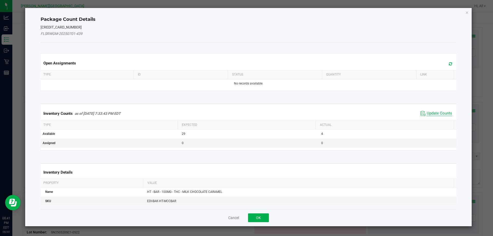
click at [440, 114] on span "Update Counts" at bounding box center [439, 113] width 25 height 5
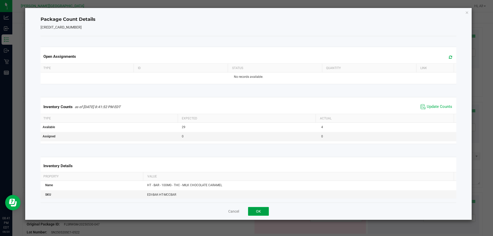
click at [267, 211] on button "OK" at bounding box center [258, 211] width 21 height 9
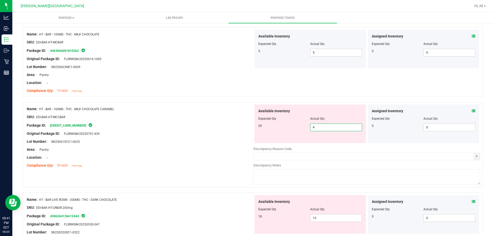
click at [325, 126] on span "4 4" at bounding box center [336, 128] width 52 height 8
click at [325, 126] on input "4" at bounding box center [336, 127] width 51 height 7
type input "29"
click at [330, 114] on div at bounding box center [310, 115] width 104 height 3
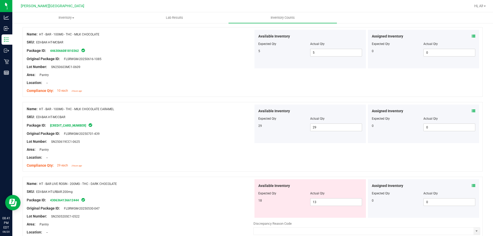
scroll to position [822, 0]
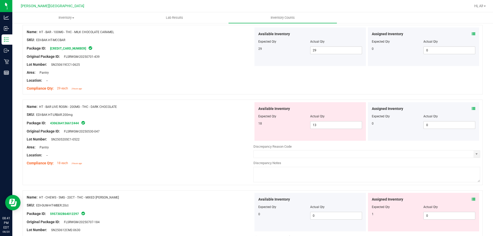
click at [472, 109] on div "Assigned Inventory Expected Qty Actual Qty 0 0 0" at bounding box center [423, 121] width 111 height 39
click at [472, 109] on icon at bounding box center [474, 109] width 4 height 4
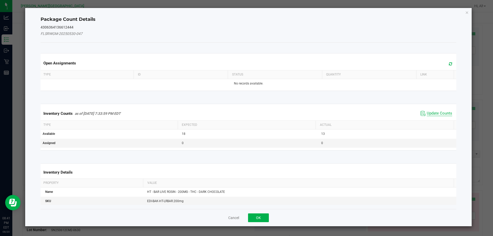
click at [433, 113] on span "Update Counts" at bounding box center [439, 113] width 25 height 5
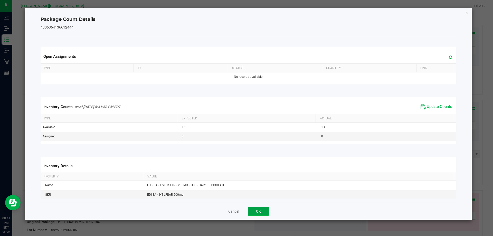
click at [265, 213] on button "OK" at bounding box center [258, 211] width 21 height 9
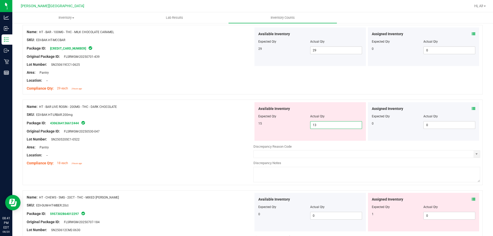
click at [328, 124] on span "13 13" at bounding box center [336, 125] width 52 height 8
click at [328, 124] on input "13" at bounding box center [336, 125] width 51 height 7
type input "15"
click at [329, 117] on div "Actual Qty" at bounding box center [336, 116] width 52 height 5
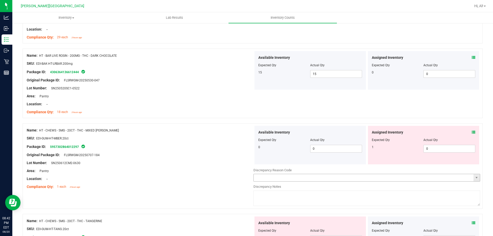
scroll to position [925, 0]
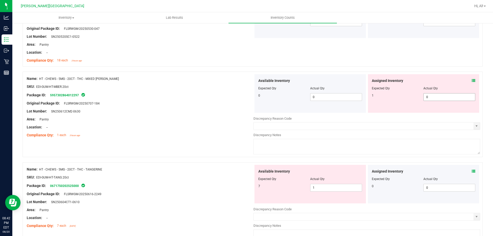
click at [432, 98] on span "0 0" at bounding box center [450, 97] width 52 height 8
click at [432, 98] on input "0" at bounding box center [449, 97] width 51 height 7
type input "1"
click at [435, 80] on div "Assigned Inventory" at bounding box center [424, 80] width 104 height 5
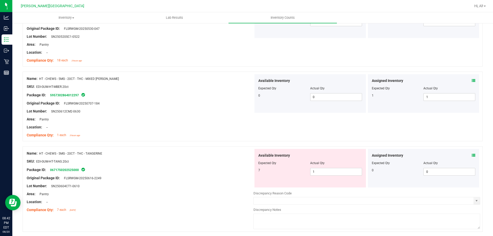
click at [472, 80] on icon at bounding box center [474, 81] width 4 height 4
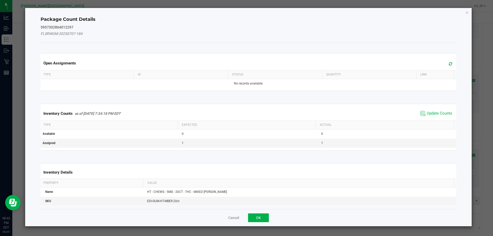
click at [436, 117] on div "Inventory Counts as of [DATE] 7:34:18 PM EDT Update Counts" at bounding box center [249, 114] width 418 height 14
click at [436, 112] on span "Update Counts" at bounding box center [439, 113] width 25 height 5
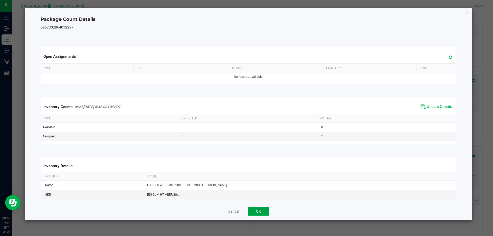
click at [265, 210] on button "OK" at bounding box center [258, 211] width 21 height 9
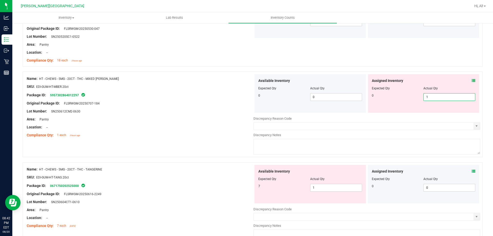
click at [428, 98] on span "1 1" at bounding box center [450, 97] width 52 height 8
click at [428, 98] on input "1" at bounding box center [449, 97] width 51 height 7
type input "0"
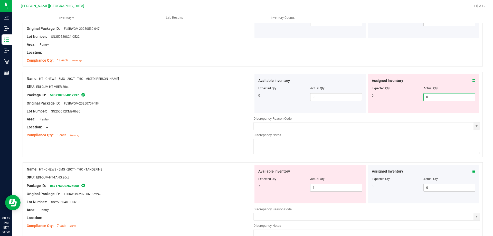
click at [422, 81] on div "Assigned Inventory" at bounding box center [424, 80] width 104 height 5
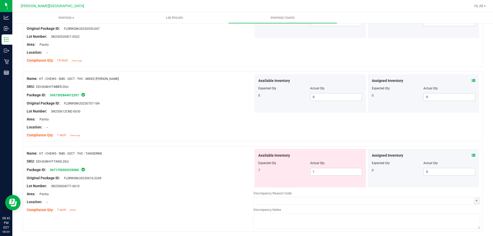
click at [472, 155] on icon at bounding box center [474, 156] width 4 height 4
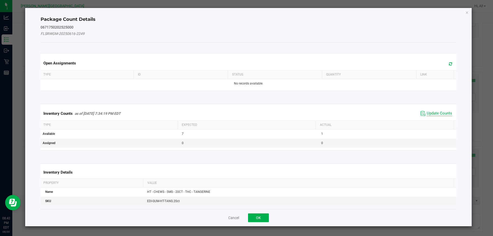
click at [434, 113] on span "Update Counts" at bounding box center [439, 113] width 25 height 5
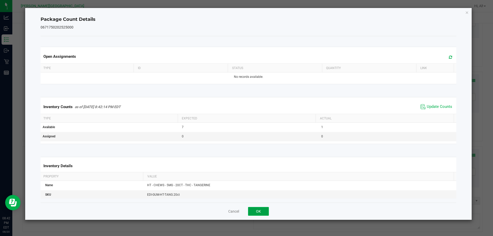
click at [266, 210] on button "OK" at bounding box center [258, 211] width 21 height 9
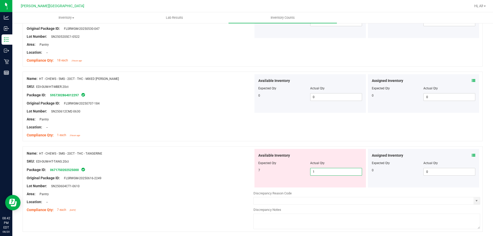
click at [327, 173] on span "1 1" at bounding box center [336, 172] width 52 height 8
click at [327, 173] on input "1" at bounding box center [336, 171] width 51 height 7
type input "7"
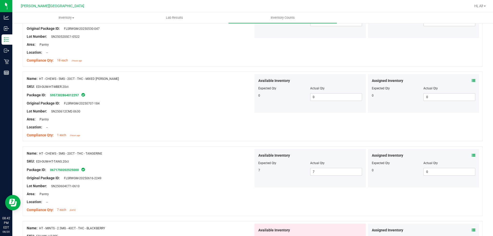
click at [327, 164] on div "Actual Qty" at bounding box center [336, 163] width 52 height 5
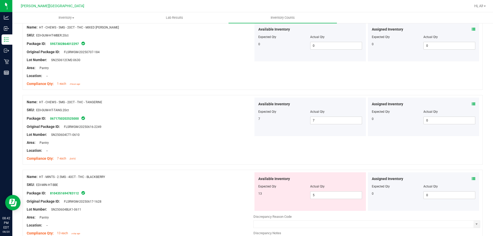
click at [472, 178] on div "Assigned Inventory Expected Qty Actual Qty 0 0 0" at bounding box center [423, 191] width 111 height 39
click at [472, 178] on icon at bounding box center [474, 179] width 4 height 4
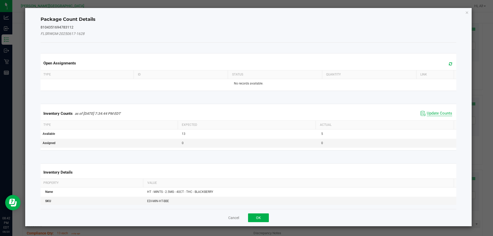
click at [438, 115] on span "Update Counts" at bounding box center [439, 113] width 25 height 5
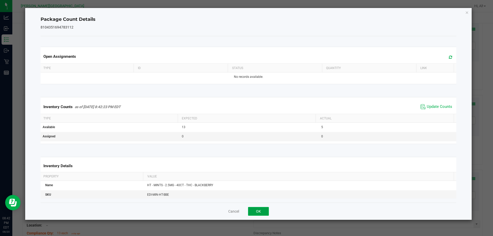
click at [265, 209] on button "OK" at bounding box center [258, 211] width 21 height 9
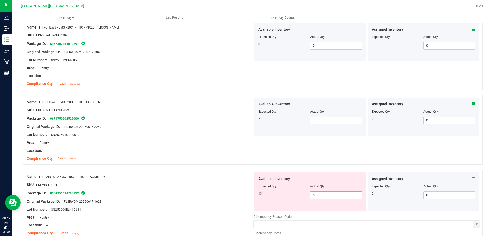
click at [322, 195] on span "5 5" at bounding box center [336, 195] width 52 height 8
click at [322, 195] on input "5" at bounding box center [336, 195] width 51 height 7
type input "13"
click at [316, 179] on div "Available Inventory" at bounding box center [310, 178] width 104 height 5
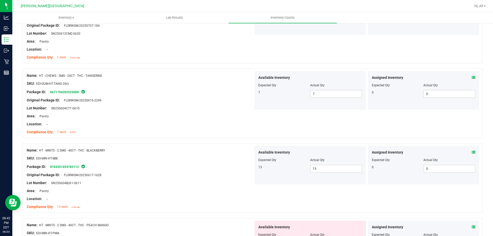
scroll to position [1027, 0]
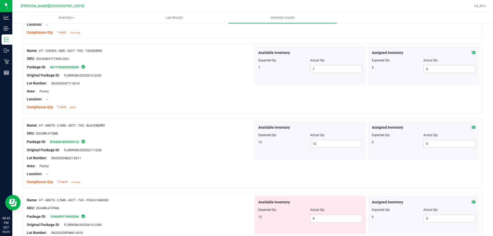
click at [472, 126] on icon at bounding box center [474, 128] width 4 height 4
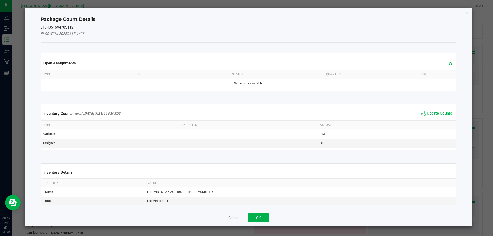
click at [441, 114] on span "Update Counts" at bounding box center [439, 113] width 25 height 5
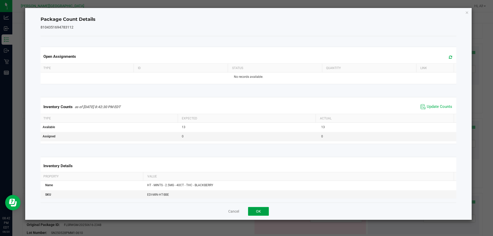
click at [263, 211] on button "OK" at bounding box center [258, 211] width 21 height 9
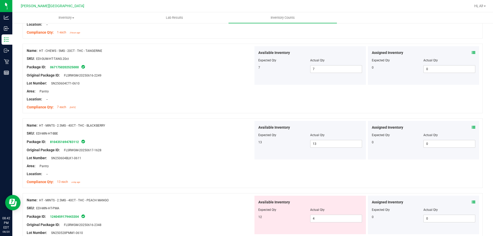
click at [296, 173] on div "Name: HT - MINTS - 2.5MG - 40CT - THC - BLACKBERRY SKU: EDI-MIN-HT-BBE Package …" at bounding box center [253, 153] width 460 height 70
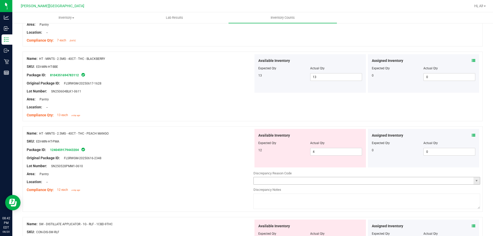
scroll to position [1105, 0]
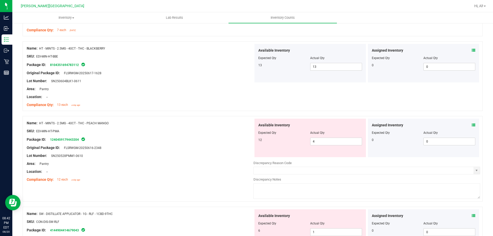
click at [472, 125] on icon at bounding box center [474, 125] width 4 height 4
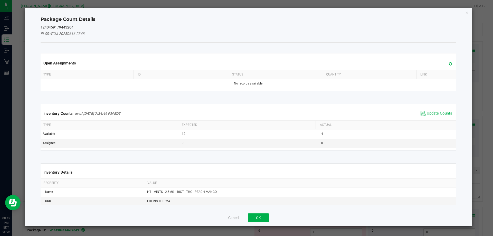
click at [437, 115] on span "Update Counts" at bounding box center [439, 113] width 25 height 5
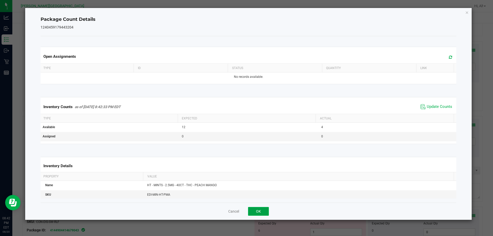
click at [267, 213] on button "OK" at bounding box center [258, 211] width 21 height 9
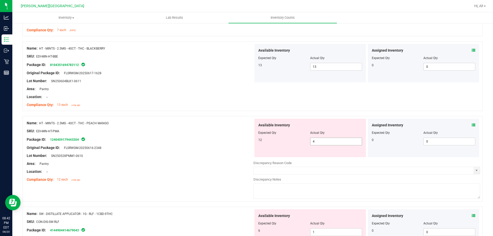
click at [318, 143] on span "4 4" at bounding box center [336, 142] width 52 height 8
click at [318, 143] on input "4" at bounding box center [336, 141] width 51 height 7
type input "12"
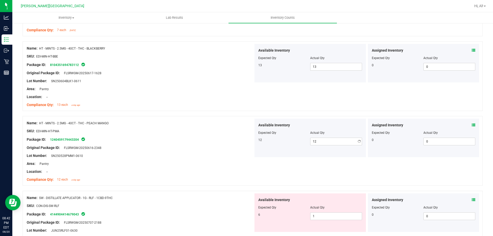
click at [313, 127] on div "Available Inventory" at bounding box center [310, 125] width 104 height 5
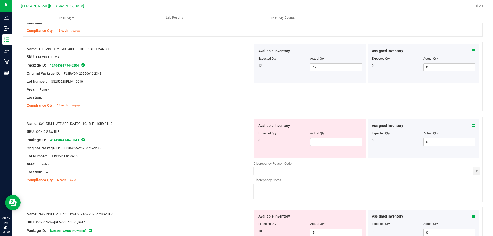
scroll to position [1182, 0]
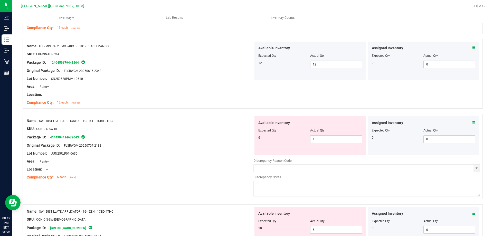
click at [472, 122] on icon at bounding box center [474, 123] width 4 height 4
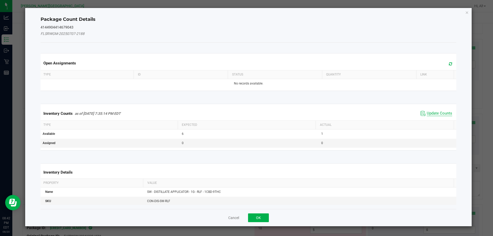
click at [431, 113] on span "Update Counts" at bounding box center [439, 113] width 25 height 5
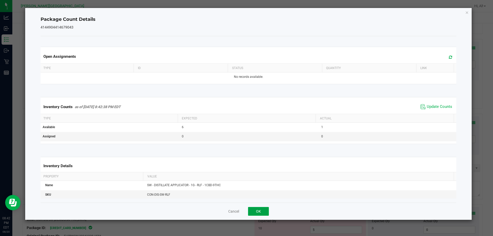
drag, startPoint x: 254, startPoint y: 212, endPoint x: 283, endPoint y: 190, distance: 35.9
click at [255, 212] on button "OK" at bounding box center [258, 211] width 21 height 9
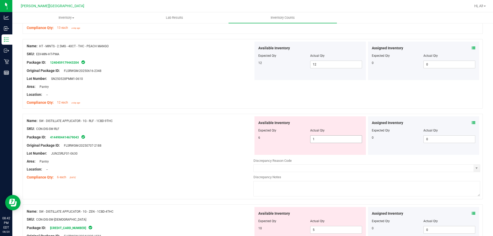
click at [325, 141] on span "1 1" at bounding box center [336, 139] width 52 height 8
click at [325, 141] on input "1" at bounding box center [336, 139] width 51 height 7
type input "6"
click at [323, 124] on div "Available Inventory" at bounding box center [310, 122] width 104 height 5
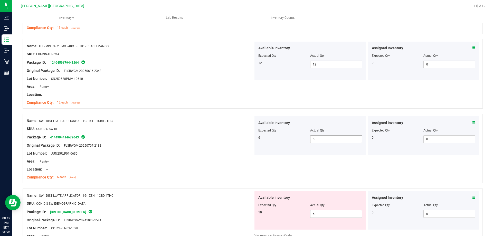
scroll to position [1233, 0]
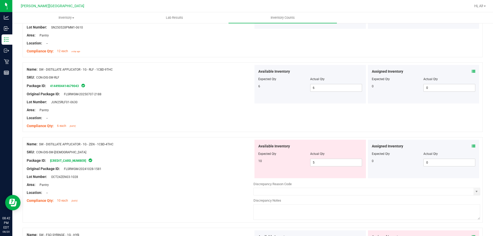
click at [472, 146] on icon at bounding box center [474, 146] width 4 height 4
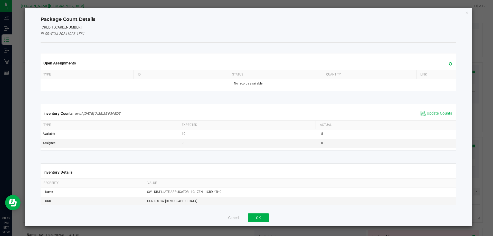
click at [433, 112] on span "Update Counts" at bounding box center [439, 113] width 25 height 5
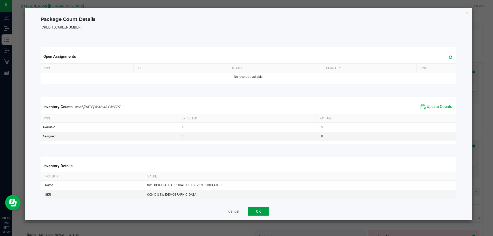
click at [264, 214] on button "OK" at bounding box center [258, 211] width 21 height 9
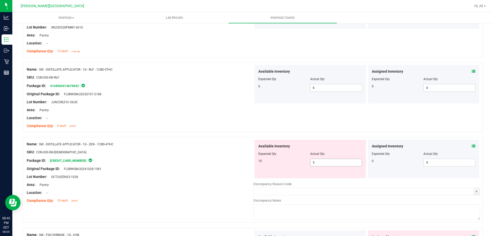
click at [336, 160] on span "5 5" at bounding box center [336, 163] width 52 height 8
click at [336, 160] on input "5" at bounding box center [336, 162] width 51 height 7
type input "10"
click at [338, 149] on div at bounding box center [310, 150] width 104 height 3
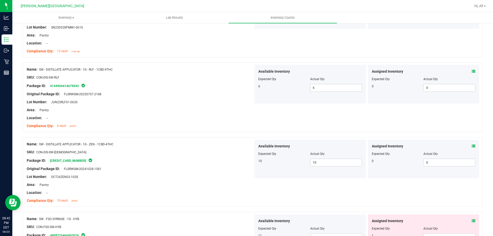
scroll to position [1310, 0]
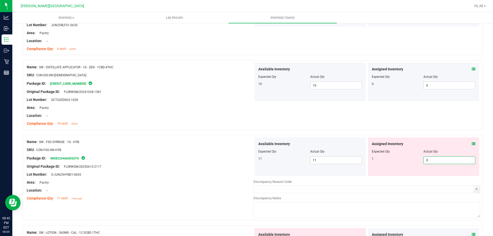
click at [431, 159] on span "0 0" at bounding box center [450, 160] width 52 height 8
click at [431, 159] on input "0" at bounding box center [449, 160] width 51 height 7
type input "1"
click at [424, 143] on div "Assigned Inventory" at bounding box center [424, 143] width 104 height 5
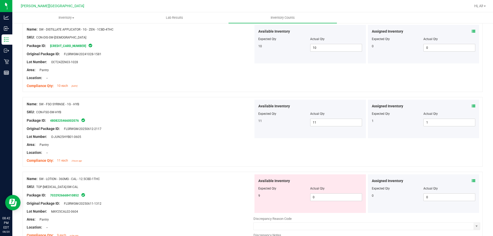
scroll to position [1387, 0]
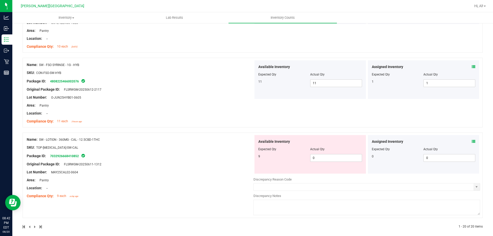
click at [468, 142] on div "Assigned Inventory" at bounding box center [424, 141] width 104 height 5
click at [472, 141] on icon at bounding box center [474, 142] width 4 height 4
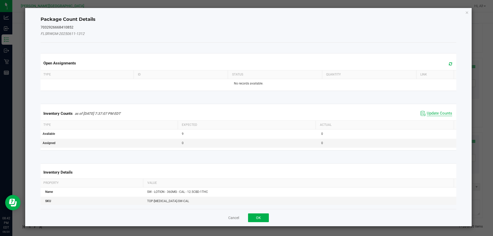
click at [435, 116] on span "Update Counts" at bounding box center [439, 113] width 25 height 5
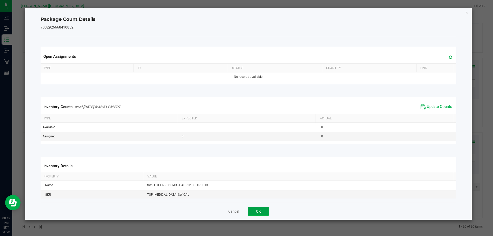
click at [264, 212] on button "OK" at bounding box center [258, 211] width 21 height 9
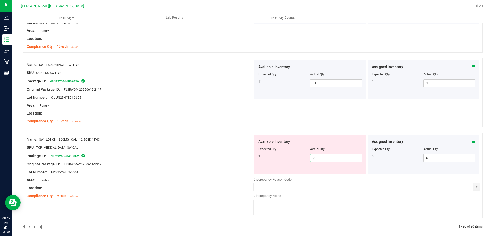
click at [322, 160] on span "0 0" at bounding box center [336, 158] width 52 height 8
click at [322, 160] on input "0" at bounding box center [336, 157] width 51 height 7
type input "9"
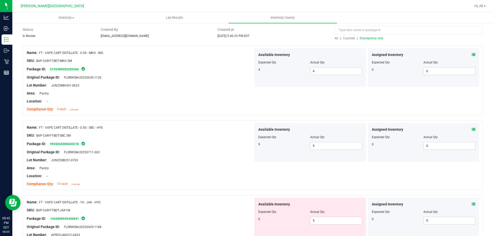
scroll to position [66, 0]
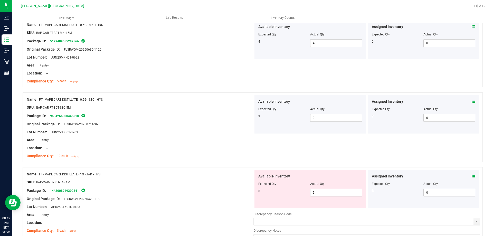
click at [468, 175] on div "Assigned Inventory" at bounding box center [424, 176] width 104 height 5
click at [472, 175] on icon at bounding box center [474, 176] width 4 height 4
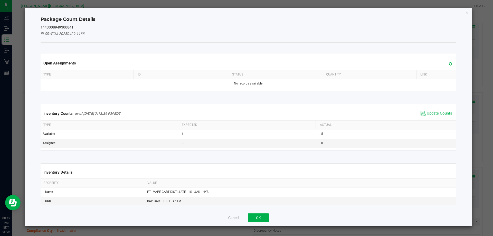
click at [432, 115] on span "Update Counts" at bounding box center [439, 113] width 25 height 5
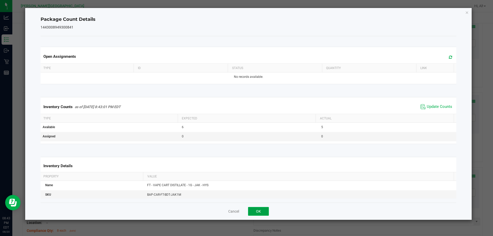
click at [261, 212] on button "OK" at bounding box center [258, 211] width 21 height 9
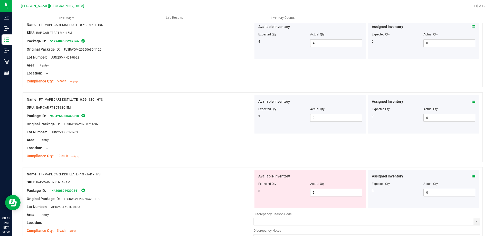
click at [217, 159] on div "Name: FT - VAPE CART DISTILLATE - 0.5G - SBC - HYS SKU: BAP-CAR-FT-BDT-SBC.5M P…" at bounding box center [140, 128] width 227 height 66
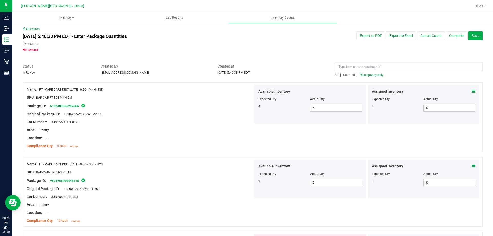
scroll to position [0, 0]
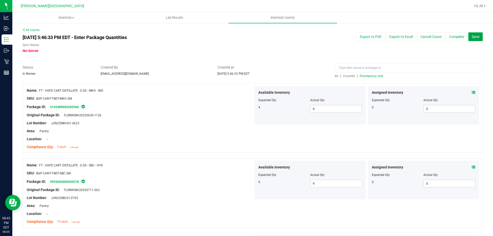
click at [470, 39] on button "Save" at bounding box center [476, 36] width 14 height 9
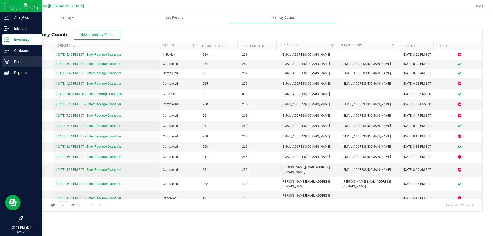
click at [25, 62] on p "Retail" at bounding box center [24, 62] width 31 height 6
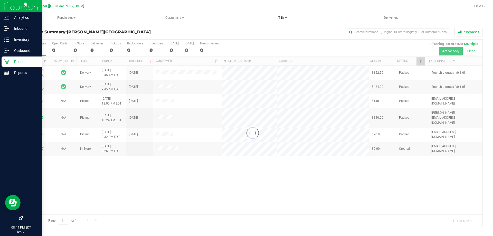
click at [280, 17] on span "Tills" at bounding box center [283, 17] width 108 height 5
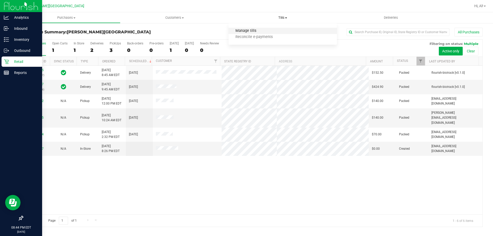
click at [252, 30] on span "Manage tills" at bounding box center [246, 31] width 35 height 4
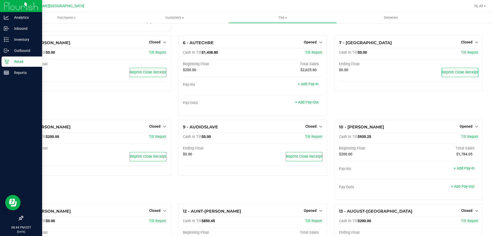
scroll to position [77, 0]
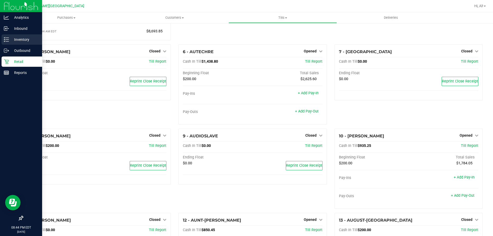
click at [24, 41] on p "Inventory" at bounding box center [24, 39] width 31 height 6
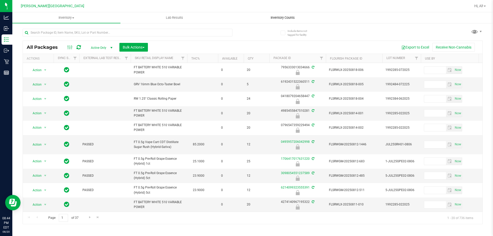
click at [279, 16] on span "Inventory Counts" at bounding box center [283, 17] width 38 height 5
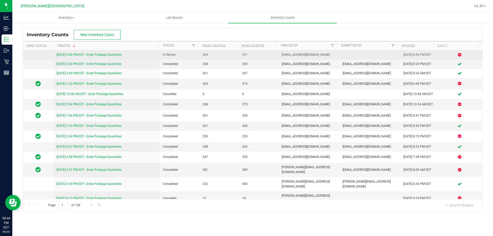
click at [109, 53] on link "[DATE] 5:46 PM EDT - Enter Package Quantities" at bounding box center [89, 55] width 65 height 4
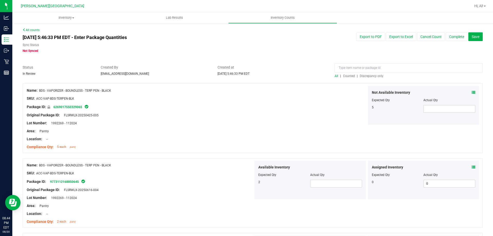
click at [370, 76] on span "Discrepancy only" at bounding box center [372, 76] width 24 height 4
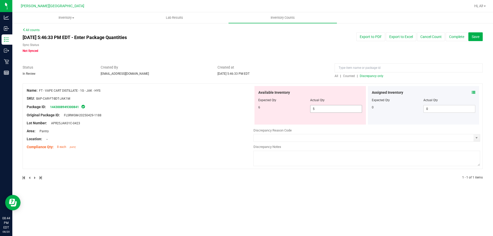
click at [323, 109] on span "5 5" at bounding box center [336, 109] width 52 height 8
click at [323, 109] on input "5" at bounding box center [336, 108] width 51 height 7
type input "6"
click at [315, 82] on div at bounding box center [253, 80] width 460 height 5
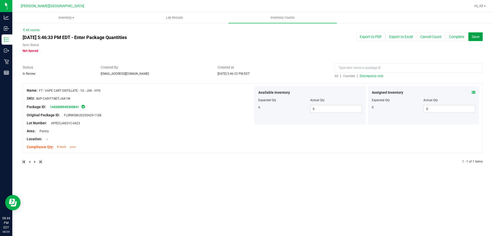
click at [474, 38] on span "Save" at bounding box center [476, 37] width 8 height 4
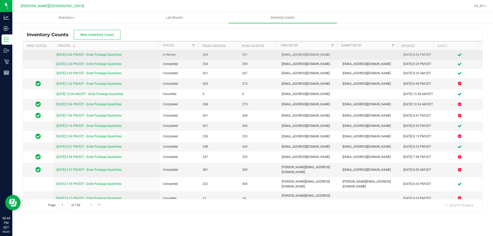
click at [112, 56] on link "[DATE] 5:46 PM EDT - Enter Package Quantities" at bounding box center [89, 55] width 65 height 4
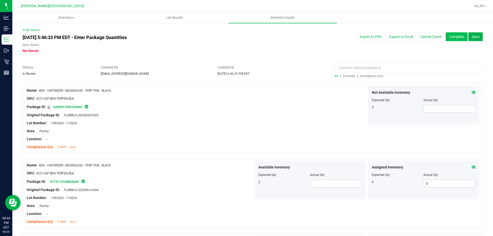
click at [451, 36] on button "Complete" at bounding box center [457, 36] width 22 height 9
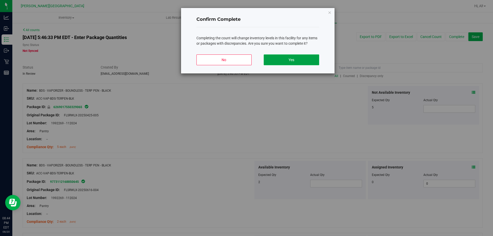
click at [293, 61] on button "Yes" at bounding box center [291, 59] width 55 height 11
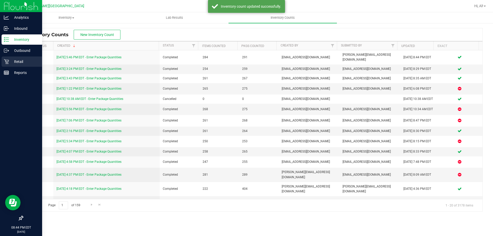
click at [15, 61] on p "Retail" at bounding box center [24, 62] width 31 height 6
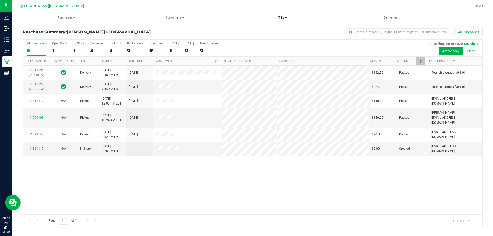
click at [286, 14] on uib-tab-heading "Tills Manage tills Reconcile e-payments" at bounding box center [283, 18] width 108 height 10
click at [251, 31] on span "Manage tills" at bounding box center [246, 31] width 35 height 4
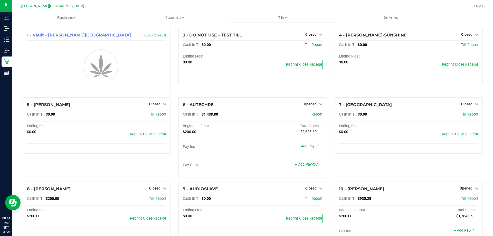
click at [318, 97] on div "3 - DO NOT USE - TEST TILL Closed Open Till Cash In Till $0.00 Till Report Endi…" at bounding box center [253, 63] width 156 height 70
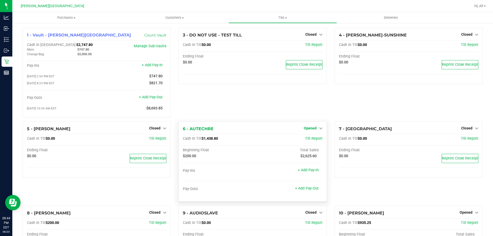
click at [314, 130] on span "Opened" at bounding box center [310, 128] width 13 height 4
click at [311, 140] on link "Close Till" at bounding box center [311, 139] width 14 height 4
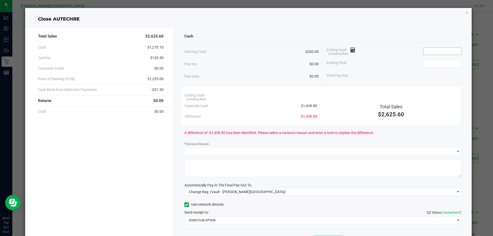
click at [435, 53] on input at bounding box center [443, 51] width 38 height 7
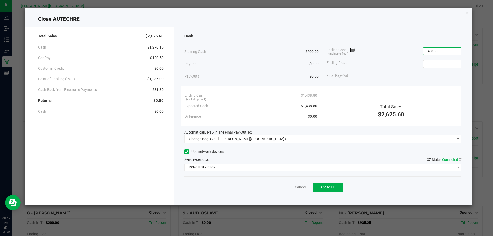
type input "$1,438.80"
click at [447, 61] on input at bounding box center [443, 63] width 38 height 7
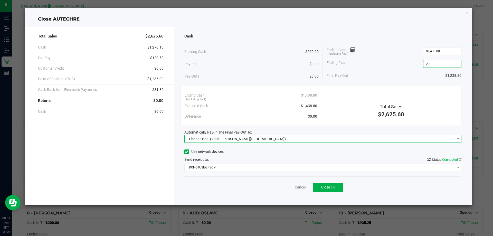
type input "$200.00"
click at [371, 142] on span "Change Bag (Vault - [PERSON_NAME][GEOGRAPHIC_DATA])" at bounding box center [320, 138] width 270 height 7
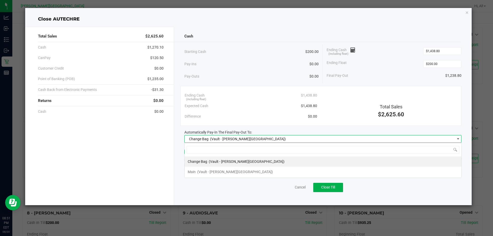
scroll to position [8, 277]
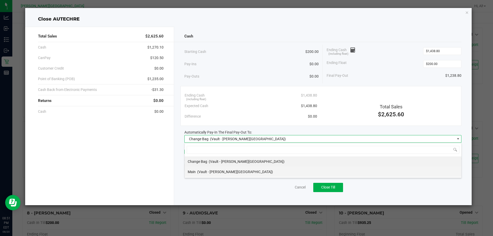
click at [311, 171] on li "Main (Vault - [PERSON_NAME][GEOGRAPHIC_DATA])" at bounding box center [323, 172] width 277 height 10
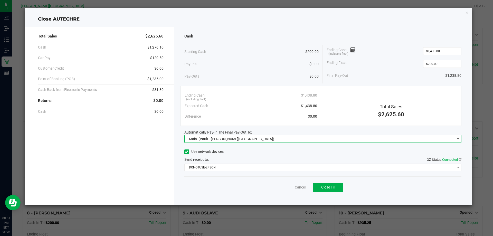
click at [297, 130] on div "Automatically Pay-In The Final Pay-Out To:" at bounding box center [322, 132] width 277 height 5
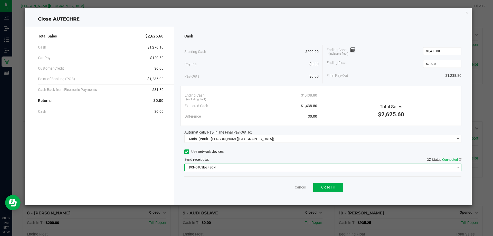
click at [328, 169] on span "DONOTUSE-EPSON" at bounding box center [320, 167] width 270 height 7
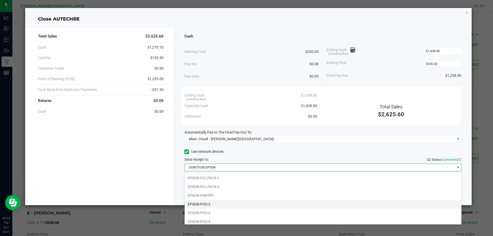
scroll to position [51, 0]
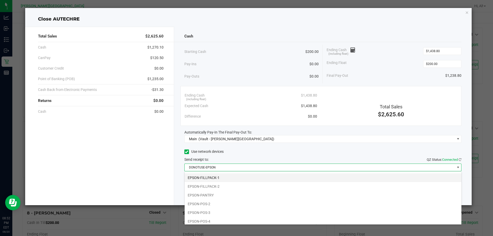
click at [268, 179] on li "EPSON-FILLPACK-1" at bounding box center [323, 177] width 277 height 9
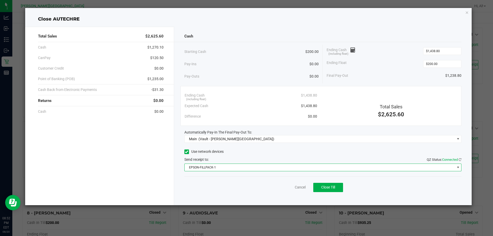
click at [324, 179] on div "Cancel Close Till" at bounding box center [322, 186] width 277 height 20
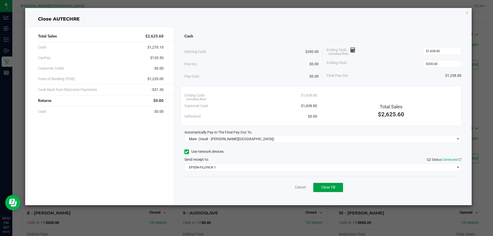
click at [328, 186] on span "Close Till" at bounding box center [328, 187] width 14 height 4
click at [287, 188] on link "Dismiss" at bounding box center [289, 187] width 12 height 5
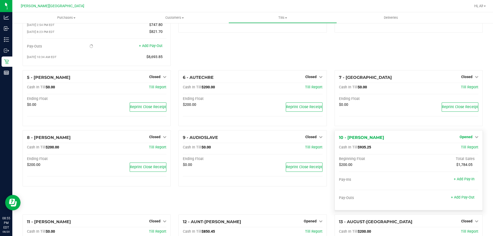
click at [462, 138] on span "Opened" at bounding box center [466, 137] width 13 height 4
click at [460, 148] on link "Close Till" at bounding box center [467, 148] width 14 height 4
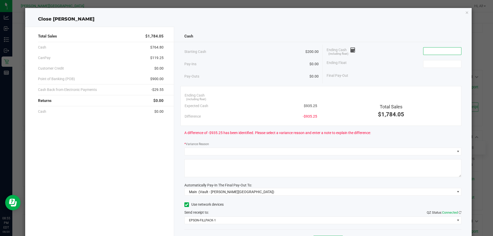
click at [425, 52] on input at bounding box center [443, 51] width 38 height 7
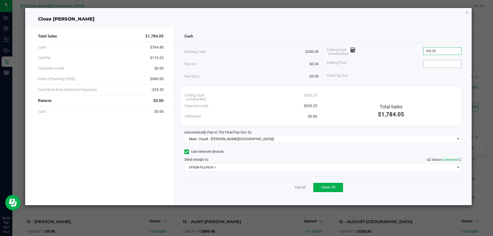
type input "$935.25"
click at [439, 64] on input at bounding box center [443, 63] width 38 height 7
type input "$200.00"
click at [400, 69] on div "Ending Float $200.00" at bounding box center [394, 64] width 135 height 13
click at [437, 51] on input "935.25" at bounding box center [443, 51] width 38 height 7
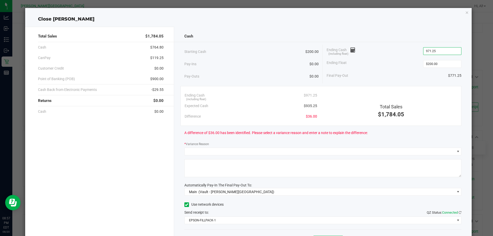
type input "$971.25"
click at [391, 59] on div "Ending Float $200.00" at bounding box center [394, 64] width 135 height 13
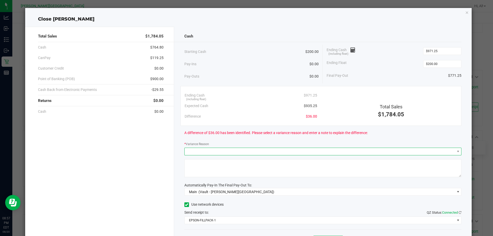
click at [440, 151] on span at bounding box center [320, 151] width 270 height 7
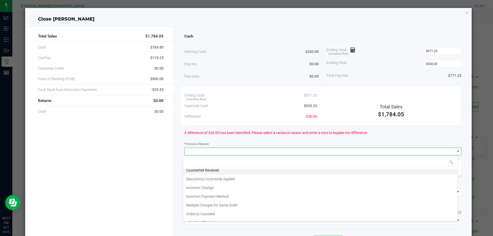
scroll to position [18, 0]
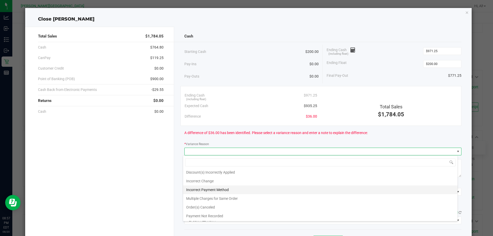
click at [251, 190] on li "Incorrect Payment Method" at bounding box center [320, 189] width 275 height 9
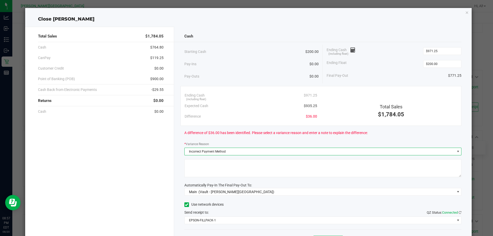
click at [237, 166] on textarea at bounding box center [322, 168] width 277 height 18
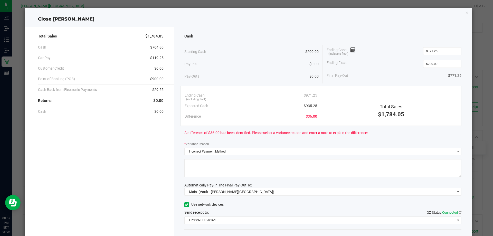
click at [237, 166] on textarea at bounding box center [322, 168] width 277 height 18
type textarea "cash went through as debit due to [PERSON_NAME]"
click at [288, 183] on div "Automatically Pay-In The Final Pay-Out To:" at bounding box center [322, 185] width 277 height 5
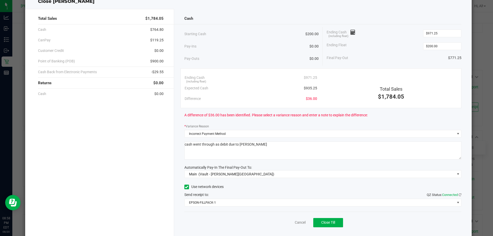
scroll to position [26, 0]
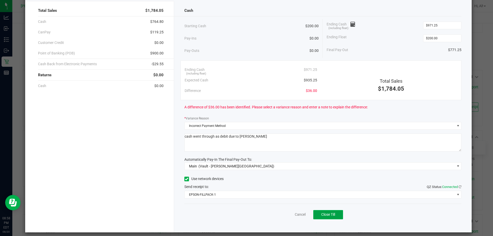
click at [328, 214] on span "Close Till" at bounding box center [328, 214] width 14 height 4
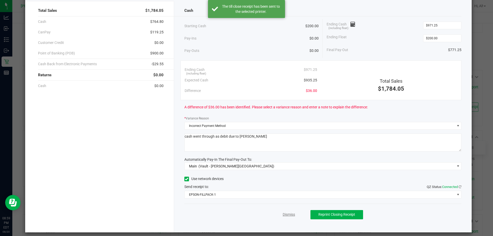
click at [286, 215] on link "Dismiss" at bounding box center [289, 214] width 12 height 5
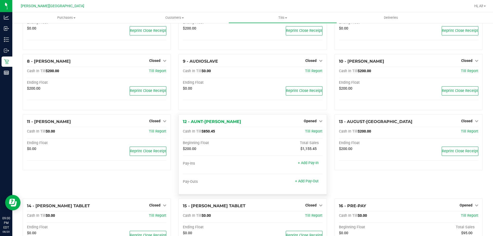
scroll to position [128, 0]
click at [308, 122] on span "Opened" at bounding box center [310, 120] width 13 height 4
click at [307, 132] on link "Close Till" at bounding box center [311, 131] width 14 height 4
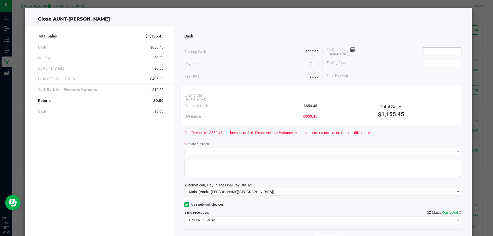
click at [438, 51] on input at bounding box center [443, 51] width 38 height 7
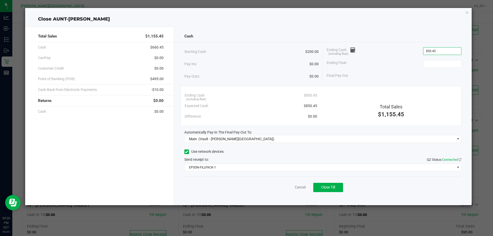
type input "$850.45"
type input "$200.00"
click at [329, 189] on span "Close Till" at bounding box center [328, 187] width 14 height 4
click at [288, 186] on link "Dismiss" at bounding box center [289, 187] width 12 height 5
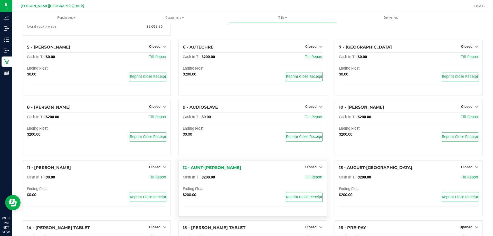
scroll to position [0, 0]
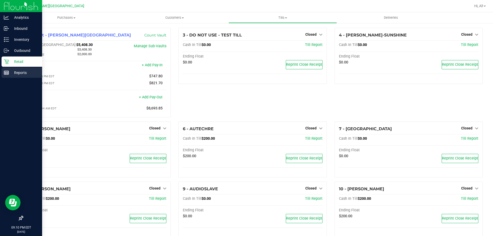
click at [14, 73] on p "Reports" at bounding box center [24, 73] width 31 height 6
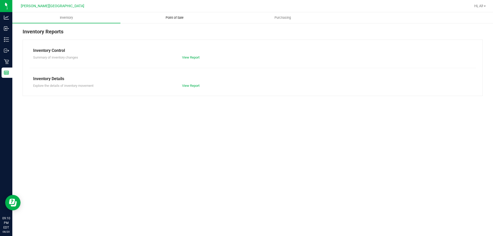
click at [193, 20] on uib-tab-heading "Point of Sale" at bounding box center [175, 18] width 108 height 10
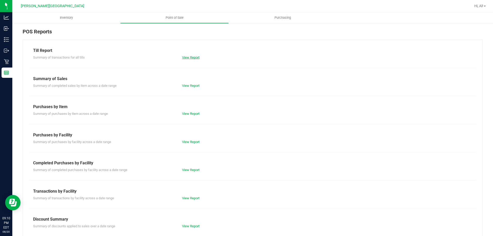
click at [196, 57] on link "View Report" at bounding box center [190, 57] width 17 height 4
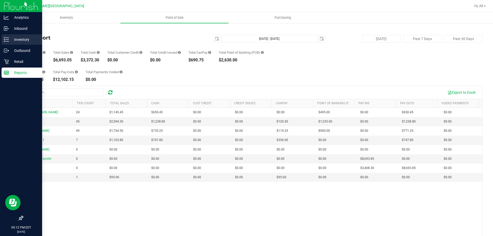
click at [16, 42] on p "Inventory" at bounding box center [24, 39] width 31 height 6
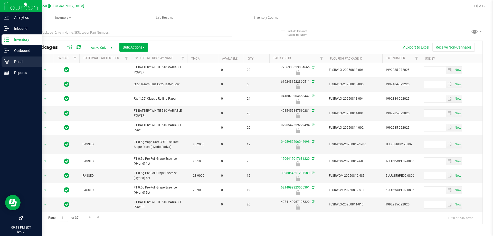
click at [17, 63] on p "Retail" at bounding box center [24, 62] width 31 height 6
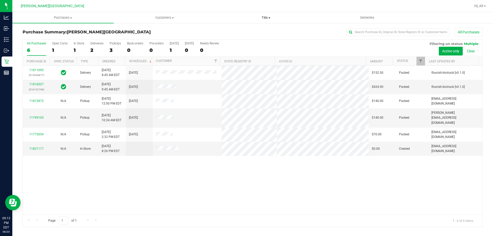
click at [257, 18] on span "Tills" at bounding box center [266, 17] width 101 height 5
click at [240, 37] on span "Reconcile e-payments" at bounding box center [240, 37] width 51 height 4
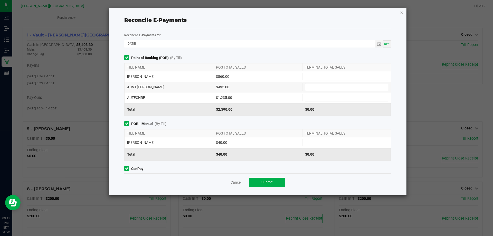
click at [320, 78] on input at bounding box center [346, 76] width 83 height 7
type input "$820.00"
click at [321, 86] on input at bounding box center [346, 86] width 83 height 7
type input "$495.00"
click at [326, 99] on input at bounding box center [346, 97] width 83 height 7
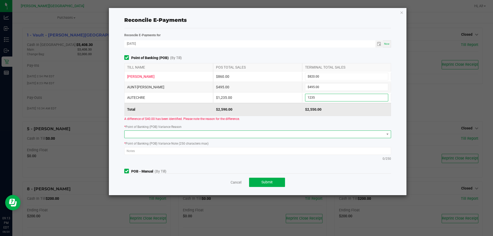
type input "$1,235.00"
click at [335, 137] on span at bounding box center [255, 134] width 260 height 7
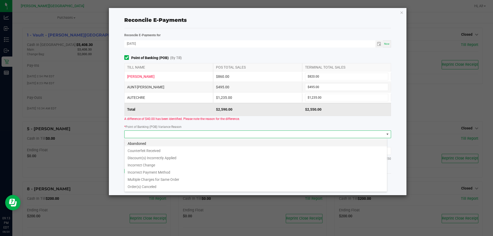
scroll to position [8, 263]
click at [219, 169] on li "Incorrect Payment Method" at bounding box center [256, 171] width 263 height 7
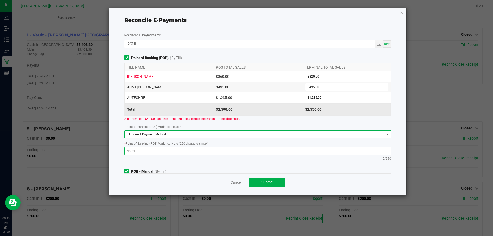
click at [222, 149] on textarea at bounding box center [257, 151] width 267 height 8
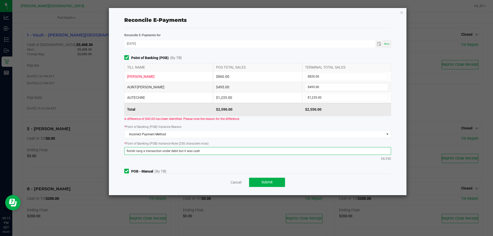
type textarea "florish rang a transaction under debit but it was cash"
click at [229, 139] on div "Point of Banking (POB) (By Till) TILL NAME POS TOTAL SALES TERMINAL TOTAL SALES…" at bounding box center [257, 109] width 275 height 108
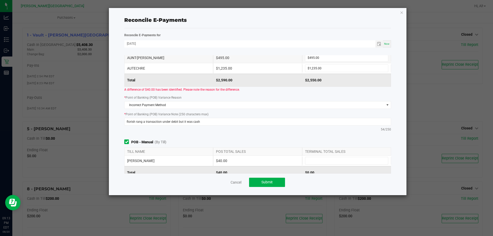
scroll to position [77, 0]
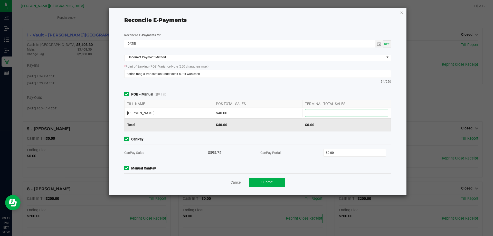
click at [311, 113] on input at bounding box center [346, 112] width 83 height 7
click at [302, 91] on div "Point of Banking (POB) (By Till) TILL NAME POS TOTAL SALES TERMINAL TOTAL SALES…" at bounding box center [257, 114] width 275 height 118
click at [283, 86] on div "Point of Banking (POB) (By Till) TILL NAME POS TOTAL SALES TERMINAL TOTAL SALES…" at bounding box center [257, 32] width 275 height 108
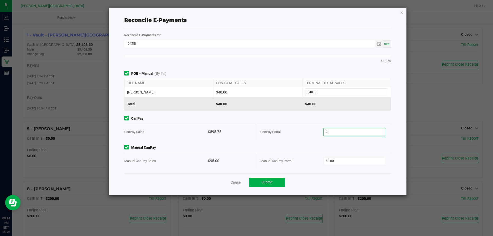
click at [335, 132] on input "0" at bounding box center [355, 131] width 62 height 7
click at [343, 158] on input "0" at bounding box center [355, 160] width 62 height 7
click at [343, 151] on div "Manual CanPay Manual CanPay Sales $95.00 Manual CanPay Portal $95.00" at bounding box center [257, 157] width 275 height 24
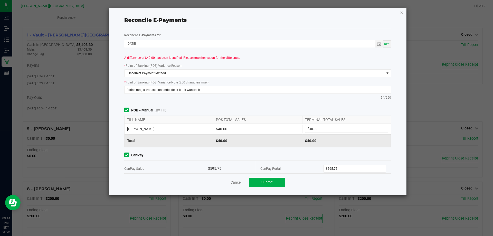
scroll to position [0, 0]
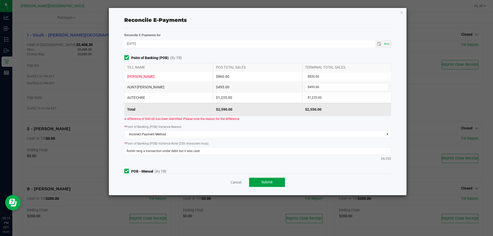
click at [275, 181] on button "Submit" at bounding box center [267, 182] width 36 height 9
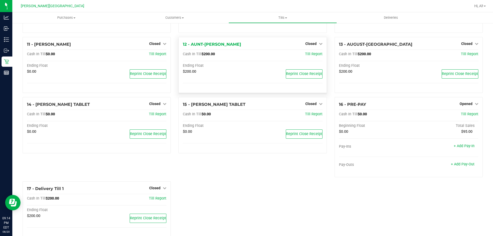
scroll to position [205, 0]
click at [465, 104] on span "Opened" at bounding box center [466, 103] width 13 height 4
click at [463, 113] on link "Close Till" at bounding box center [467, 114] width 14 height 4
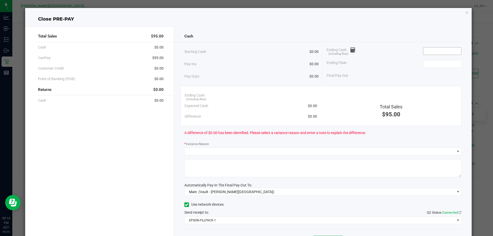
click at [447, 53] on input at bounding box center [443, 51] width 38 height 7
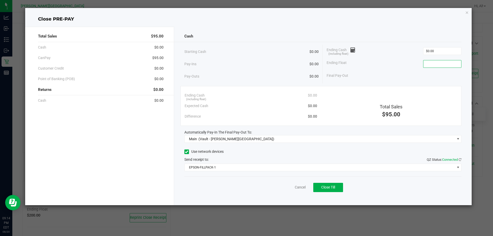
click at [446, 66] on input at bounding box center [443, 63] width 38 height 7
click at [399, 69] on div "Ending Float $0.00" at bounding box center [394, 64] width 135 height 13
click at [327, 185] on button "Close Till" at bounding box center [328, 187] width 30 height 9
click at [288, 187] on link "Dismiss" at bounding box center [289, 187] width 12 height 5
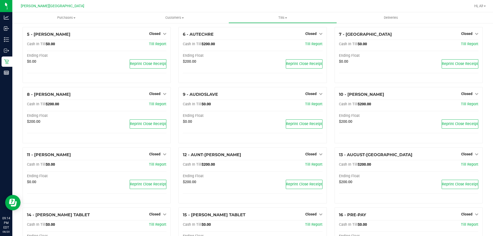
scroll to position [90, 0]
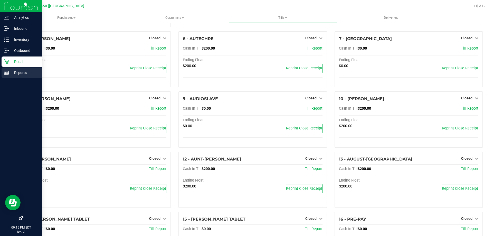
click at [4, 71] on div "Reports" at bounding box center [22, 73] width 41 height 10
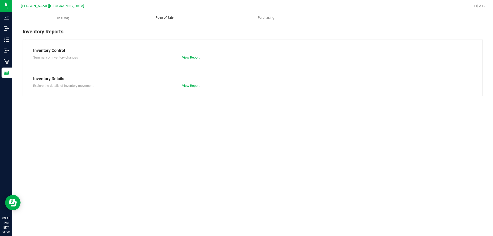
click at [160, 18] on span "Point of Sale" at bounding box center [165, 17] width 32 height 5
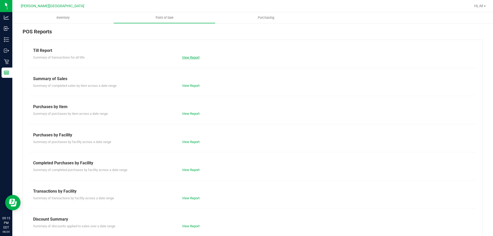
click at [191, 57] on link "View Report" at bounding box center [190, 57] width 17 height 4
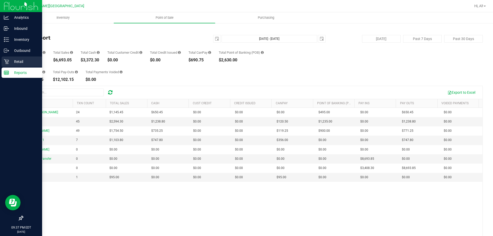
click at [10, 63] on p "Retail" at bounding box center [24, 62] width 31 height 6
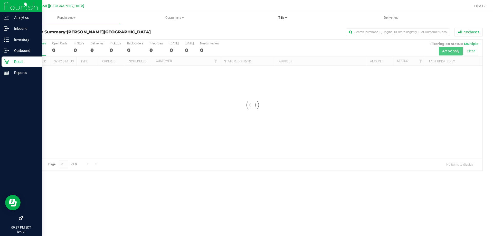
click at [287, 18] on span at bounding box center [286, 17] width 2 height 1
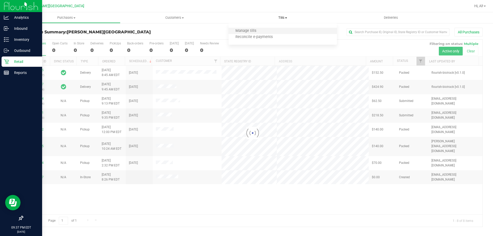
click at [264, 30] on li "Manage tills" at bounding box center [283, 31] width 108 height 6
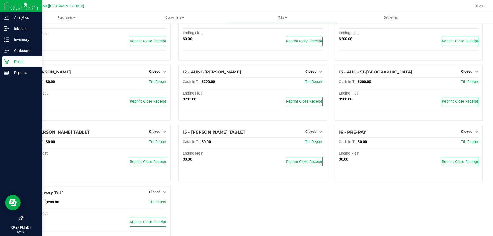
scroll to position [180, 0]
